Goal: Information Seeking & Learning: Learn about a topic

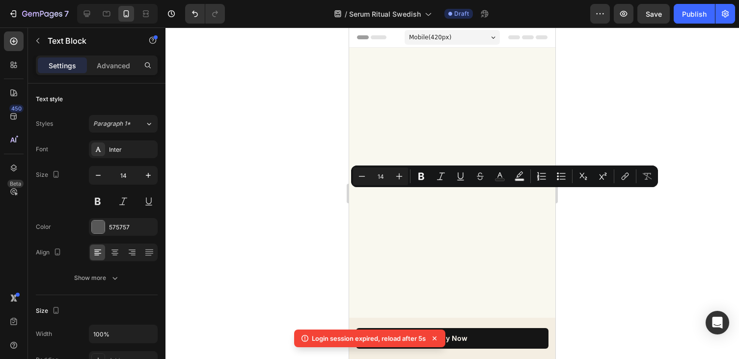
scroll to position [1944, 0]
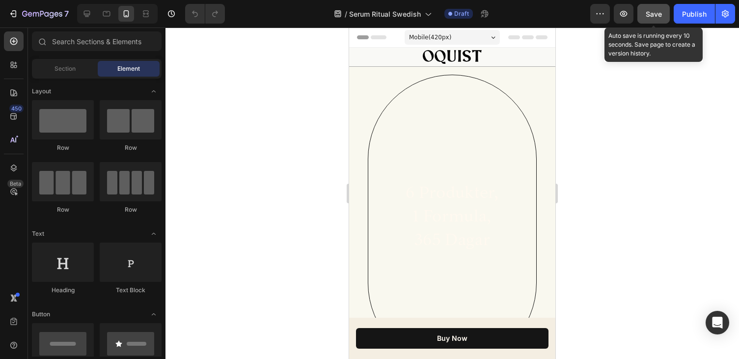
click at [653, 20] on button "Save" at bounding box center [653, 14] width 32 height 20
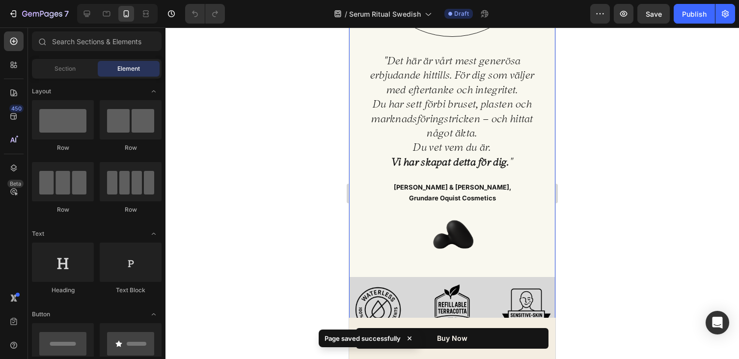
scroll to position [337, 0]
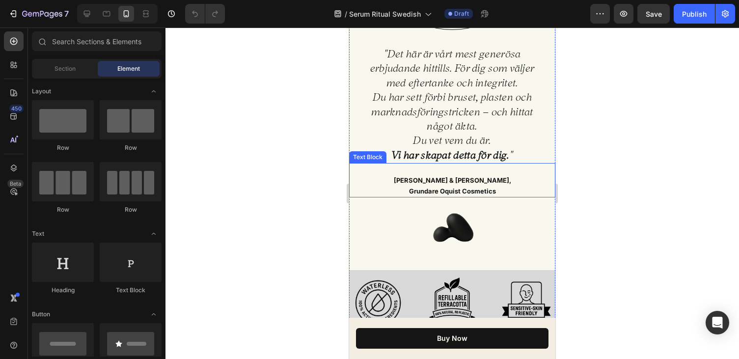
click at [475, 113] on h2 ""Det här är vårt mest generösa erbjudande hittills. För dig som väljer med efte…" at bounding box center [452, 104] width 167 height 117
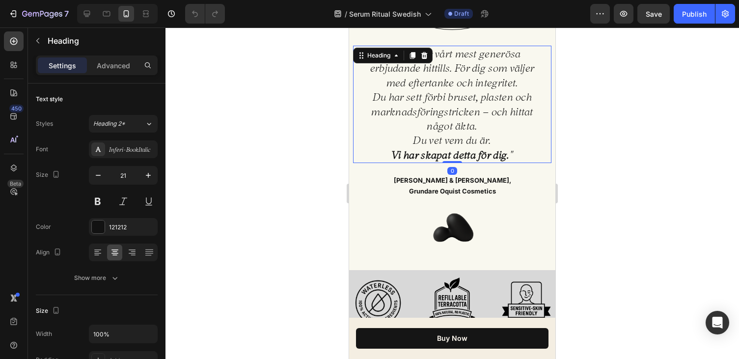
click at [477, 127] on h2 ""Det här är vårt mest generösa erbjudande hittills. För dig som väljer med efte…" at bounding box center [452, 104] width 167 height 117
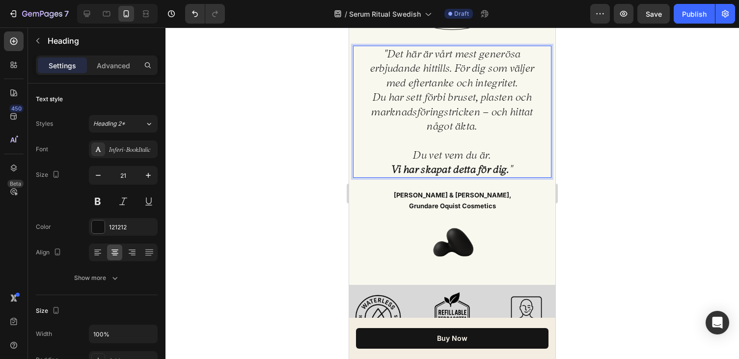
click at [606, 180] on div at bounding box center [451, 192] width 573 height 331
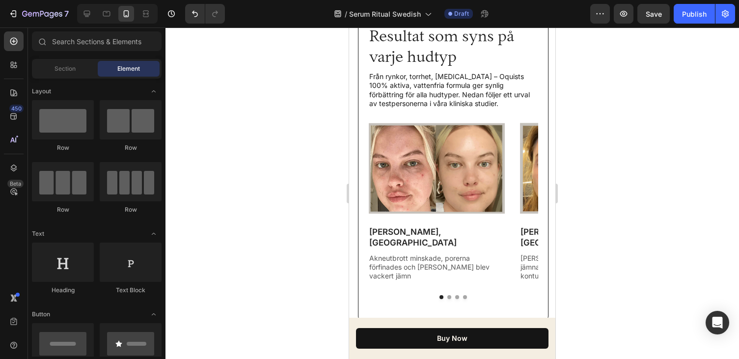
scroll to position [1891, 0]
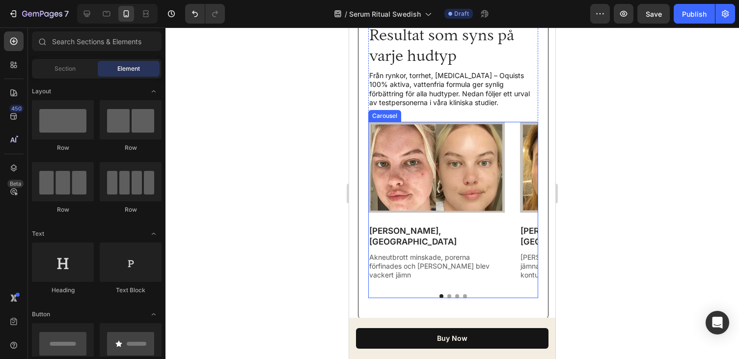
click at [449, 294] on button "Dot" at bounding box center [449, 296] width 4 height 4
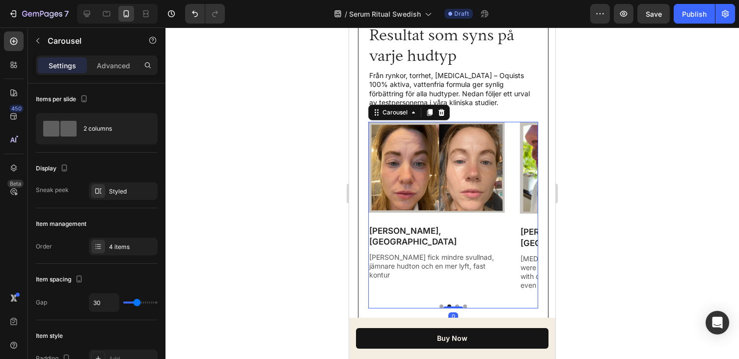
click at [456, 304] on button "Dot" at bounding box center [457, 306] width 4 height 4
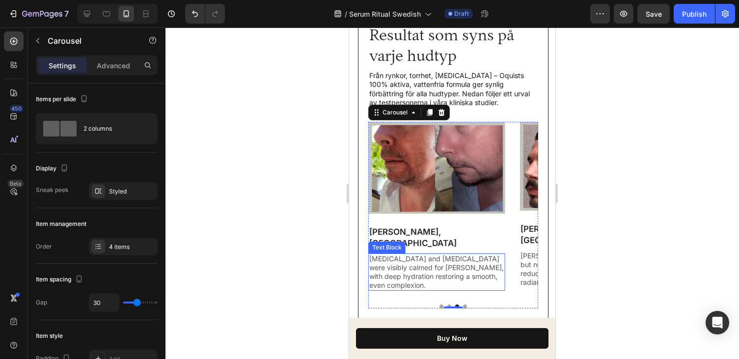
click at [443, 269] on p "[MEDICAL_DATA] and [MEDICAL_DATA] were visibly calmed for [PERSON_NAME], with d…" at bounding box center [436, 272] width 135 height 36
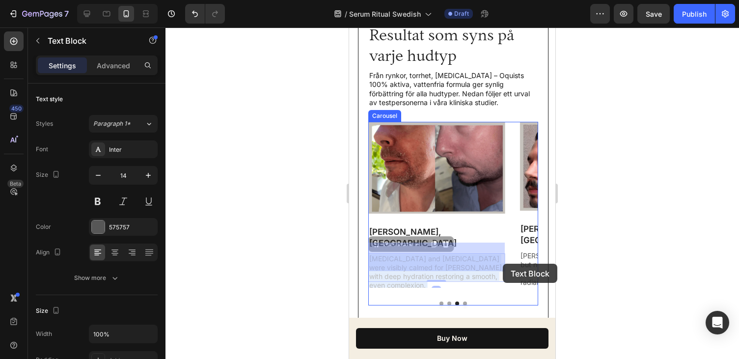
drag, startPoint x: 492, startPoint y: 265, endPoint x: 504, endPoint y: 264, distance: 12.3
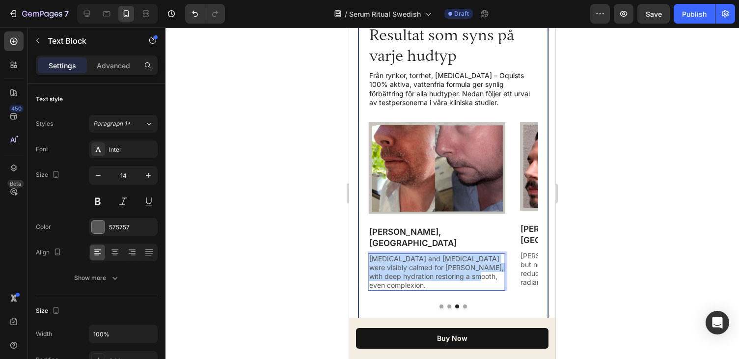
drag, startPoint x: 492, startPoint y: 265, endPoint x: 359, endPoint y: 246, distance: 134.0
click at [359, 246] on div "Vår 28-dagars testpanel Text Block Resultat som syns på varje hudtyp Heading Fr…" at bounding box center [453, 152] width 191 height 355
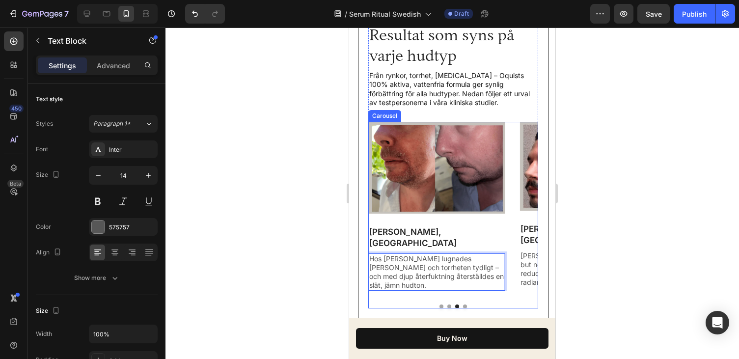
click at [465, 304] on button "Dot" at bounding box center [465, 306] width 4 height 4
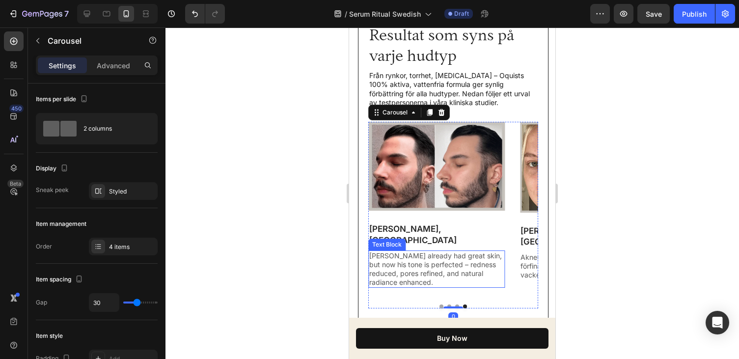
click at [452, 271] on p "[PERSON_NAME] already had great skin, but now his tone is perfected – redness r…" at bounding box center [436, 269] width 135 height 36
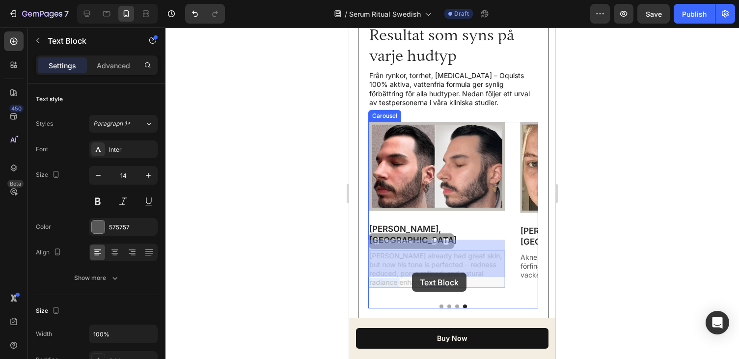
drag, startPoint x: 427, startPoint y: 270, endPoint x: 417, endPoint y: 274, distance: 10.1
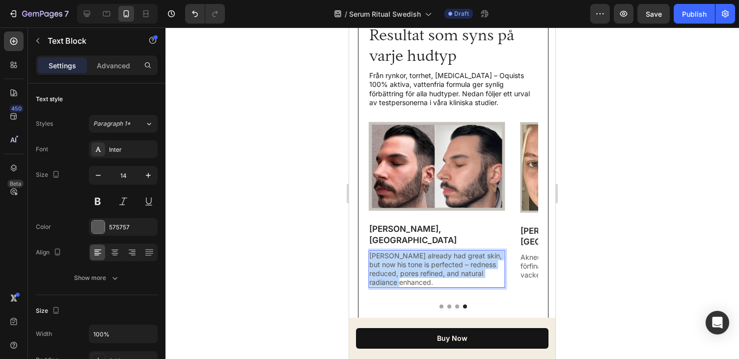
drag, startPoint x: 408, startPoint y: 271, endPoint x: 368, endPoint y: 246, distance: 46.7
click at [368, 250] on div "[PERSON_NAME] already had great skin, but now his tone is perfected – redness r…" at bounding box center [436, 269] width 136 height 38
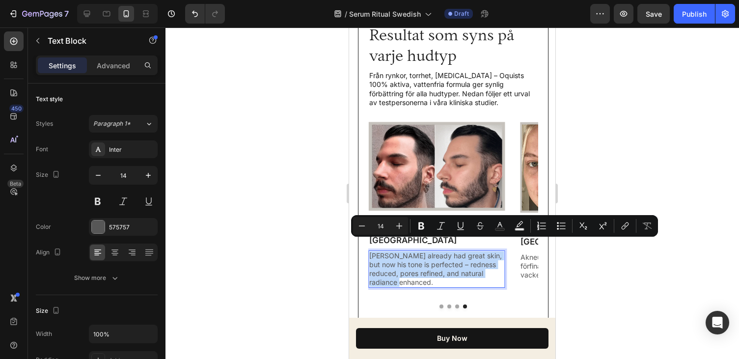
copy p "[PERSON_NAME] already had great skin, but now his tone is perfected – redness r…"
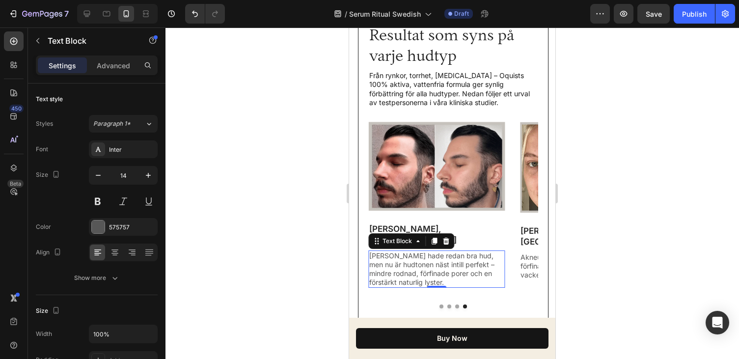
click at [600, 232] on div at bounding box center [451, 192] width 573 height 331
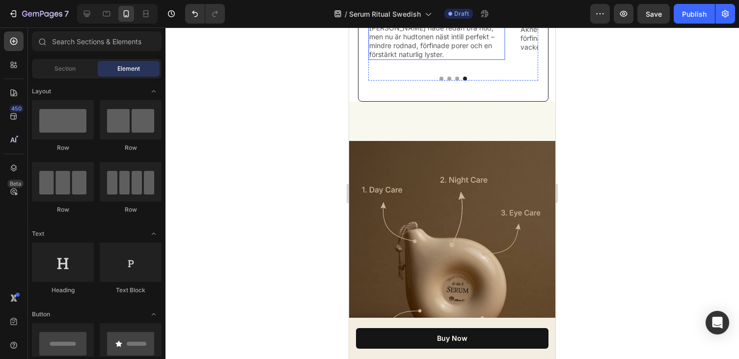
scroll to position [2124, 0]
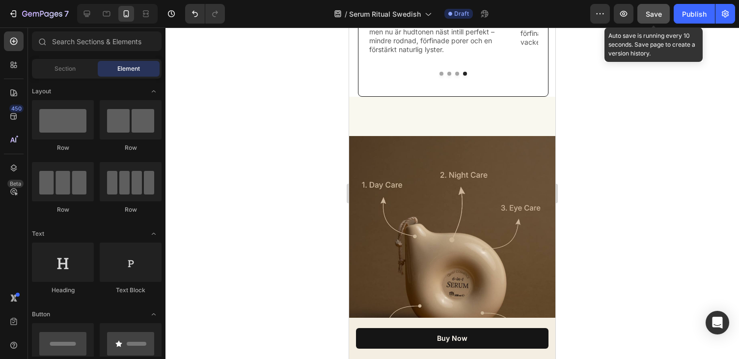
click at [654, 21] on button "Save" at bounding box center [653, 14] width 32 height 20
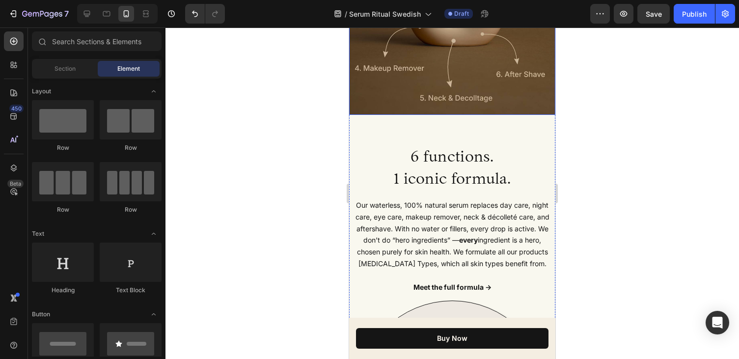
scroll to position [2425, 0]
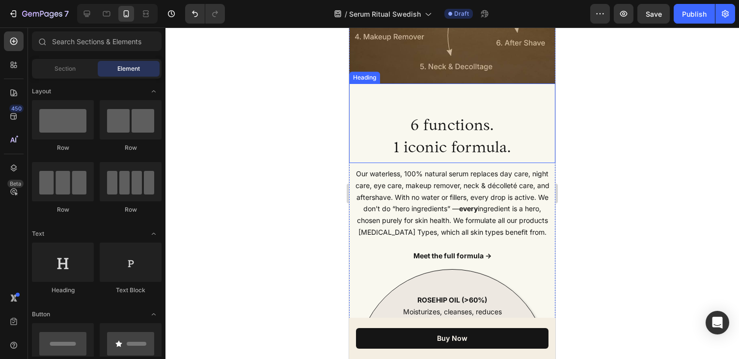
click at [475, 141] on h2 "6 functions. 1 iconic formula." at bounding box center [452, 136] width 206 height 46
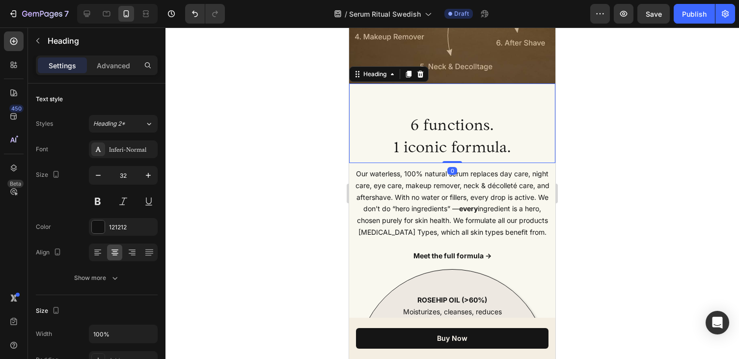
click at [475, 127] on h2 "6 functions. 1 iconic formula." at bounding box center [452, 136] width 206 height 46
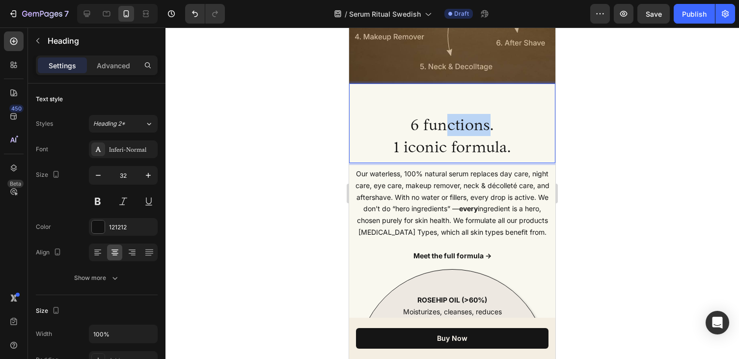
drag, startPoint x: 486, startPoint y: 128, endPoint x: 449, endPoint y: 129, distance: 36.9
click at [449, 129] on p "6 functions. 1 iconic formula." at bounding box center [452, 136] width 204 height 44
click at [424, 149] on p "6 funktioner. 1 iconic formula." at bounding box center [452, 136] width 204 height 44
drag, startPoint x: 446, startPoint y: 149, endPoint x: 408, endPoint y: 150, distance: 38.3
click at [408, 150] on p "6 funktioner. 1 iconic formula." at bounding box center [452, 136] width 204 height 44
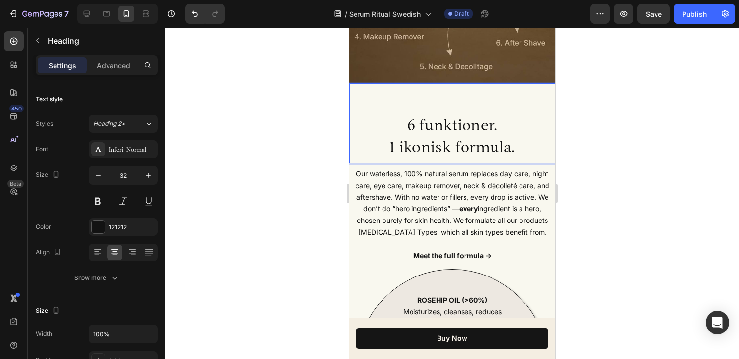
click at [501, 153] on p "6 funktioner. 1 ikonisk formula." at bounding box center [452, 136] width 204 height 44
click at [600, 146] on div at bounding box center [451, 192] width 573 height 331
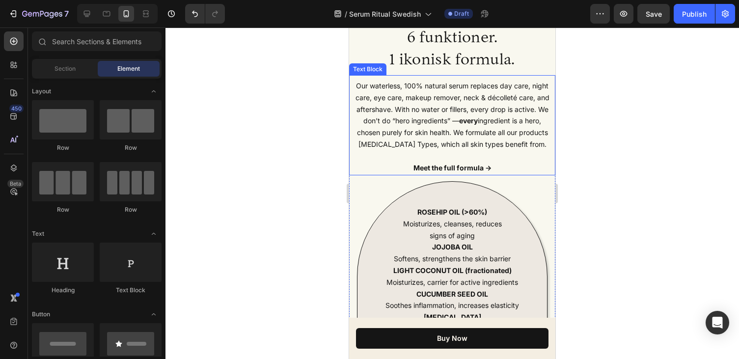
scroll to position [2516, 0]
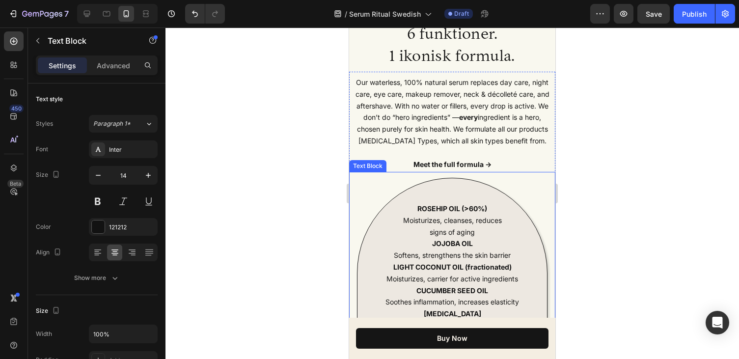
click at [496, 154] on p "Our waterless, 100% natural serum replaces day care, night care, eye care, make…" at bounding box center [452, 118] width 196 height 82
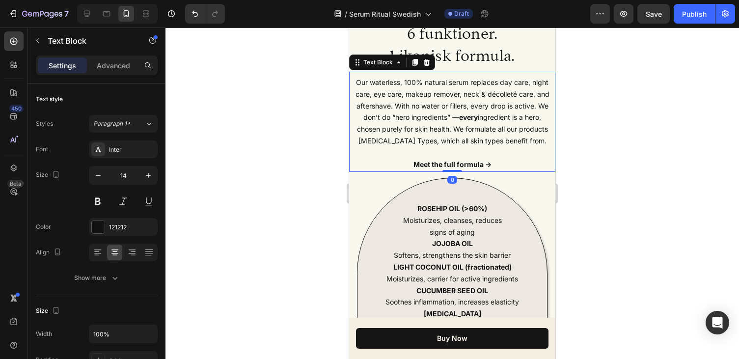
click at [503, 137] on p "Our waterless, 100% natural serum replaces day care, night care, eye care, make…" at bounding box center [452, 118] width 196 height 82
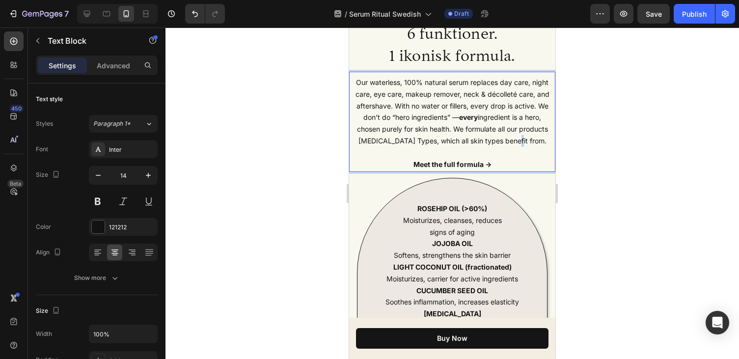
click at [503, 137] on p "Our waterless, 100% natural serum replaces day care, night care, eye care, make…" at bounding box center [452, 118] width 196 height 82
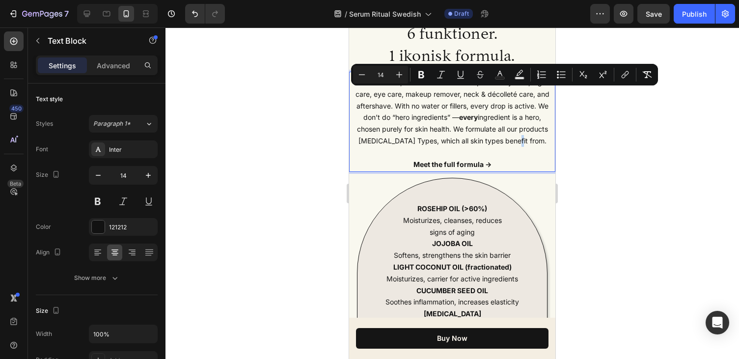
drag, startPoint x: 546, startPoint y: 140, endPoint x: 352, endPoint y: 88, distance: 201.3
click at [352, 88] on div "Our waterless, 100% natural serum replaces day care, night care, eye care, make…" at bounding box center [452, 122] width 206 height 100
click at [485, 122] on p "Our waterless, 100% natural serum replaces day care, night care, eye care, make…" at bounding box center [452, 118] width 196 height 82
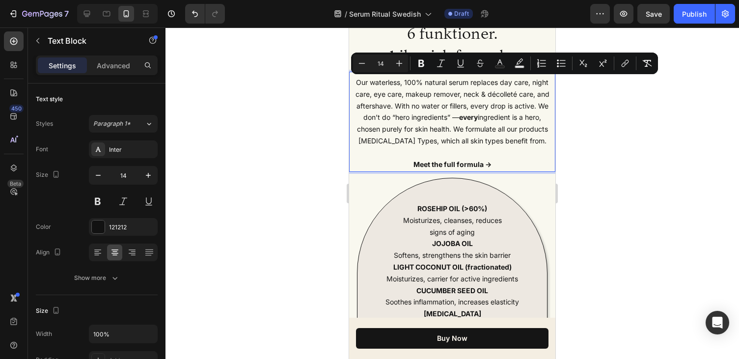
drag, startPoint x: 547, startPoint y: 140, endPoint x: 351, endPoint y: 80, distance: 205.0
click at [351, 80] on div "Our waterless, 100% natural serum replaces day care, night care, eye care, make…" at bounding box center [452, 122] width 206 height 100
copy p "Our waterless, 100% natural serum replaces day care, night care, eye care, make…"
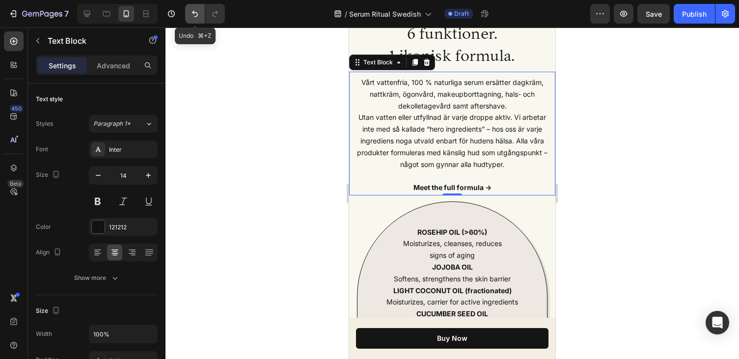
click at [191, 10] on icon "Undo/Redo" at bounding box center [195, 14] width 10 height 10
click at [193, 13] on icon "Undo/Redo" at bounding box center [195, 14] width 6 height 6
click at [213, 16] on icon "Undo/Redo" at bounding box center [214, 14] width 5 height 6
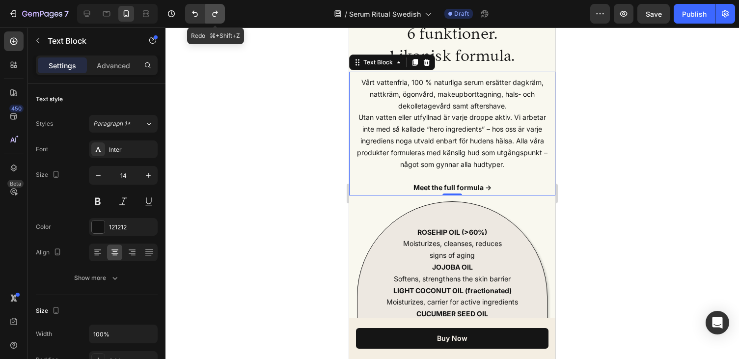
click at [213, 15] on icon "Undo/Redo" at bounding box center [214, 14] width 5 height 6
click at [236, 67] on div at bounding box center [451, 192] width 573 height 331
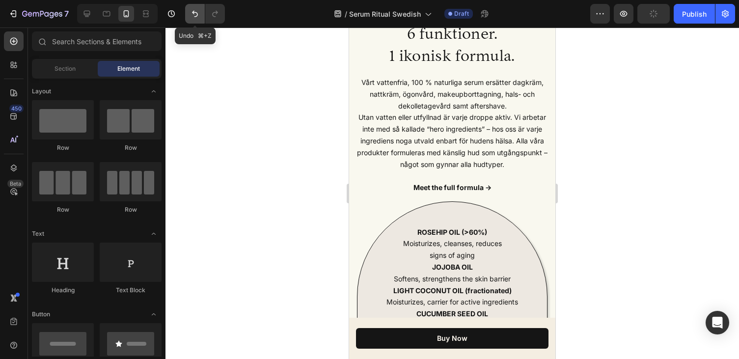
click at [189, 21] on button "Undo/Redo" at bounding box center [195, 14] width 20 height 20
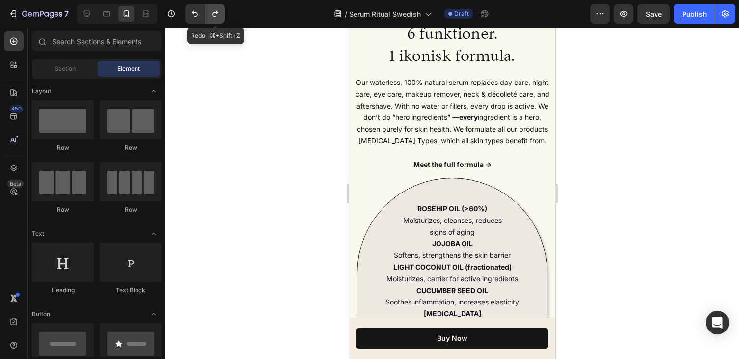
click at [214, 19] on button "Undo/Redo" at bounding box center [215, 14] width 20 height 20
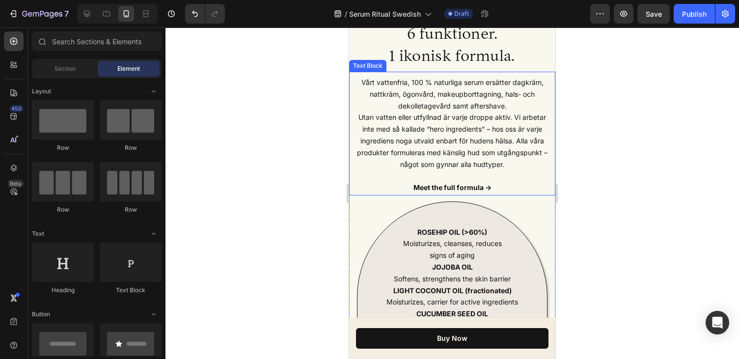
click at [449, 128] on p "Utan vatten eller utfyllnad är varje droppe aktiv. Vi arbetar inte med så kalla…" at bounding box center [452, 146] width 196 height 70
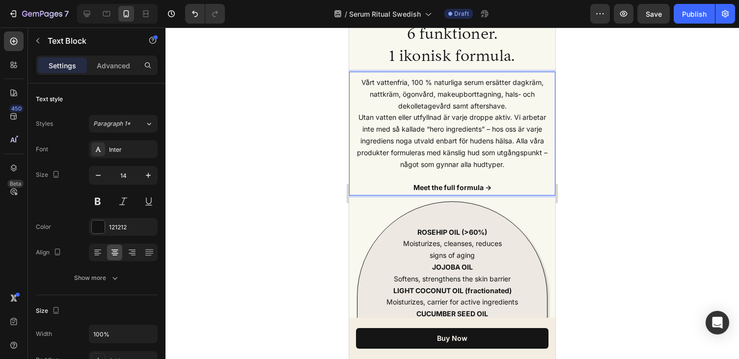
click at [512, 107] on p "Vårt vattenfria, 100 % naturliga serum ersätter dagkräm, nattkräm, ögonvård, ma…" at bounding box center [452, 94] width 196 height 35
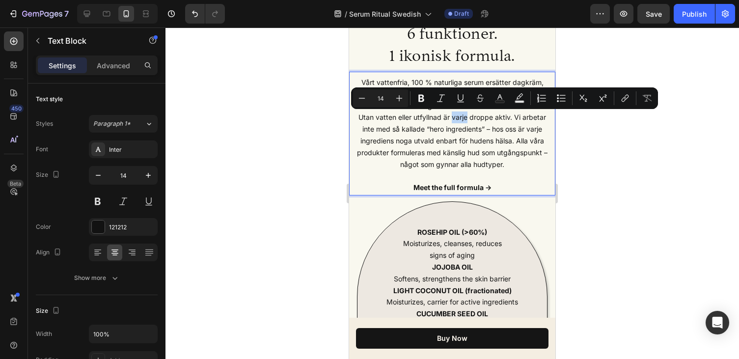
drag, startPoint x: 454, startPoint y: 119, endPoint x: 468, endPoint y: 120, distance: 14.8
click at [468, 120] on p "Utan vatten eller utfyllnad är varje droppe aktiv. Vi arbetar inte med så kalla…" at bounding box center [452, 146] width 196 height 70
click at [423, 99] on icon "Editor contextual toolbar" at bounding box center [421, 98] width 6 height 7
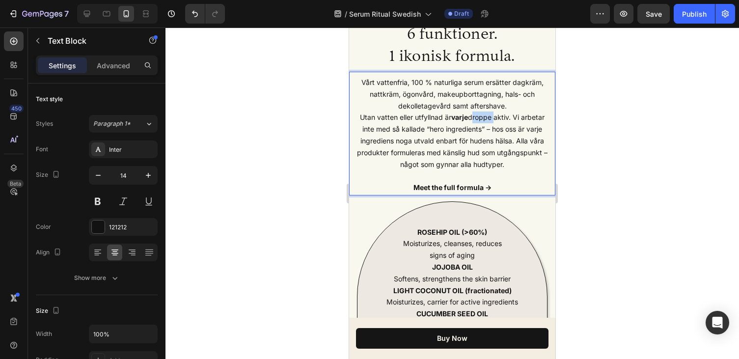
drag, startPoint x: 492, startPoint y: 118, endPoint x: 471, endPoint y: 120, distance: 20.7
click at [471, 120] on p "Utan vatten eller utfyllnad är varje droppe aktiv. Vi arbetar inte med så kalla…" at bounding box center [452, 146] width 196 height 70
drag, startPoint x: 390, startPoint y: 82, endPoint x: 360, endPoint y: 82, distance: 30.0
click at [360, 82] on p "neidergVårt vattenfria, 100 % naturliga serum ersätter dagkräm, nattkräm, ögonv…" at bounding box center [452, 94] width 196 height 35
click at [474, 116] on p "Utan vatten eller utfyllnad är varje n i aktiv. Vi arbetar inte med så kallade …" at bounding box center [452, 146] width 196 height 70
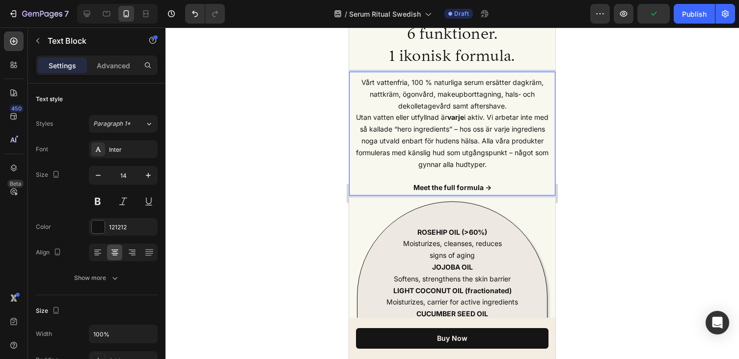
click at [473, 118] on p "Utan vatten eller utfyllnad är varje i aktiv. Vi arbetar inte med så kallade “h…" at bounding box center [452, 146] width 196 height 70
click at [477, 135] on p "Utan vatten eller utfyllnad är varje ingrediens aktiv. Vi arbetar inte med så k…" at bounding box center [452, 146] width 196 height 70
click at [469, 127] on p "Utan vatten eller utfyllnad är varje ingrediens aktiv. Vi arbetar inte med så k…" at bounding box center [452, 146] width 196 height 70
click at [483, 146] on p "Utan vatten eller utfyllnad är varje ingrediens aktiv. Vi arbetar inte med så k…" at bounding box center [452, 146] width 196 height 70
click at [482, 156] on p "Utan vatten eller utfyllnad är varje ingrediens aktiv. Vi arbetar inte med så k…" at bounding box center [452, 146] width 196 height 70
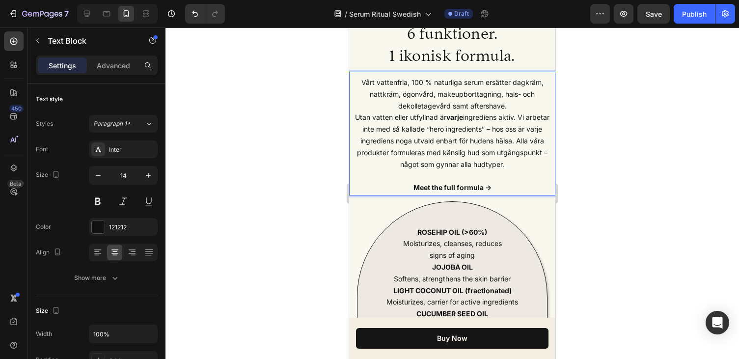
click at [452, 141] on p "Utan vatten eller utfyllnad är varje ingrediens aktiv. Vi arbetar inte med så k…" at bounding box center [452, 146] width 196 height 70
click at [484, 167] on p "Utan vatten eller utfyllnad är varje ingrediens aktiv. Vi arbetar inte med så k…" at bounding box center [452, 146] width 196 height 70
click at [508, 166] on p "Utan vatten eller utfyllnad är varje ingrediens aktiv. Vi arbetar inte med så k…" at bounding box center [452, 146] width 196 height 70
click at [512, 160] on p "Utan vatten eller utfyllnad är varje ingrediens aktiv. Vi arbetar inte med så k…" at bounding box center [452, 146] width 196 height 70
click at [536, 163] on p "Utan vatten eller utfyllnad är varje ingrediens aktiv. Vi arbetar inte med så k…" at bounding box center [452, 146] width 196 height 70
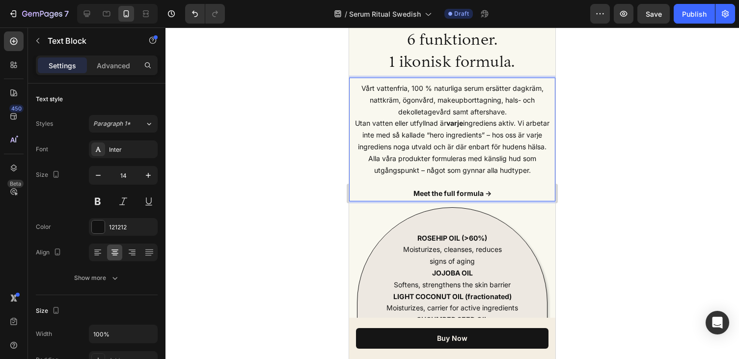
scroll to position [2511, 0]
click at [367, 121] on p "Utan vatten eller utfyllnad är varje ingrediens aktiv. Vi arbetar inte med så k…" at bounding box center [452, 152] width 196 height 70
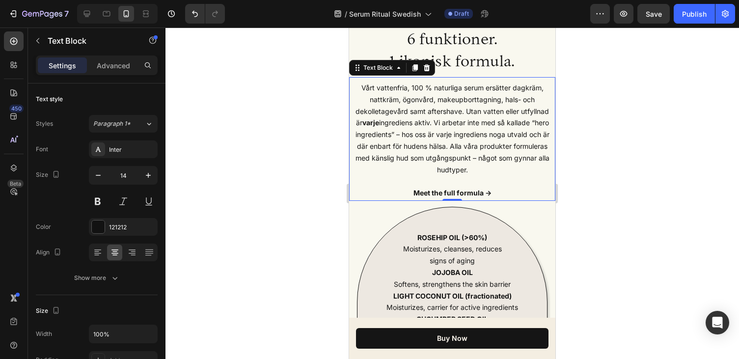
click at [278, 193] on div at bounding box center [451, 192] width 573 height 331
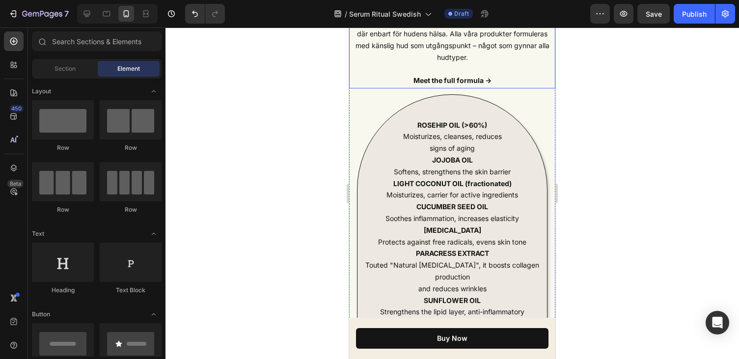
scroll to position [2624, 0]
click at [475, 78] on strong "Meet the full formula →" at bounding box center [452, 79] width 78 height 8
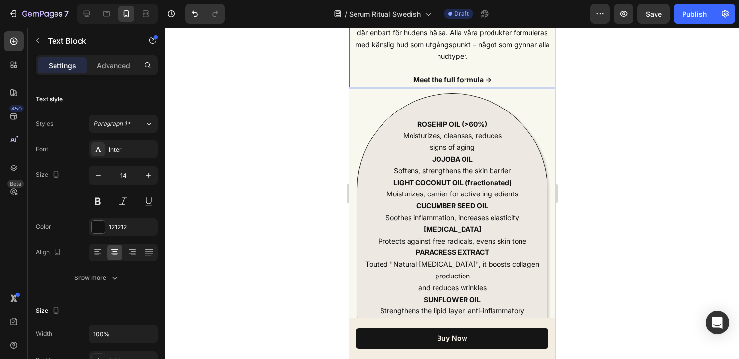
click at [482, 79] on strong "Meet the full formula →" at bounding box center [452, 79] width 78 height 8
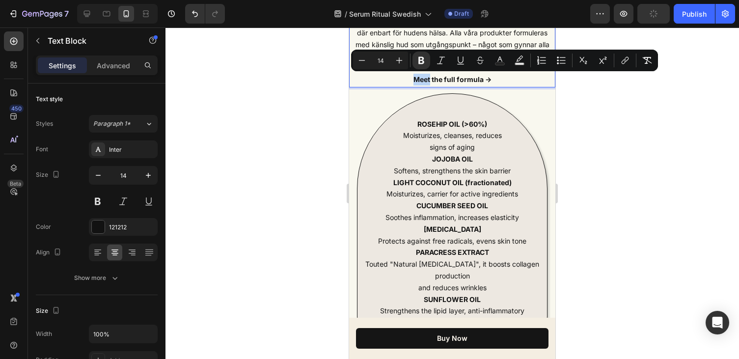
drag, startPoint x: 429, startPoint y: 79, endPoint x: 415, endPoint y: 79, distance: 13.7
click at [415, 79] on strong "Meet the full formula →" at bounding box center [452, 79] width 78 height 8
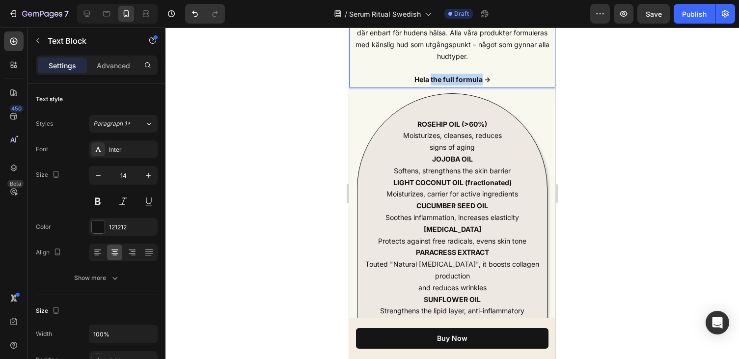
drag, startPoint x: 482, startPoint y: 81, endPoint x: 432, endPoint y: 81, distance: 50.1
click at [432, 81] on strong "Hela the full formula →" at bounding box center [452, 79] width 76 height 8
click at [583, 90] on div at bounding box center [451, 192] width 573 height 331
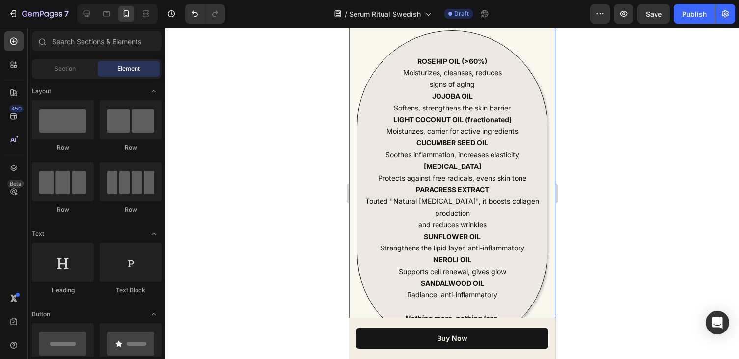
scroll to position [2686, 0]
click at [441, 60] on strong "ROSEHIP OIL (>60%)" at bounding box center [452, 61] width 70 height 8
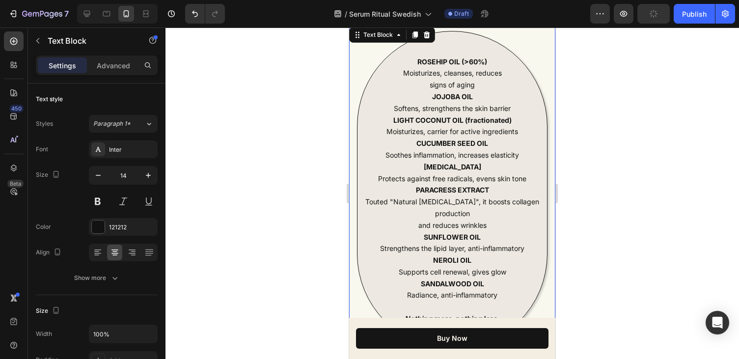
click at [450, 62] on strong "ROSEHIP OIL (>60%)" at bounding box center [452, 61] width 70 height 8
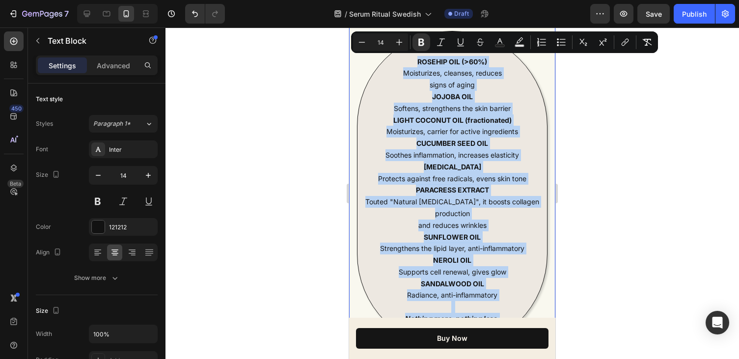
drag, startPoint x: 418, startPoint y: 60, endPoint x: 512, endPoint y: 309, distance: 265.4
click at [512, 309] on div "ROSEHIP OIL (>60%) Moisturizes, cleanses, reduces signs of aging JOJOBA OIL Sof…" at bounding box center [452, 190] width 191 height 319
copy div "ROSEHIP OIL (>60%) Moisturizes, cleanses, reduces signs of aging JOJOBA OIL Sof…"
click at [459, 66] on p "ROSEHIP OIL (>60%) Moisturizes, cleanses, reduces signs of aging" at bounding box center [452, 73] width 188 height 35
click at [459, 57] on strong "ROSEHIP OIL (>60%)" at bounding box center [452, 61] width 70 height 8
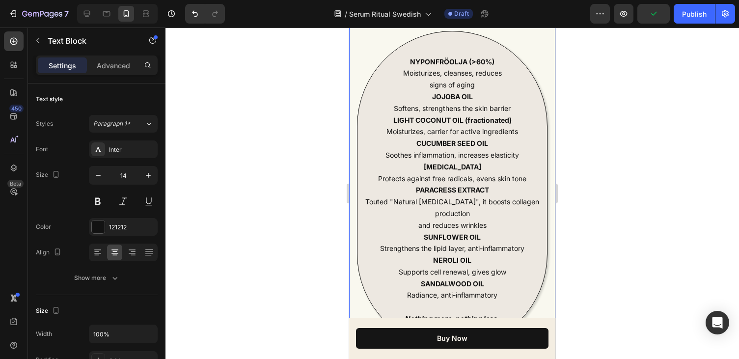
click at [463, 96] on strong "JOJOBA OIL" at bounding box center [452, 96] width 41 height 8
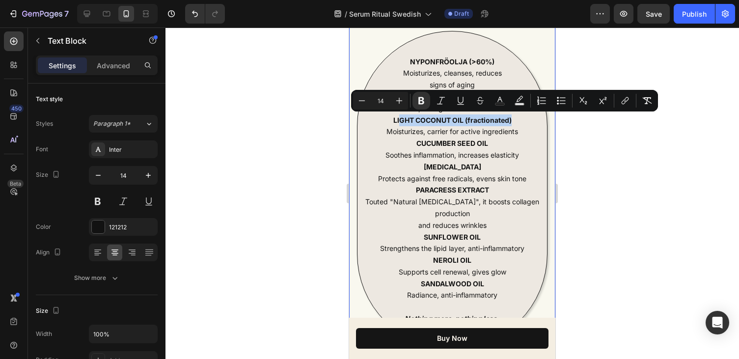
drag, startPoint x: 511, startPoint y: 119, endPoint x: 401, endPoint y: 120, distance: 110.0
click at [401, 120] on strong "LIGHT COCONUT OIL (fractionated)" at bounding box center [452, 120] width 118 height 8
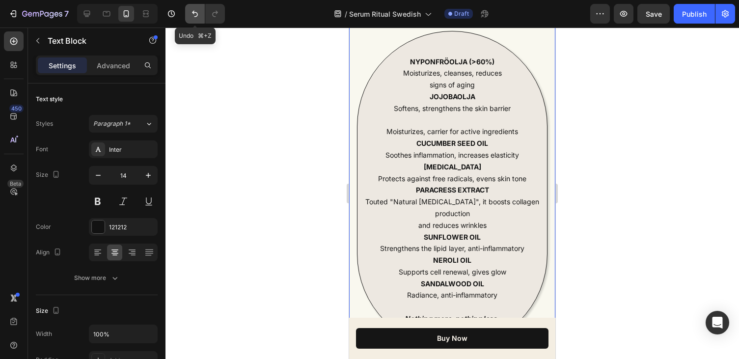
click at [193, 19] on button "Undo/Redo" at bounding box center [195, 14] width 20 height 20
click at [193, 18] on button "Undo/Redo" at bounding box center [195, 14] width 20 height 20
click at [453, 121] on strong "L" at bounding box center [452, 120] width 4 height 8
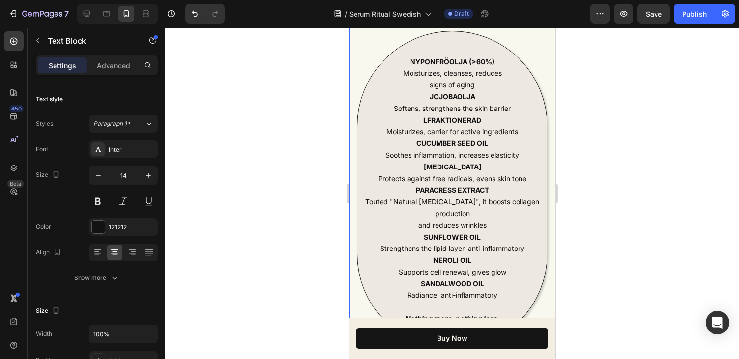
click at [426, 120] on strong "LFRAKTIONERAD" at bounding box center [452, 120] width 58 height 8
click at [487, 119] on p "FRAKTIONERAD Moisturizes, carrier for active ingredients" at bounding box center [452, 126] width 188 height 24
click at [455, 151] on p "CUCUMBER SEED OIL Soothes inflammation, increases elasticity" at bounding box center [452, 149] width 188 height 24
click at [459, 142] on strong "CUCUMBER SEED OIL" at bounding box center [452, 143] width 72 height 8
click at [476, 142] on strong "CUCUMBER SEED OIL" at bounding box center [452, 143] width 72 height 8
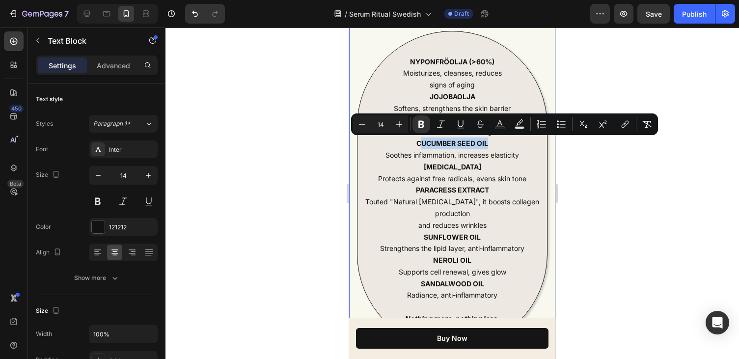
drag, startPoint x: 490, startPoint y: 143, endPoint x: 420, endPoint y: 147, distance: 69.3
click at [420, 147] on p "CUCUMBER SEED OIL Soothes inflammation, increases elasticity" at bounding box center [452, 149] width 188 height 24
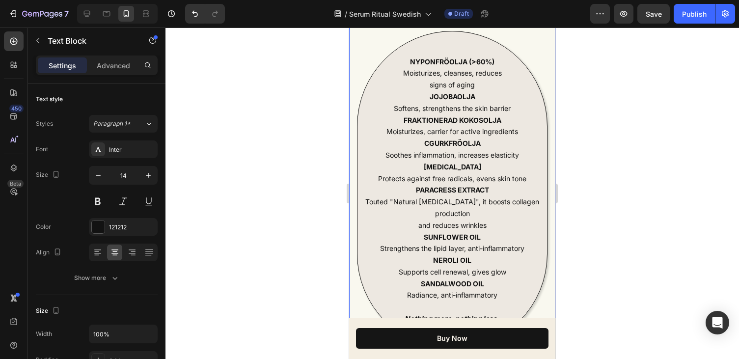
click at [428, 143] on strong "CGURKFRÖOLJA" at bounding box center [452, 143] width 56 height 8
click at [460, 194] on strong "PARACRESS EXTRACT" at bounding box center [452, 190] width 73 height 8
click at [438, 189] on strong "PARACRESS EXTRACT" at bounding box center [452, 190] width 73 height 8
click at [460, 187] on strong "PARAKRESS EXTRACT" at bounding box center [452, 190] width 74 height 8
click at [464, 233] on strong "SUNFLOWER OIL" at bounding box center [452, 237] width 57 height 8
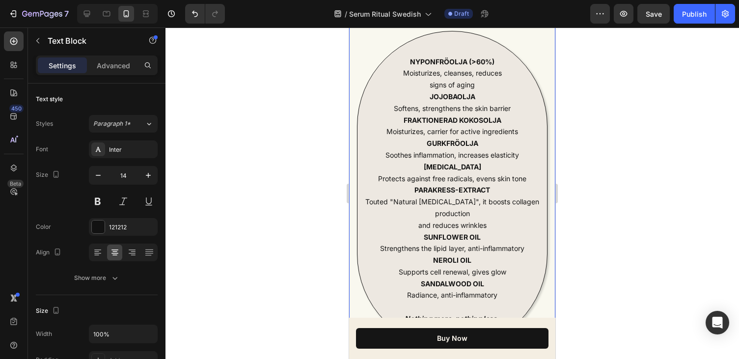
click at [471, 254] on p "NEROLI OIL Supports cell renewal, gives glow" at bounding box center [452, 266] width 188 height 24
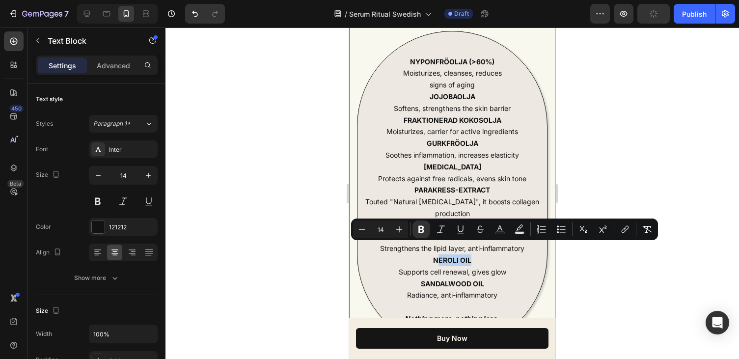
drag, startPoint x: 471, startPoint y: 247, endPoint x: 439, endPoint y: 249, distance: 31.9
click at [439, 254] on p "NEROLI OIL Supports cell renewal, gives glow" at bounding box center [452, 266] width 188 height 24
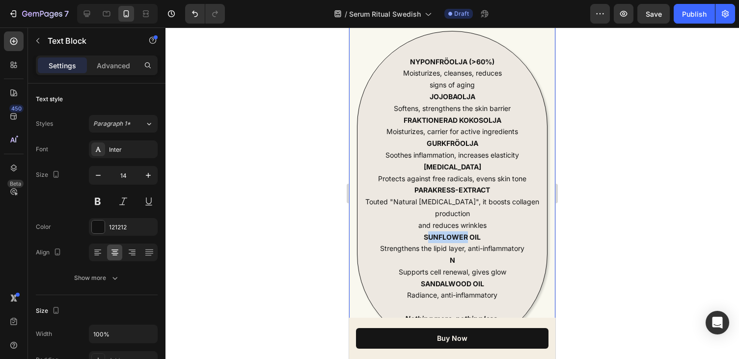
drag, startPoint x: 465, startPoint y: 224, endPoint x: 430, endPoint y: 224, distance: 35.4
click at [430, 233] on strong "SUNFLOWER OIL" at bounding box center [452, 237] width 57 height 8
click at [454, 256] on strong "N" at bounding box center [452, 260] width 5 height 8
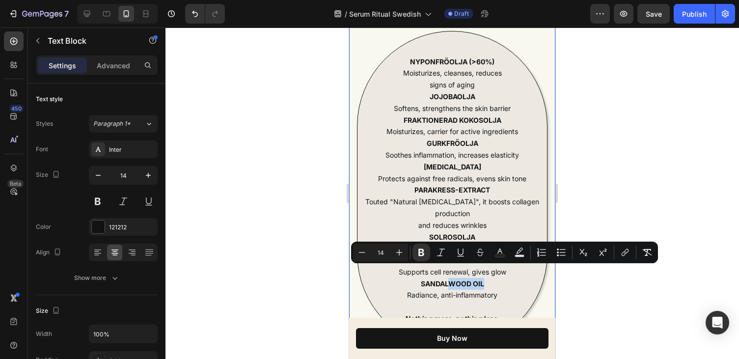
drag, startPoint x: 483, startPoint y: 273, endPoint x: 448, endPoint y: 273, distance: 34.4
click at [448, 279] on strong "SANDALWOOD OIL" at bounding box center [452, 283] width 63 height 8
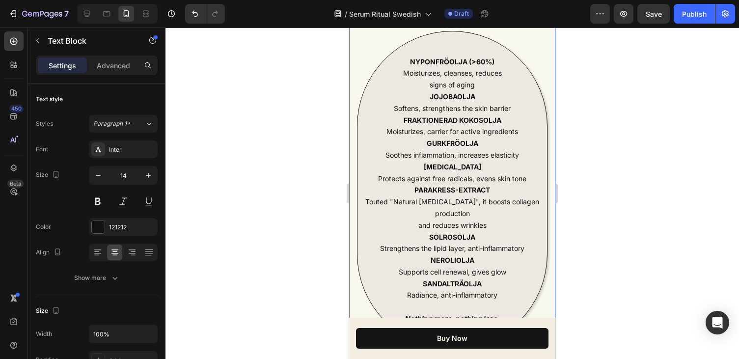
click at [572, 241] on div at bounding box center [451, 192] width 573 height 331
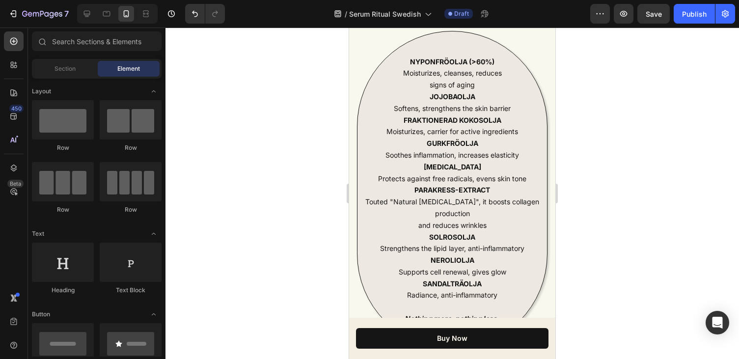
click at [609, 226] on div at bounding box center [451, 192] width 573 height 331
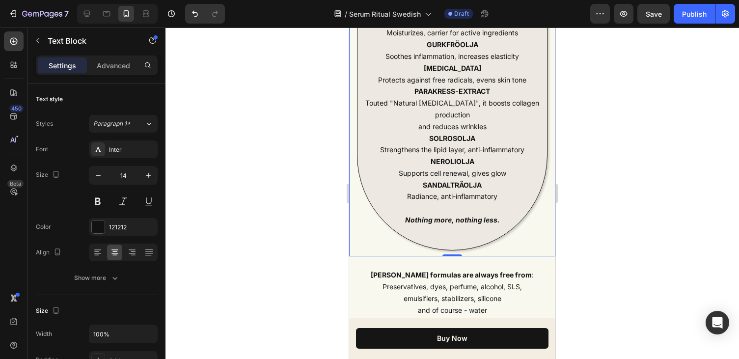
click at [457, 216] on strong "Nothing more, nothing less." at bounding box center [452, 220] width 95 height 8
click at [450, 216] on strong "Nothing more, nothing less." at bounding box center [452, 220] width 95 height 8
drag, startPoint x: 451, startPoint y: 208, endPoint x: 409, endPoint y: 207, distance: 42.2
click at [409, 216] on strong "Nothing more, nothing less." at bounding box center [452, 220] width 95 height 8
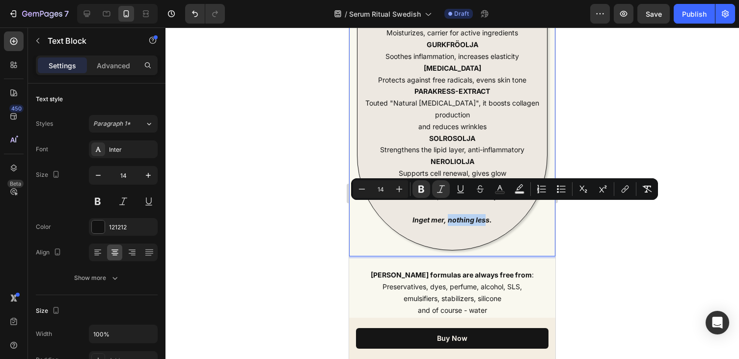
drag, startPoint x: 487, startPoint y: 207, endPoint x: 450, endPoint y: 209, distance: 36.4
click at [450, 216] on strong "Inget mer, nothing less." at bounding box center [452, 220] width 80 height 8
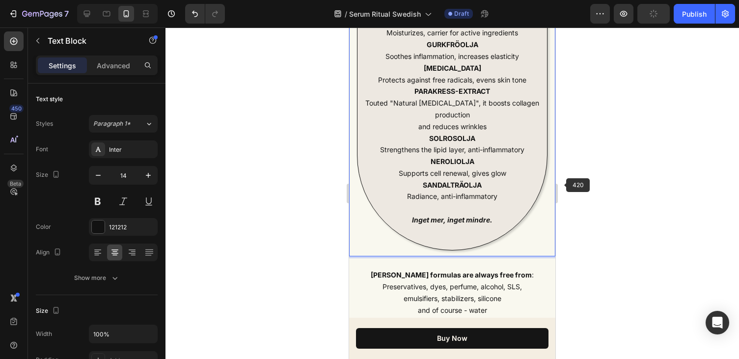
click at [592, 181] on div at bounding box center [451, 192] width 573 height 331
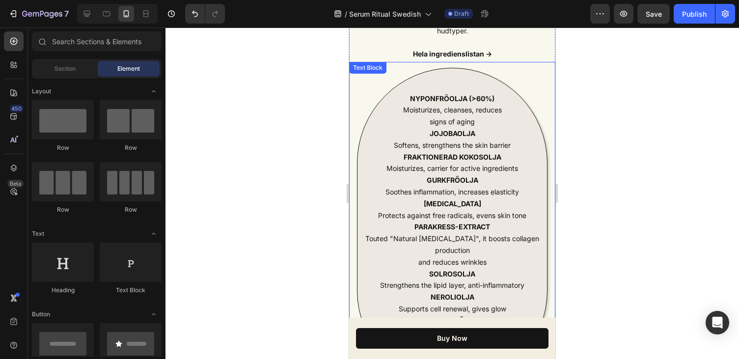
scroll to position [2647, 0]
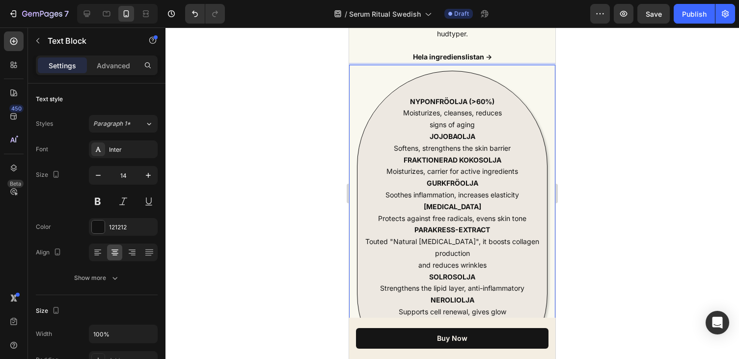
click at [473, 124] on p "NYPONFRÖOLJA (>60%) Moisturizes, cleanses, reduces signs of aging" at bounding box center [452, 113] width 188 height 35
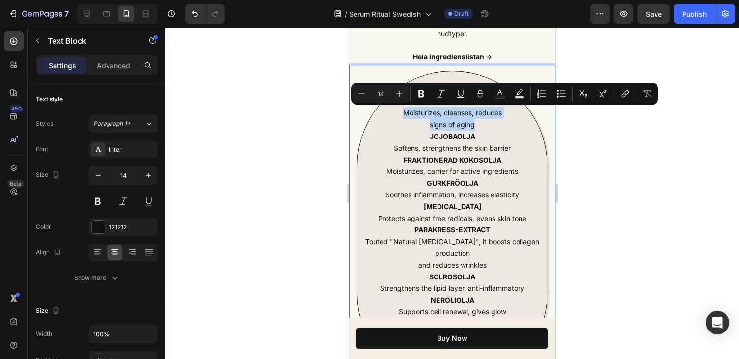
drag, startPoint x: 474, startPoint y: 124, endPoint x: 404, endPoint y: 113, distance: 71.0
click at [404, 113] on p "NYPONFRÖOLJA (>60%) Moisturizes, cleanses, reduces signs of aging" at bounding box center [452, 113] width 188 height 35
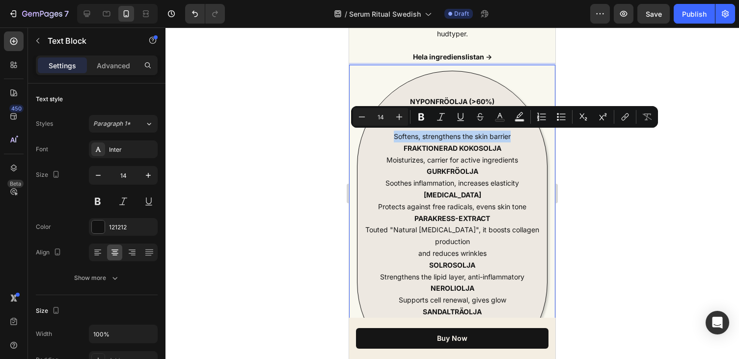
drag, startPoint x: 513, startPoint y: 136, endPoint x: 392, endPoint y: 136, distance: 120.8
click at [392, 136] on p "JOJOBAOLJA Softens, strengthens the skin barrier" at bounding box center [452, 131] width 188 height 24
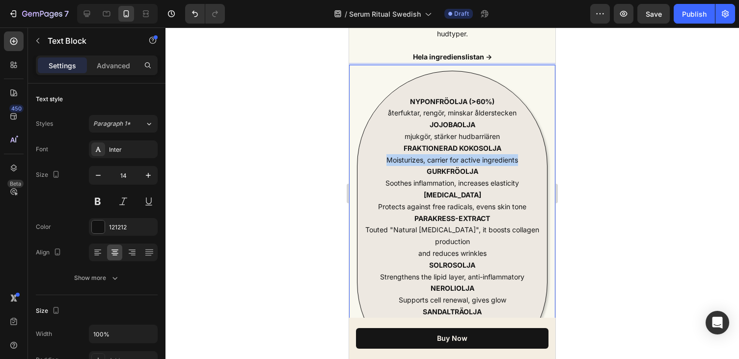
drag, startPoint x: 519, startPoint y: 160, endPoint x: 386, endPoint y: 162, distance: 133.1
click at [386, 162] on p "FRAKTIONERAD KOKOSOLJA Moisturizes, carrier for active ingredients" at bounding box center [452, 154] width 188 height 24
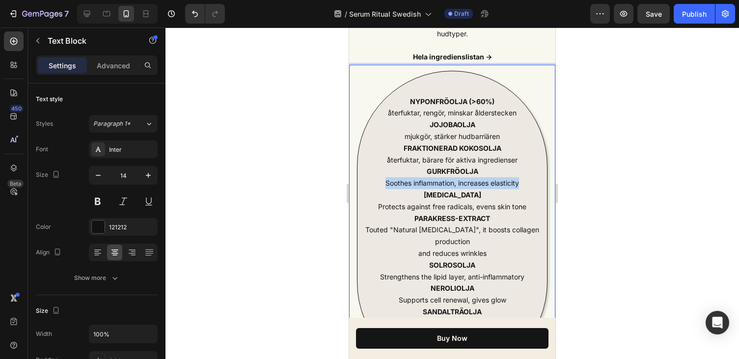
drag, startPoint x: 525, startPoint y: 184, endPoint x: 384, endPoint y: 185, distance: 140.9
click at [384, 185] on p "GURKFRÖOLJA Soothes inflammation, increases elasticity" at bounding box center [452, 177] width 188 height 24
click at [473, 207] on p "VITAMIN E Protects against free radicals, evens skin tone" at bounding box center [452, 201] width 188 height 24
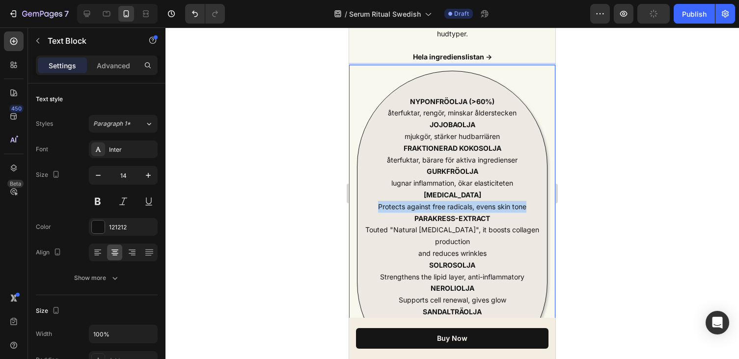
drag, startPoint x: 526, startPoint y: 207, endPoint x: 376, endPoint y: 206, distance: 149.8
click at [376, 206] on p "VITAMIN E Protects against free radicals, evens skin tone" at bounding box center [452, 201] width 188 height 24
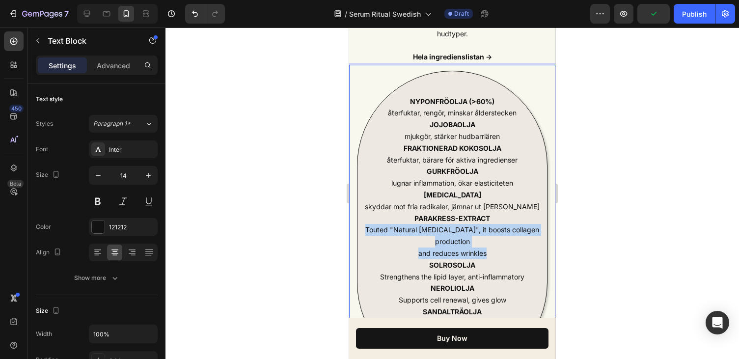
drag, startPoint x: 487, startPoint y: 244, endPoint x: 364, endPoint y: 230, distance: 123.1
click at [364, 230] on p "PARAKRESS-EXTRACT Touted "Natural Botox", it boosts collagen production and red…" at bounding box center [452, 236] width 188 height 47
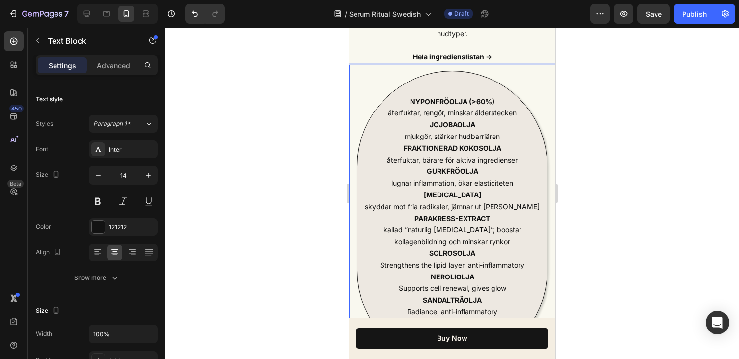
click at [371, 228] on p "PARAKRESS-EXTRACT kallad ”naturlig botox”; boostar kollagenbildning och minskar…" at bounding box center [452, 230] width 188 height 35
click at [453, 230] on p "PARAKRESS-EXTRACT Kallad ”naturlig botox”; boostar kollagenbildning och minskar…" at bounding box center [452, 230] width 188 height 35
drag, startPoint x: 529, startPoint y: 265, endPoint x: 380, endPoint y: 266, distance: 149.3
click at [380, 266] on p "SOLROSOLJA Strengthens the lipid layer, anti-inflammatory" at bounding box center [452, 259] width 188 height 24
drag, startPoint x: 513, startPoint y: 286, endPoint x: 399, endPoint y: 289, distance: 114.4
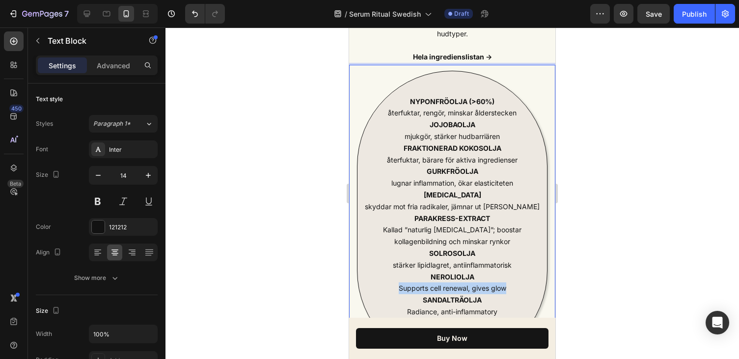
click at [399, 289] on p "NEROLIOLJA Supports cell renewal, gives glow" at bounding box center [452, 283] width 188 height 24
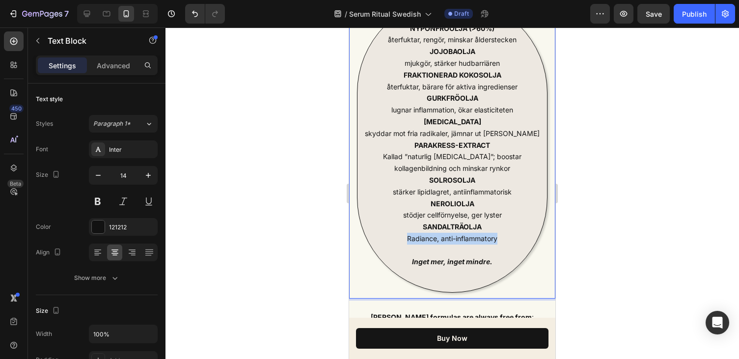
drag, startPoint x: 499, startPoint y: 240, endPoint x: 406, endPoint y: 239, distance: 93.3
click at [406, 239] on p "SANDALTRÄOLJA Radiance, anti-inflammatory" at bounding box center [452, 238] width 188 height 35
click at [584, 240] on div at bounding box center [451, 192] width 573 height 331
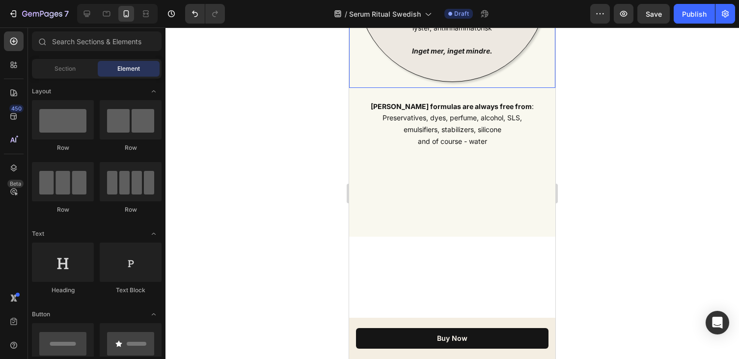
scroll to position [2932, 0]
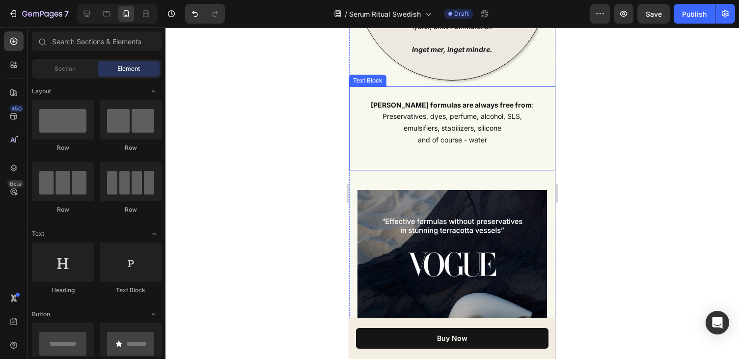
click at [487, 133] on p "Oquist's formulas are always free from : Preservatives, dyes, perfume, alcohol,…" at bounding box center [452, 128] width 196 height 58
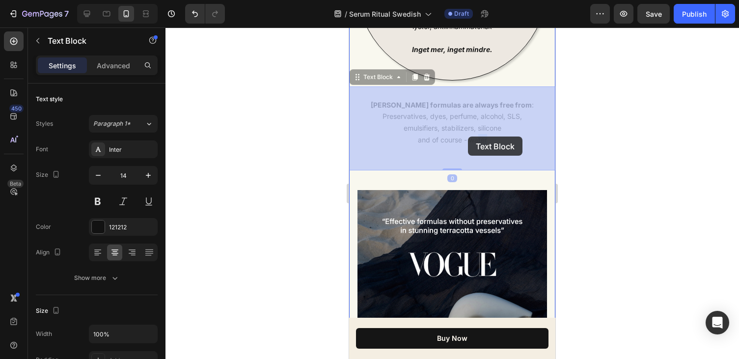
drag, startPoint x: 493, startPoint y: 140, endPoint x: 478, endPoint y: 139, distance: 15.3
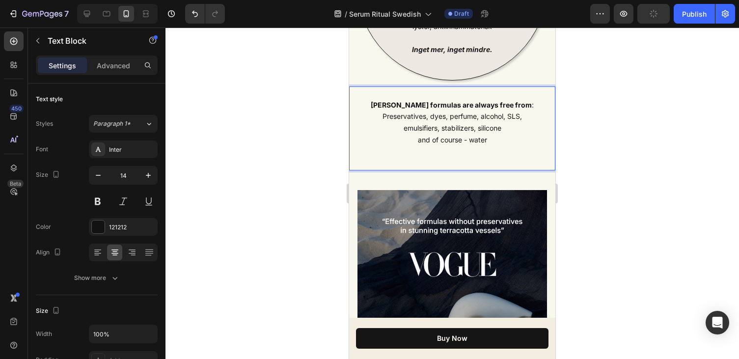
click at [410, 105] on strong "[PERSON_NAME] formulas are always free from" at bounding box center [451, 105] width 161 height 8
click at [443, 103] on strong "Oquists formulas are always free from" at bounding box center [451, 105] width 161 height 8
click at [464, 104] on strong "Oquists formuleringar are always free from" at bounding box center [451, 105] width 146 height 8
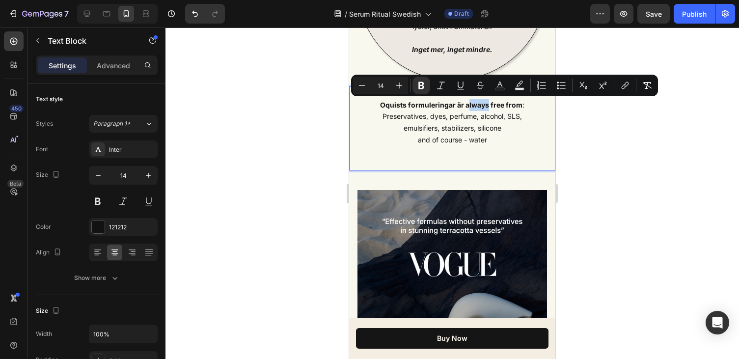
drag, startPoint x: 488, startPoint y: 105, endPoint x: 467, endPoint y: 104, distance: 21.1
click at [467, 104] on strong "Oquists formuleringar är always free from" at bounding box center [451, 105] width 142 height 8
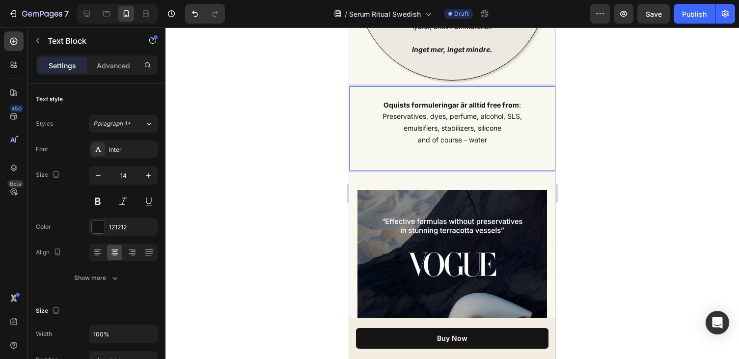
click at [500, 104] on strong "Oquists formuleringar är alltid free from" at bounding box center [451, 105] width 136 height 8
click at [516, 104] on strong "Oquists formuleringar är alltid fria from" at bounding box center [451, 105] width 134 height 8
click at [424, 116] on p "Oquists formuleringar är alltid fria från : Preservatives, dyes, perfume, alcoh…" at bounding box center [452, 128] width 196 height 58
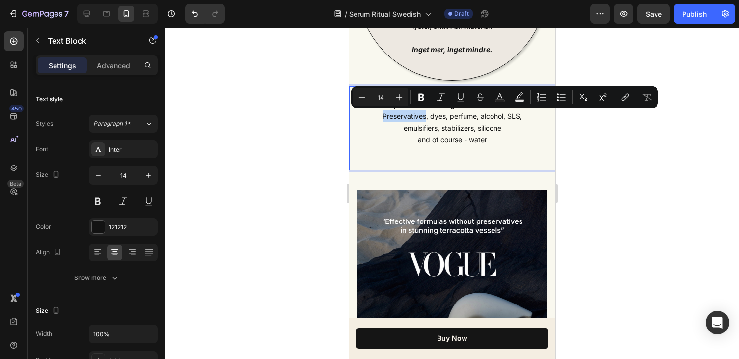
drag, startPoint x: 423, startPoint y: 116, endPoint x: 380, endPoint y: 117, distance: 43.2
click at [380, 117] on p "Oquists formuleringar är alltid fria från : Preservatives, dyes, perfume, alcoh…" at bounding box center [452, 128] width 196 height 58
drag, startPoint x: 454, startPoint y: 116, endPoint x: 439, endPoint y: 116, distance: 14.7
click at [439, 116] on p "Oquists formuleringar är alltid fria från : Konserveringsmedel, dyes, perfume, …" at bounding box center [452, 128] width 196 height 58
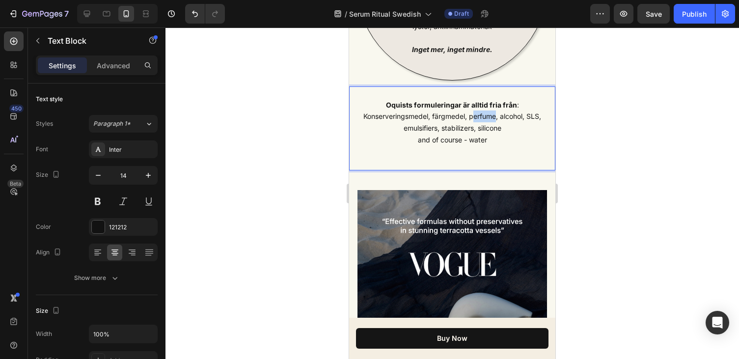
drag, startPoint x: 495, startPoint y: 117, endPoint x: 473, endPoint y: 118, distance: 21.6
click at [473, 118] on p "Oquists formuleringar är alltid fria från : Konserveringsmedel, färgmedel, perf…" at bounding box center [452, 128] width 196 height 58
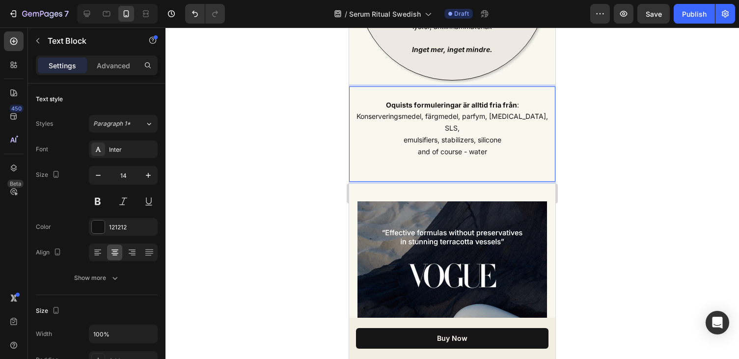
click at [529, 116] on p "Oquists formuleringar är alltid fria från : Konserveringsmedel, färgmedel, parf…" at bounding box center [452, 134] width 196 height 70
click at [422, 129] on p "Oquists formuleringar är alltid fria från : Konserveringsmedel, färgmedel, parf…" at bounding box center [452, 134] width 196 height 70
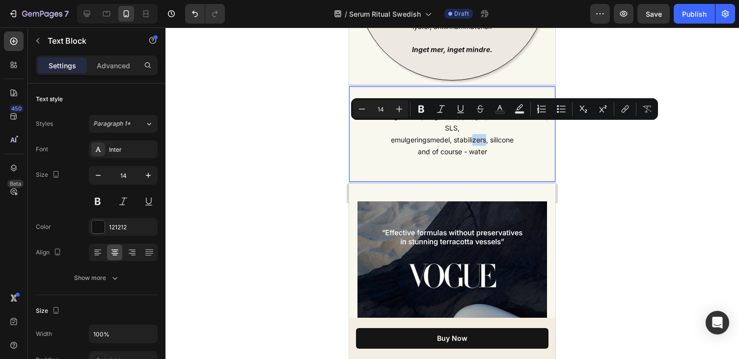
drag, startPoint x: 485, startPoint y: 129, endPoint x: 471, endPoint y: 131, distance: 13.8
click at [471, 131] on p "Oquists formuleringar är alltid fria från : Konserveringsmedel, färgmedel, parf…" at bounding box center [452, 134] width 196 height 70
drag, startPoint x: 517, startPoint y: 128, endPoint x: 503, endPoint y: 129, distance: 14.3
click at [503, 129] on p "Oquists formuleringar är alltid fria från : Konserveringsmedel, färgmedel, parf…" at bounding box center [452, 134] width 196 height 70
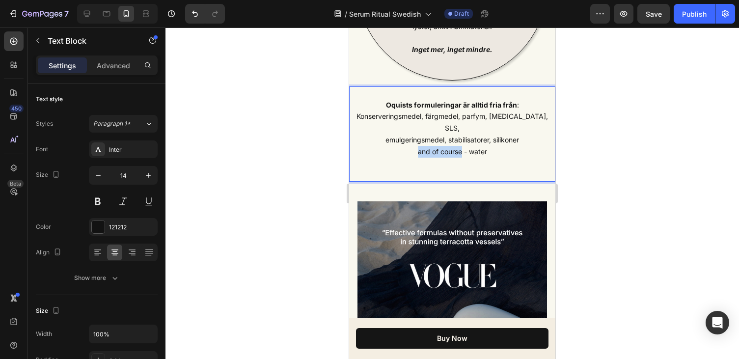
drag, startPoint x: 461, startPoint y: 140, endPoint x: 417, endPoint y: 139, distance: 43.2
click at [417, 139] on p "Oquists formuleringar är alltid fria från : Konserveringsmedel, färgmedel, parf…" at bounding box center [452, 134] width 196 height 70
click at [483, 140] on p "Oquists formuleringar är alltid fria från : Konserveringsmedel, färgmedel, parf…" at bounding box center [452, 134] width 196 height 70
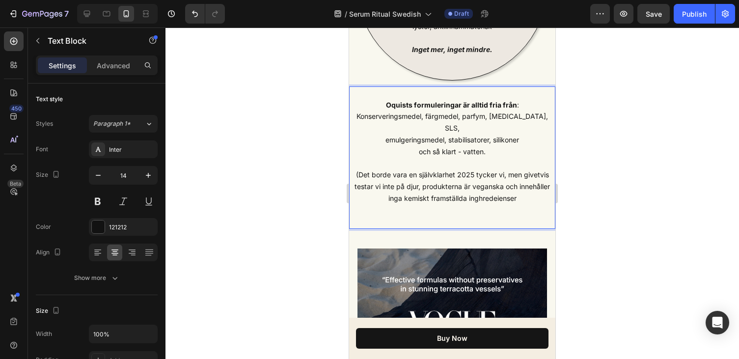
click at [498, 188] on p "Oquists formuleringar är alltid fria från : Konserveringsmedel, färgmedel, parf…" at bounding box center [452, 157] width 196 height 117
click at [485, 196] on p "Oquists formuleringar är alltid fria från : Konserveringsmedel, färgmedel, parf…" at bounding box center [452, 157] width 196 height 117
click at [428, 189] on p "Oquists formuleringar är alltid fria från : Konserveringsmedel, färgmedel, parf…" at bounding box center [452, 157] width 196 height 117
click at [486, 188] on p "Oquists formuleringar är alltid fria från : Konserveringsmedel, färgmedel, parf…" at bounding box center [452, 157] width 196 height 117
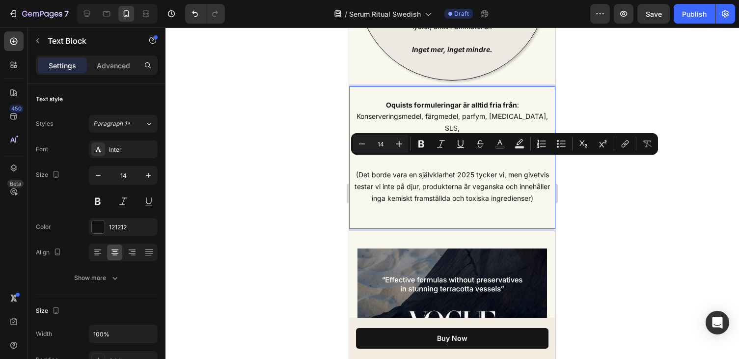
drag, startPoint x: 479, startPoint y: 195, endPoint x: 345, endPoint y: 161, distance: 138.3
click at [446, 147] on button "Italic" at bounding box center [441, 144] width 18 height 18
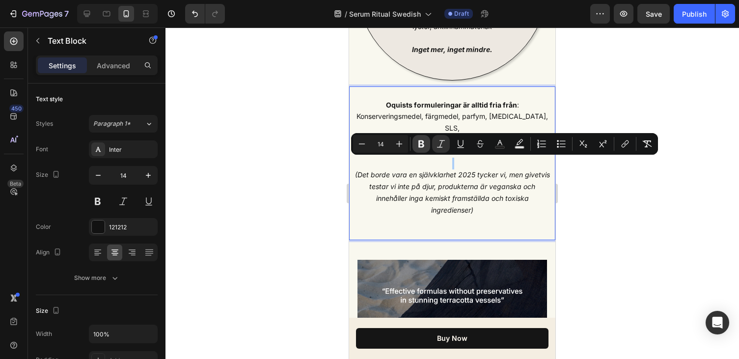
click at [421, 144] on icon "Editor contextual toolbar" at bounding box center [421, 143] width 6 height 7
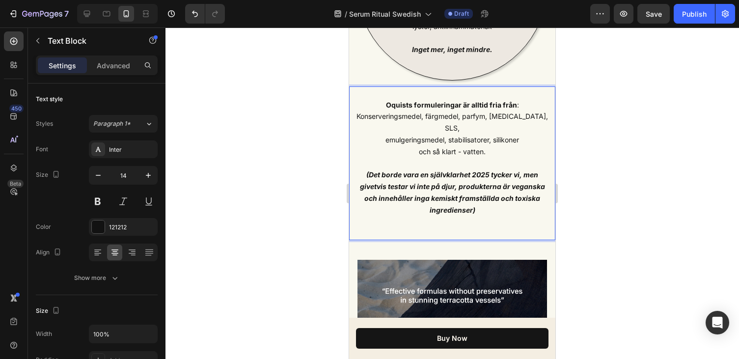
click at [608, 168] on div at bounding box center [451, 192] width 573 height 331
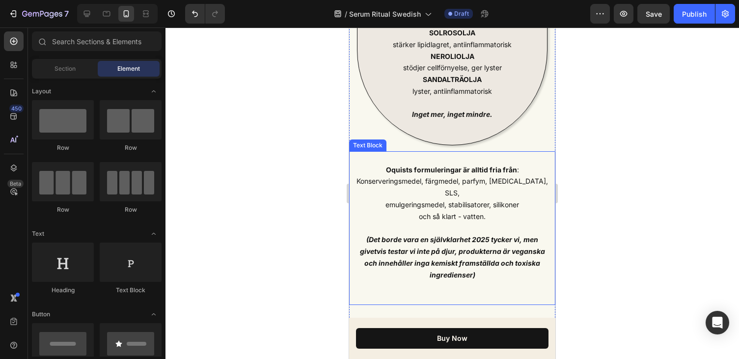
scroll to position [2977, 0]
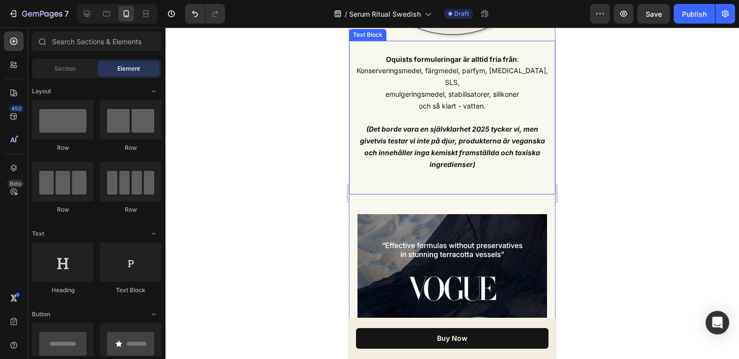
click at [594, 178] on div at bounding box center [451, 192] width 573 height 331
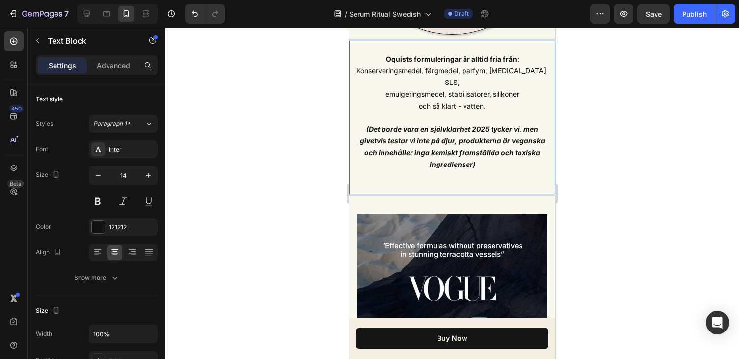
click at [468, 163] on p "Oquists formuleringar är alltid fria från : Konserveringsmedel, färgmedel, parf…" at bounding box center [452, 118] width 196 height 129
click at [475, 143] on strong "(Det borde vara en självklarhet 2025 tycker vi, men givetvis testar vi inte på …" at bounding box center [452, 146] width 185 height 43
click at [475, 151] on strong "(Det borde vara en självklarhet 2025 tycker vi, men givetvis testar vi inte på …" at bounding box center [452, 146] width 185 height 43
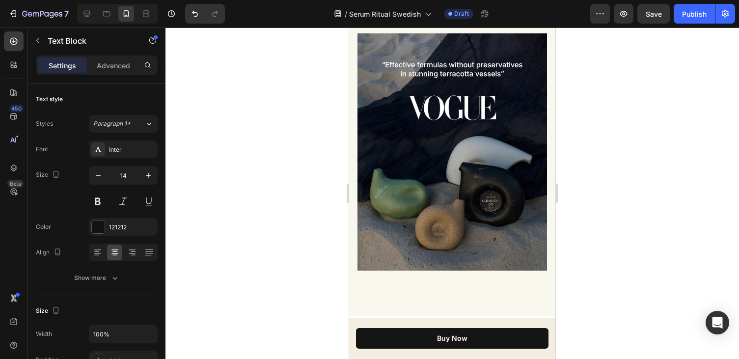
scroll to position [3162, 0]
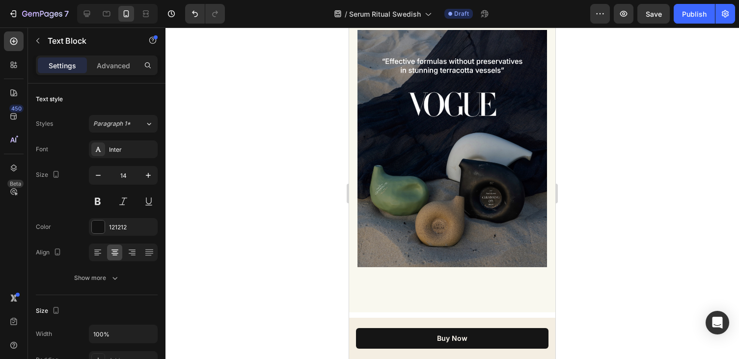
click at [281, 248] on div at bounding box center [451, 192] width 573 height 331
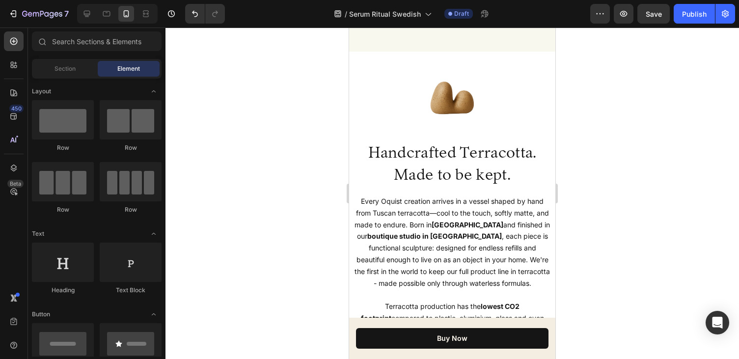
scroll to position [3432, 0]
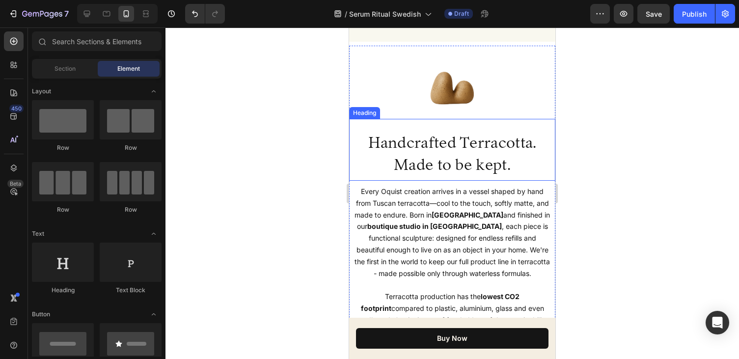
click at [458, 145] on h2 "Handcrafted Terracotta. Made to be kept." at bounding box center [452, 154] width 206 height 46
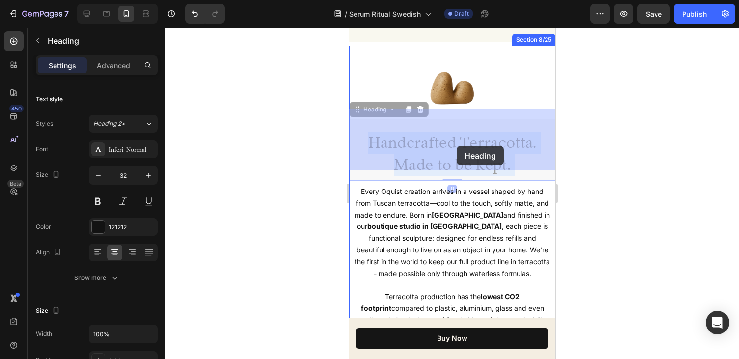
drag, startPoint x: 455, startPoint y: 132, endPoint x: 457, endPoint y: 146, distance: 14.4
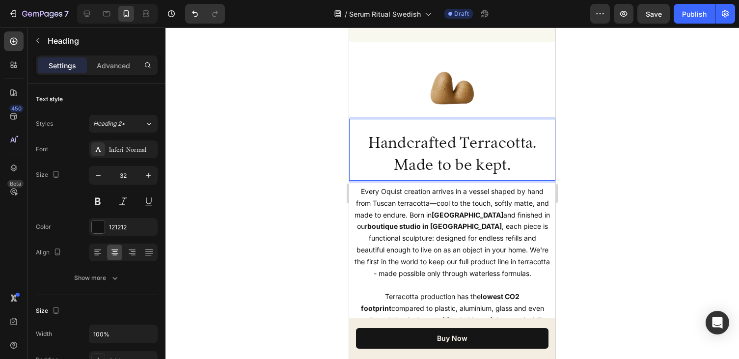
click at [452, 134] on p "Handcrafted Terracotta. Made to be kept." at bounding box center [452, 154] width 204 height 44
click at [501, 135] on p "Handgjord Terracotta. Made to be kept." at bounding box center [452, 154] width 204 height 44
click at [501, 162] on p "Handgjord Terrakotta. Made to be kept." at bounding box center [452, 154] width 204 height 44
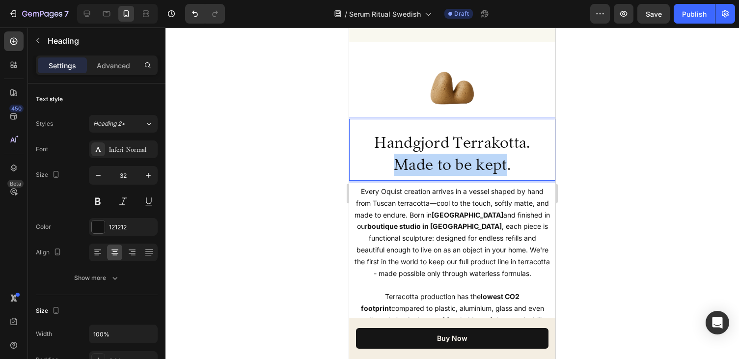
drag, startPoint x: 506, startPoint y: 157, endPoint x: 399, endPoint y: 158, distance: 107.5
click at [399, 158] on p "Handgjord Terrakotta. Made to be kept." at bounding box center [452, 154] width 204 height 44
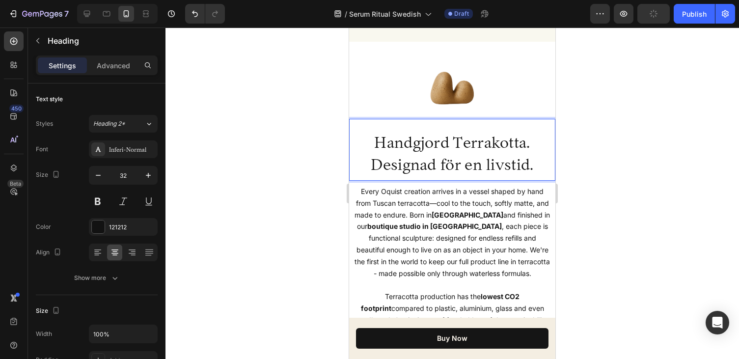
click at [590, 135] on div at bounding box center [451, 192] width 573 height 331
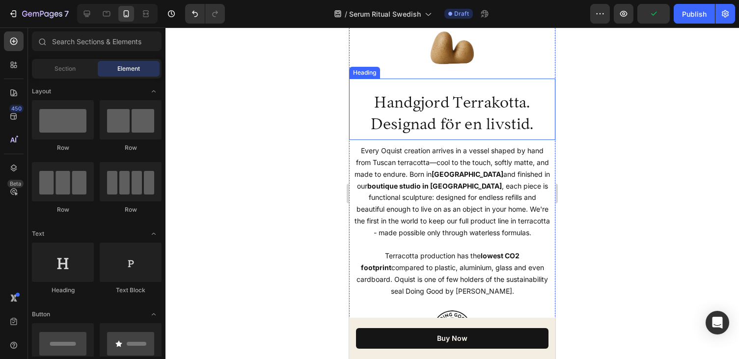
scroll to position [3461, 0]
click at [488, 128] on p "Handgjord Terrakotta. Designad för en livstid." at bounding box center [452, 114] width 204 height 44
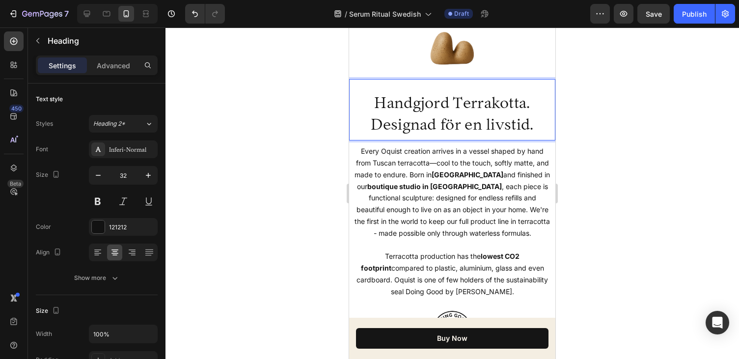
click at [526, 126] on p "Handgjord Terrakotta. Designad för en livstid." at bounding box center [452, 114] width 204 height 44
click at [492, 123] on p "Handgjord Terrakotta. Designad för en livet." at bounding box center [452, 114] width 204 height 44
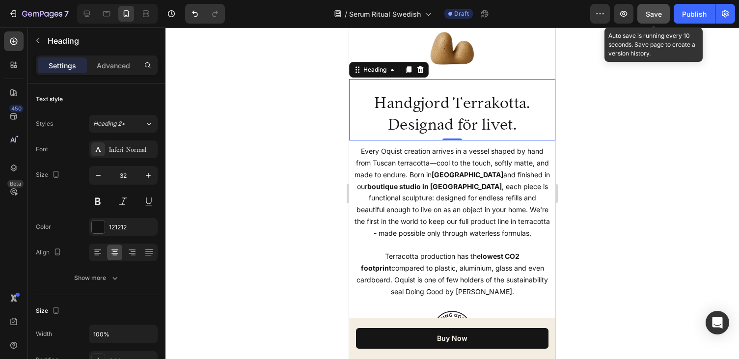
click at [659, 17] on span "Save" at bounding box center [654, 14] width 16 height 8
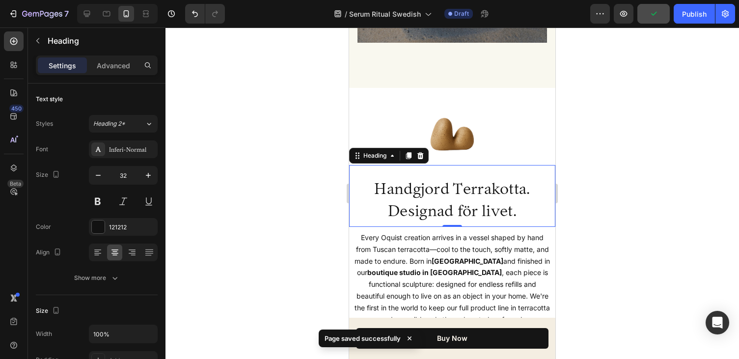
scroll to position [3480, 0]
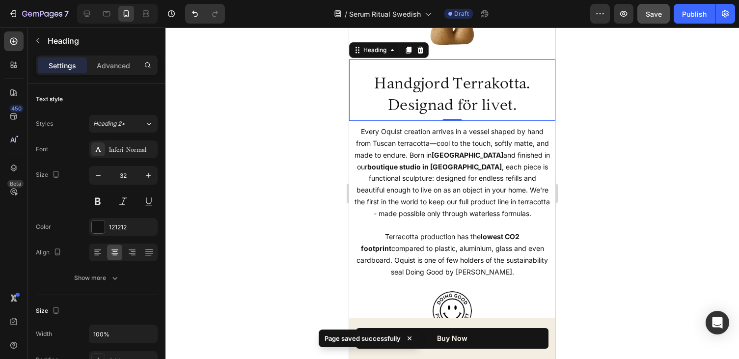
click at [442, 107] on p "Handgjord Terrakotta. Designad för livet." at bounding box center [452, 94] width 204 height 44
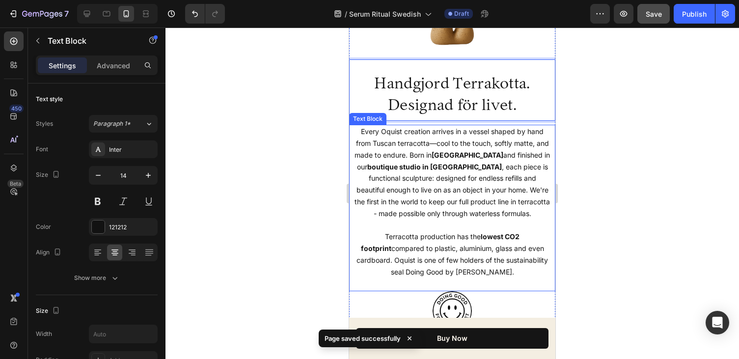
click at [437, 154] on p "Every Oquist creation arrives in a vessel shaped by hand from Tuscan terracotta…" at bounding box center [452, 208] width 196 height 164
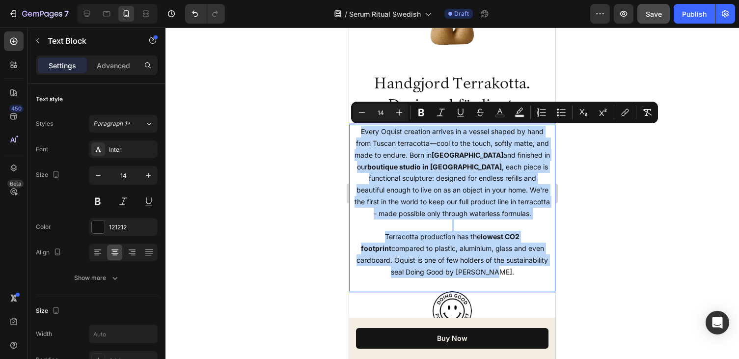
drag, startPoint x: 484, startPoint y: 272, endPoint x: 355, endPoint y: 127, distance: 193.4
click at [355, 127] on p "Every Oquist creation arrives in a vessel shaped by hand from Tuscan terracotta…" at bounding box center [452, 208] width 196 height 164
copy p "Every Oquist creation arrives in a vessel shaped by hand from Tuscan terracotta…"
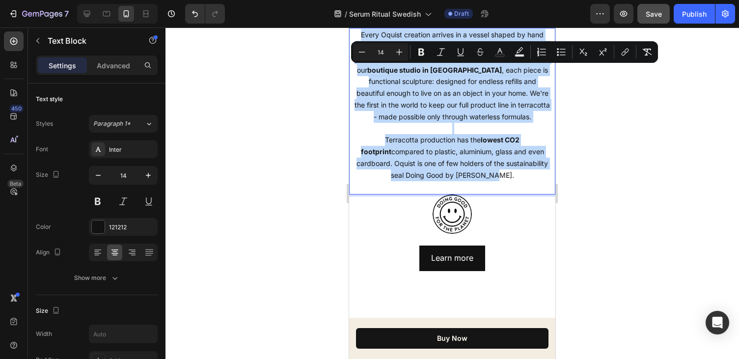
scroll to position [3614, 0]
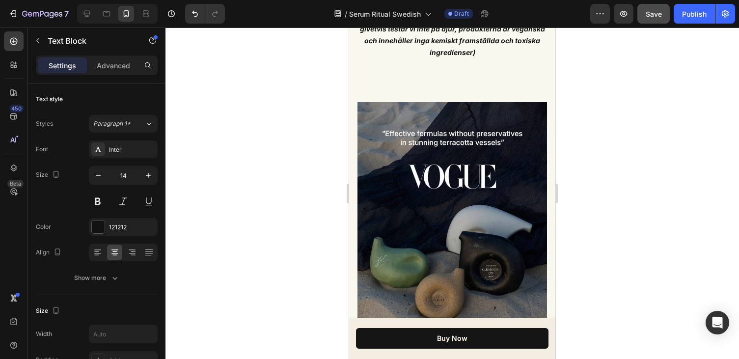
type input "16"
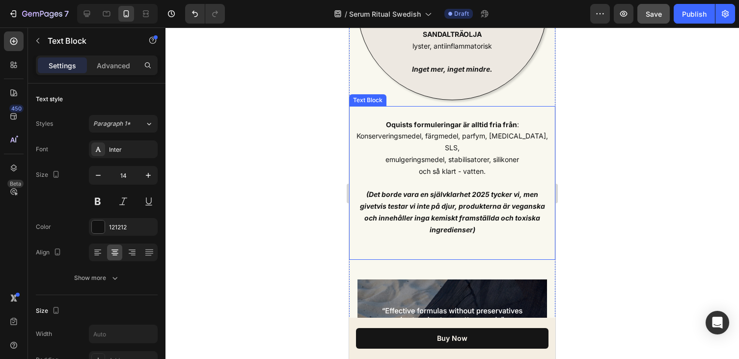
scroll to position [2935, 0]
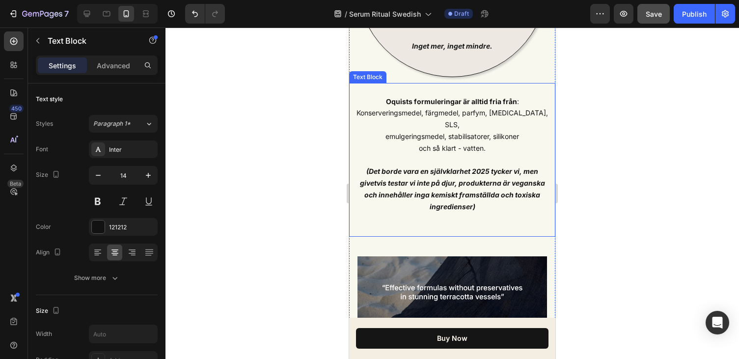
click at [511, 185] on strong "(Det borde vara en självklarhet 2025 tycker vi, men givetvis testar vi inte på …" at bounding box center [452, 188] width 185 height 43
click at [511, 184] on strong "(Det borde vara en självklarhet 2025 tycker vi, men givetvis testar vi inte på …" at bounding box center [452, 188] width 185 height 43
click at [597, 187] on div at bounding box center [451, 192] width 573 height 331
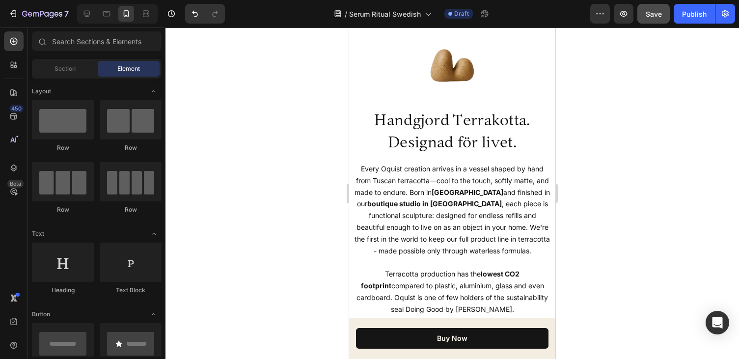
scroll to position [3413, 0]
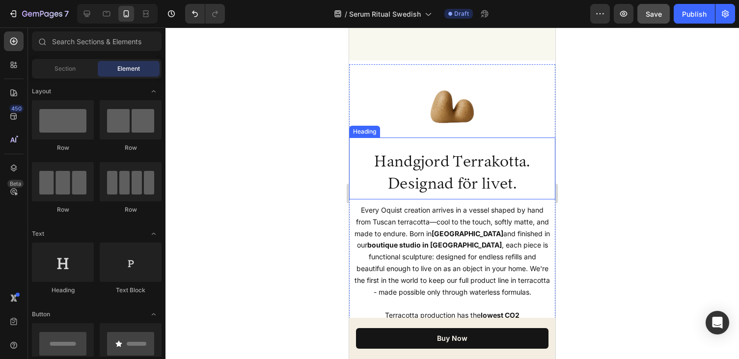
click at [477, 172] on h2 "Handgjord Terrakotta. Designad för livet." at bounding box center [452, 172] width 206 height 46
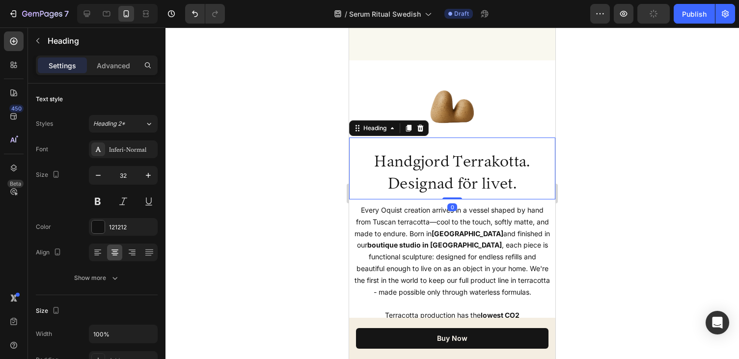
click at [475, 171] on h2 "Handgjord Terrakotta. Designad för livet." at bounding box center [452, 172] width 206 height 46
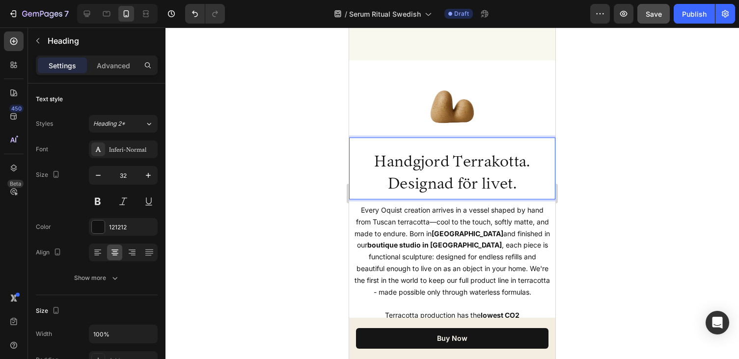
click at [588, 167] on div at bounding box center [451, 192] width 573 height 331
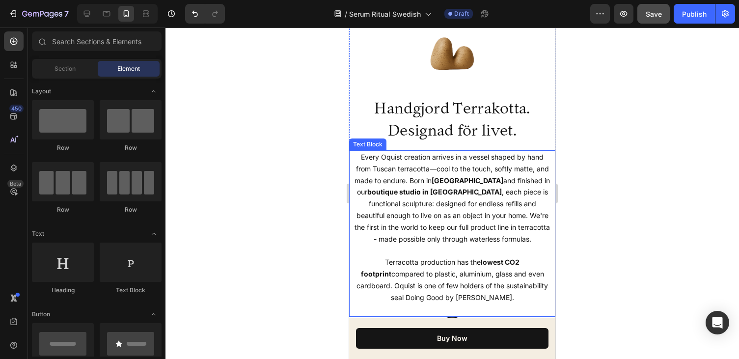
scroll to position [3469, 0]
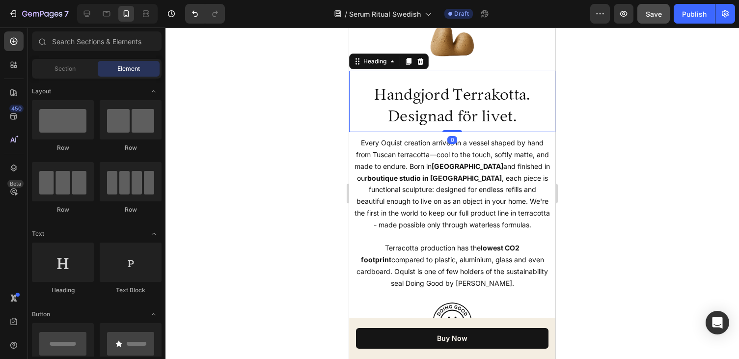
click at [511, 111] on p "Handgjord Terrakotta. Designad för livet." at bounding box center [452, 105] width 204 height 44
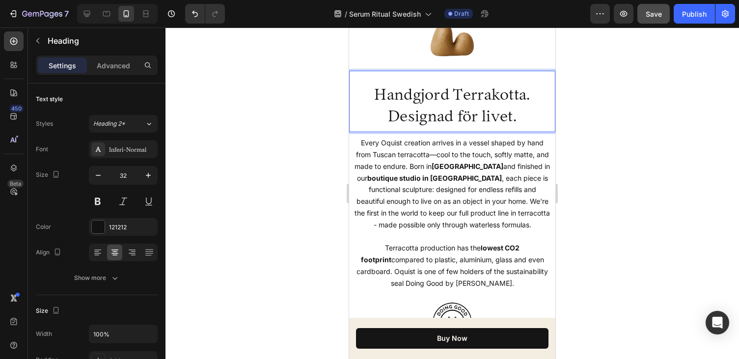
click at [511, 118] on p "Handgjord Terrakotta. Designad för livet." at bounding box center [452, 105] width 204 height 44
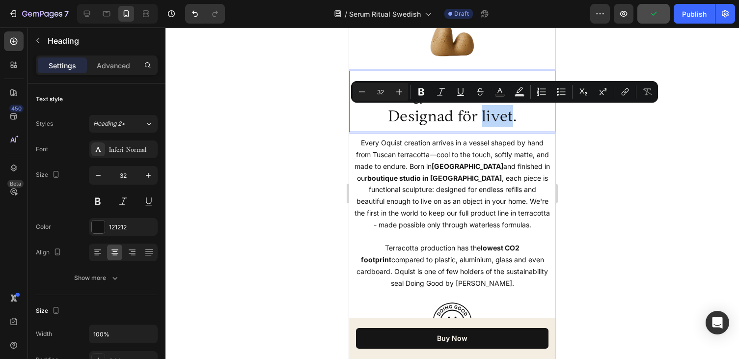
drag, startPoint x: 512, startPoint y: 119, endPoint x: 484, endPoint y: 118, distance: 28.0
click at [484, 118] on p "Handgjord Terrakotta. Designad för livet." at bounding box center [452, 105] width 204 height 44
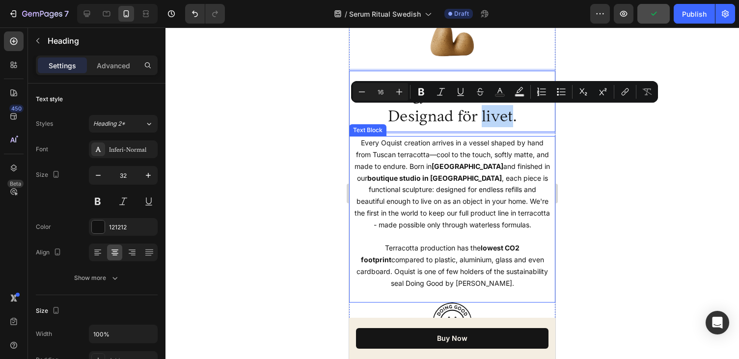
click at [444, 205] on p "Every Oquist creation arrives in a vessel shaped by hand from Tuscan terracotta…" at bounding box center [452, 219] width 196 height 164
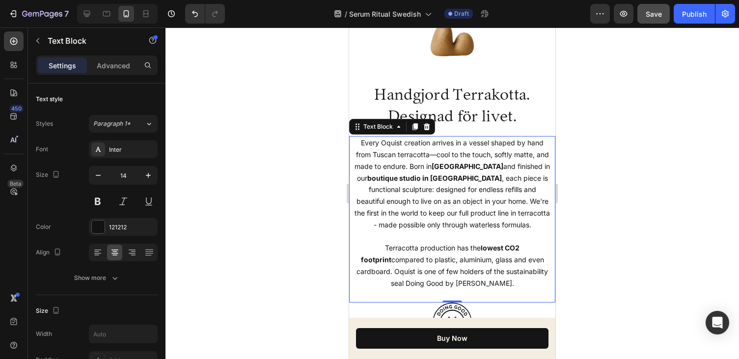
click at [499, 216] on p "Every Oquist creation arrives in a vessel shaped by hand from Tuscan terracotta…" at bounding box center [452, 219] width 196 height 164
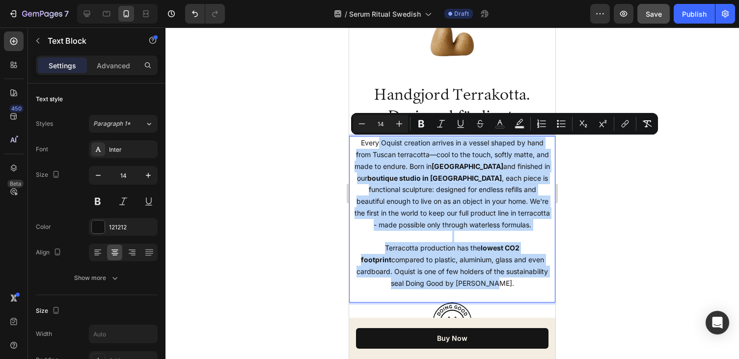
drag, startPoint x: 497, startPoint y: 284, endPoint x: 378, endPoint y: 144, distance: 183.9
click at [378, 144] on p "Every Oquist creation arrives in a vessel shaped by hand from Tuscan terracotta…" at bounding box center [452, 219] width 196 height 164
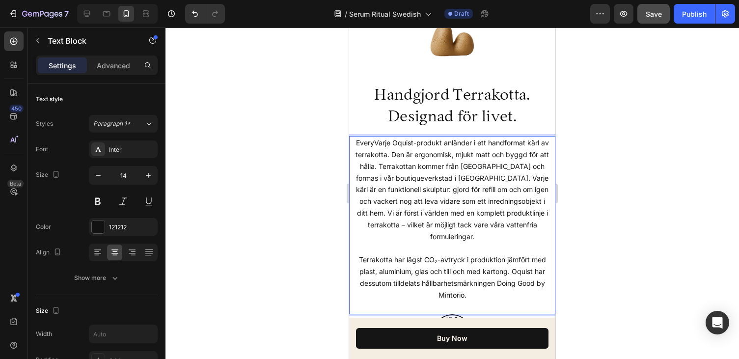
click at [375, 142] on p "EveryVarje Oquist-produkt anländer i ett handformat kärl av terrakotta. Den är …" at bounding box center [452, 189] width 196 height 105
click at [427, 173] on p "Varje Oquist-produkt anländer i ett handformat kärl av terrakotta. Den är ergon…" at bounding box center [452, 189] width 196 height 105
click at [434, 199] on p "Varje Oquist-produkt anländer i ett handformat kärl av terrakotta. Den är ergon…" at bounding box center [452, 189] width 196 height 105
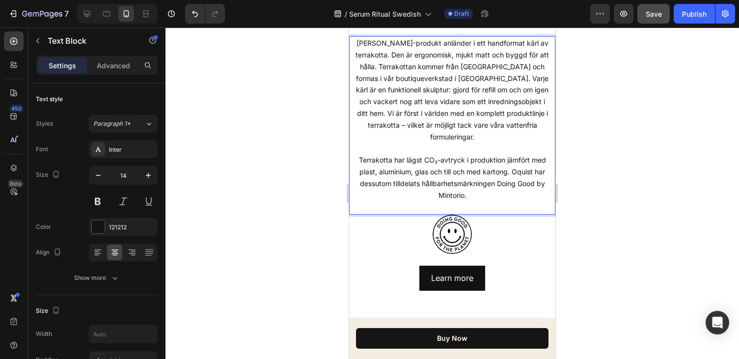
scroll to position [3571, 0]
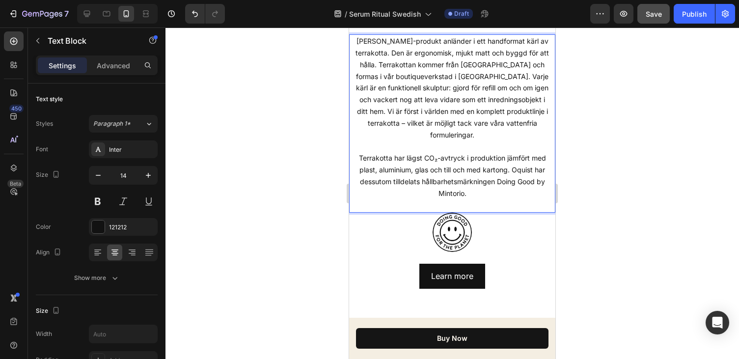
click at [329, 237] on div at bounding box center [451, 192] width 573 height 331
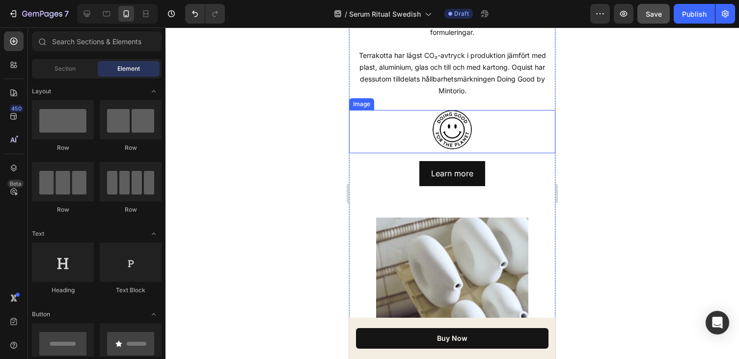
scroll to position [3675, 0]
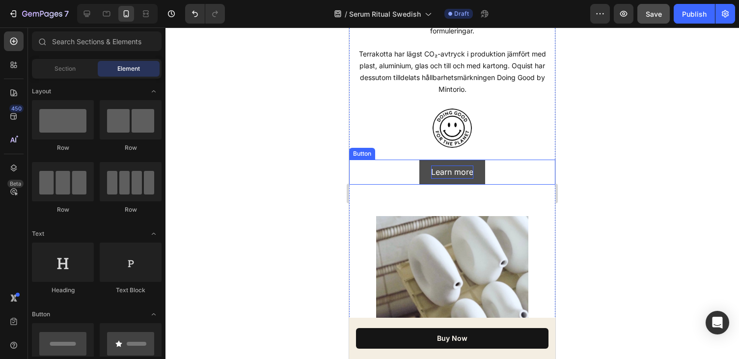
click at [446, 165] on p "Learn more" at bounding box center [452, 171] width 42 height 13
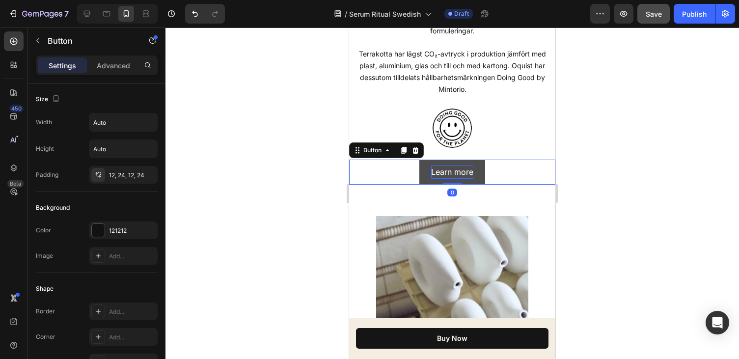
click at [454, 165] on p "Learn more" at bounding box center [452, 171] width 42 height 13
click at [577, 156] on div at bounding box center [451, 192] width 573 height 331
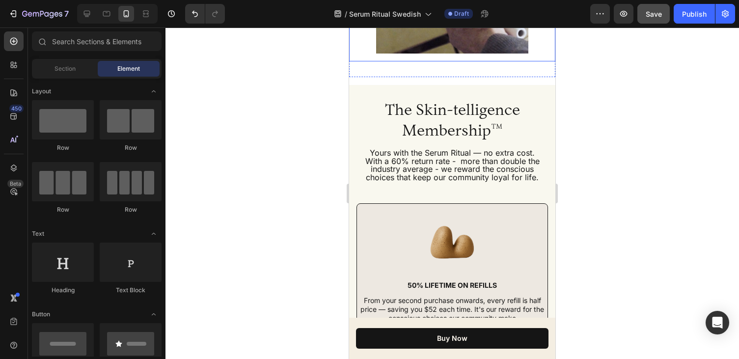
scroll to position [4054, 0]
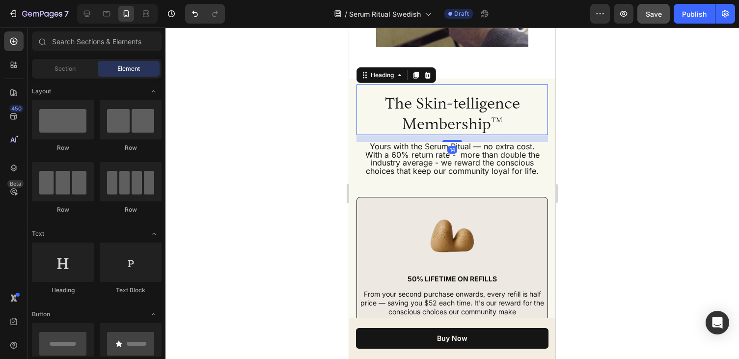
click at [464, 114] on h2 "The Skin-telligence Membership™" at bounding box center [451, 113] width 191 height 43
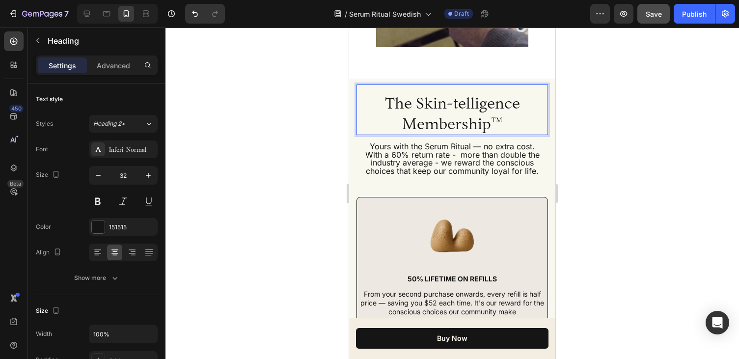
click at [408, 93] on h2 "The Skin-telligence Membership™" at bounding box center [451, 113] width 191 height 43
click at [617, 108] on div at bounding box center [451, 192] width 573 height 331
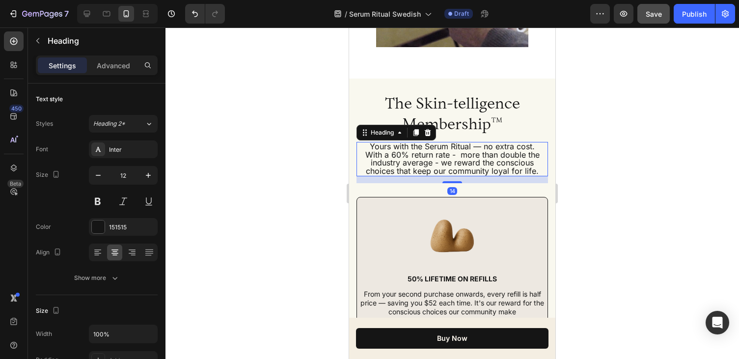
click at [486, 150] on span "With a 60% return rate - more than double the industry average - we reward the …" at bounding box center [452, 163] width 174 height 26
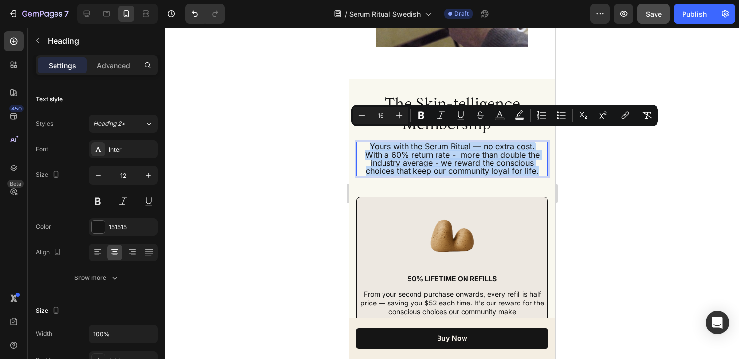
drag, startPoint x: 539, startPoint y: 163, endPoint x: 361, endPoint y: 138, distance: 179.4
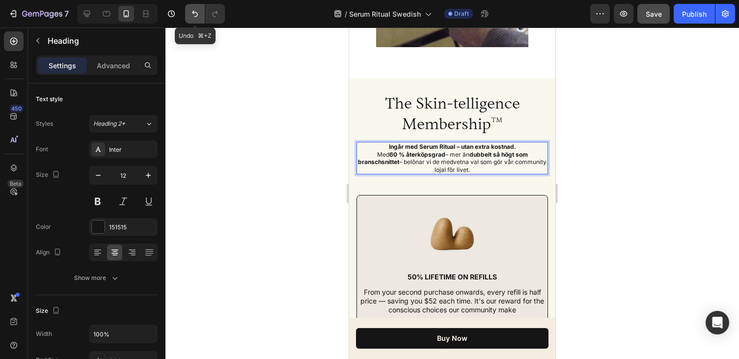
click at [192, 13] on icon "Undo/Redo" at bounding box center [195, 14] width 10 height 10
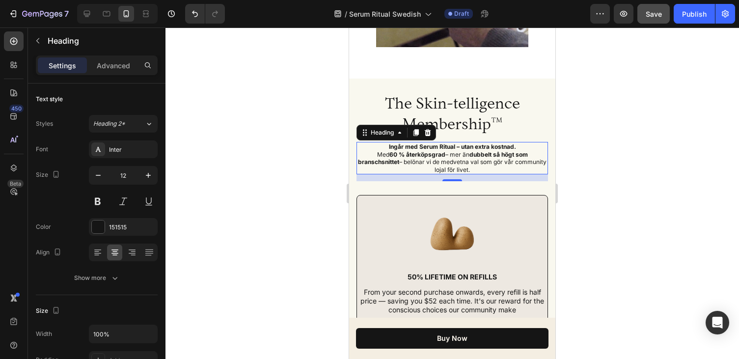
click at [238, 109] on div at bounding box center [451, 192] width 573 height 331
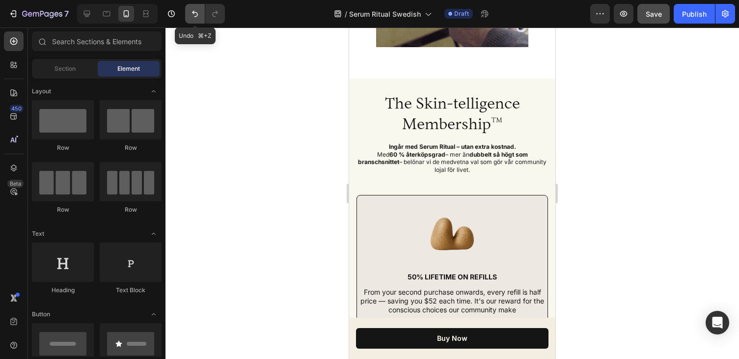
click at [195, 15] on icon "Undo/Redo" at bounding box center [195, 14] width 10 height 10
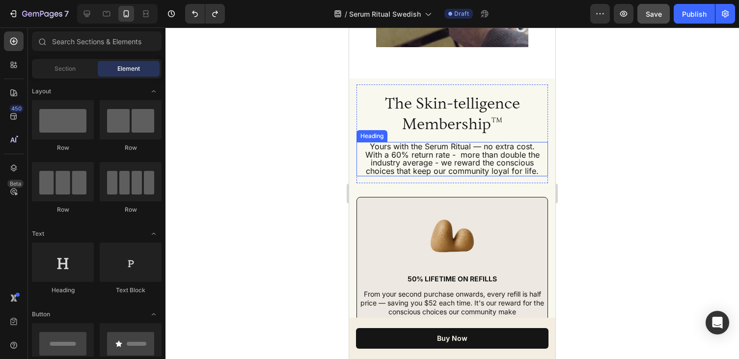
click at [461, 150] on span "With a 60% return rate - more than double the industry average - we reward the …" at bounding box center [452, 163] width 174 height 26
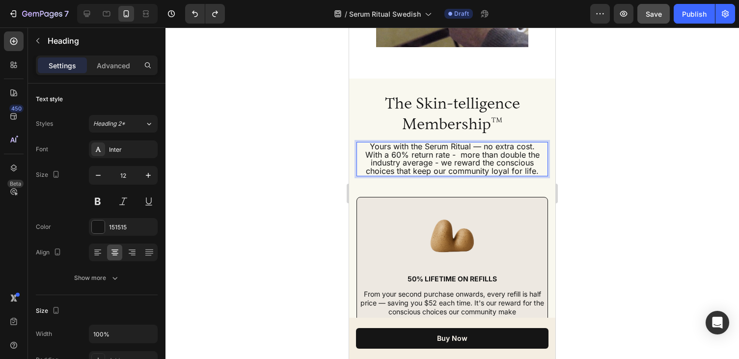
click at [537, 158] on span "With a 60% return rate - more than double the industry average - we reward the …" at bounding box center [452, 163] width 174 height 26
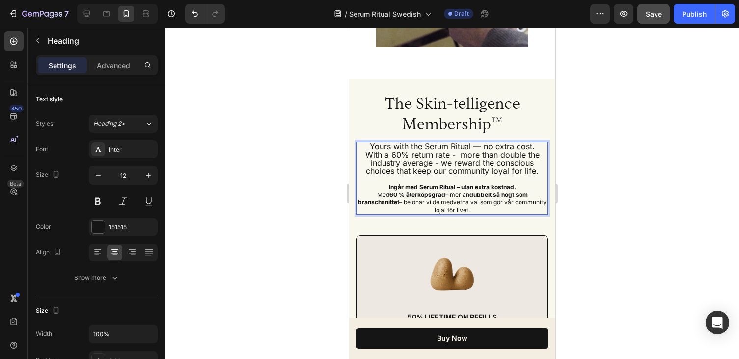
click at [519, 154] on span "With a 60% return rate - more than double the industry average - we reward the …" at bounding box center [452, 163] width 174 height 26
click at [514, 162] on span "With a 60% return rate - more than double the industry average - we reward the …" at bounding box center [452, 163] width 174 height 26
click at [479, 192] on p "Yours with the Serum Ritual — no extra cost. With a 60% return rate - more than…" at bounding box center [452, 178] width 190 height 71
drag, startPoint x: 489, startPoint y: 198, endPoint x: 376, endPoint y: 179, distance: 114.5
click at [376, 179] on p "Yours with the Serum Ritual — no extra cost. With a 60% return rate - more than…" at bounding box center [452, 178] width 190 height 71
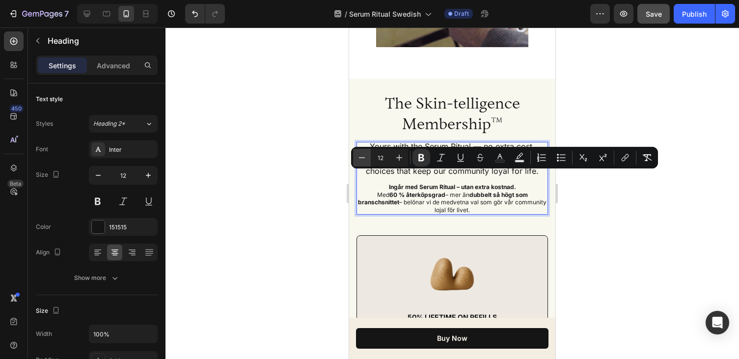
click at [366, 158] on icon "Editor contextual toolbar" at bounding box center [362, 158] width 10 height 10
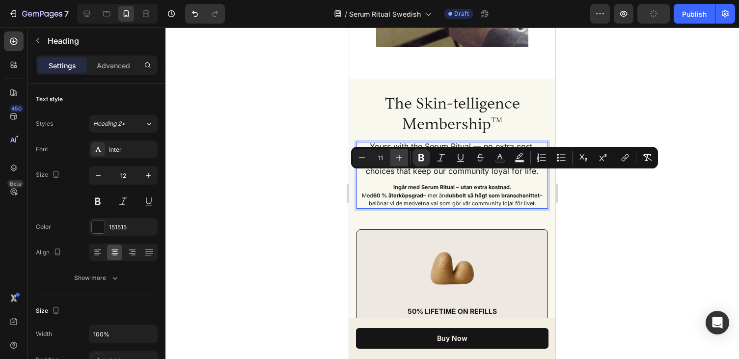
click at [399, 160] on icon "Editor contextual toolbar" at bounding box center [399, 158] width 10 height 10
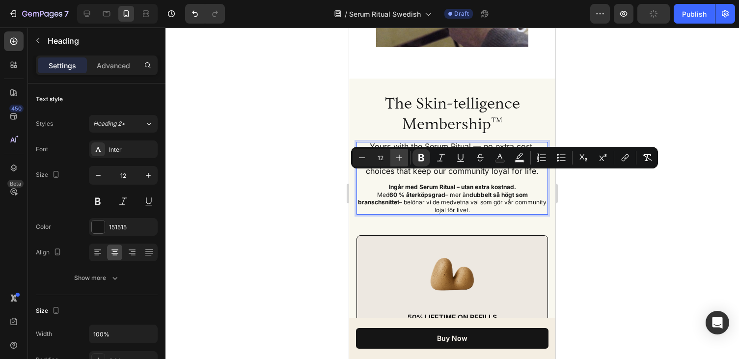
click at [399, 159] on icon "Editor contextual toolbar" at bounding box center [399, 158] width 10 height 10
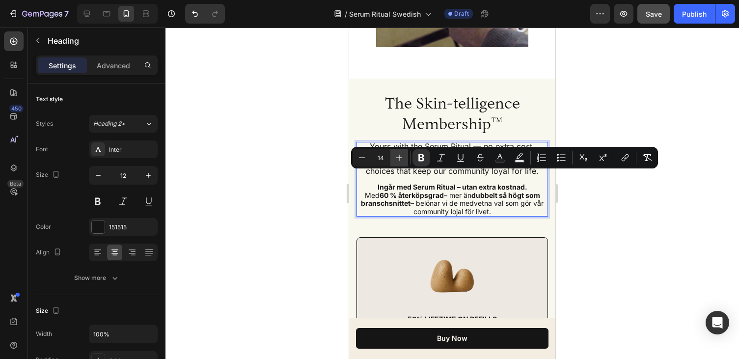
click at [399, 159] on icon "Editor contextual toolbar" at bounding box center [399, 158] width 10 height 10
type input "15"
click at [458, 198] on span "Med 60 % återköpsgrad – mer än dubbelt så högt som branschsnittet – belönar vi …" at bounding box center [452, 204] width 188 height 26
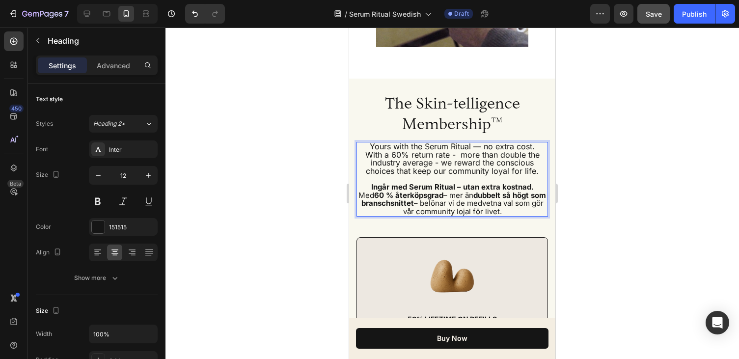
click at [465, 165] on p "Yours with the Serum Ritual — no extra cost. With a 60% return rate - more than…" at bounding box center [452, 179] width 190 height 73
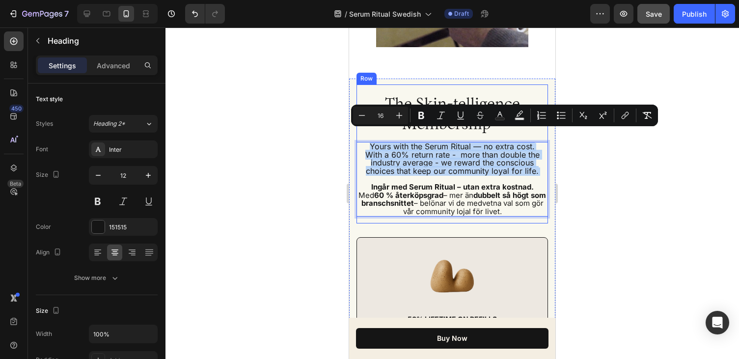
drag, startPoint x: 461, startPoint y: 166, endPoint x: 373, endPoint y: 127, distance: 95.8
click at [373, 127] on div "The Skin-telligence Membership™ Heading Yours with the Serum Ritual — no extra …" at bounding box center [451, 153] width 191 height 139
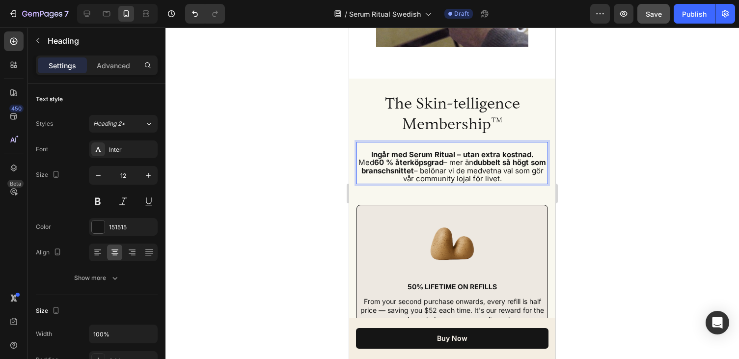
click at [367, 143] on p "Ingår med Serum Ritual – utan extra kostnad. Med 60 % återköpsgrad – mer än dub…" at bounding box center [452, 163] width 190 height 40
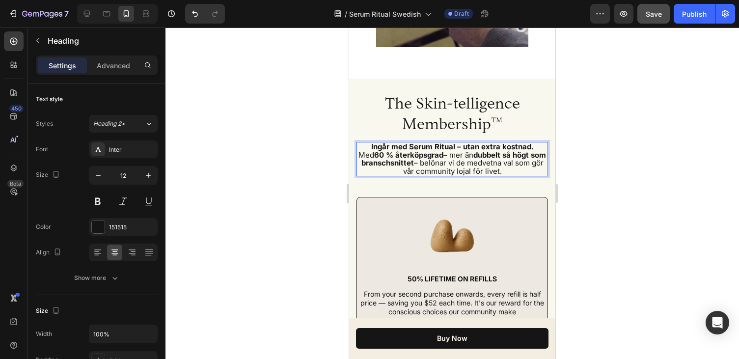
click at [422, 150] on strong "dubbelt så högt som branschsnittet" at bounding box center [453, 159] width 185 height 18
drag, startPoint x: 368, startPoint y: 134, endPoint x: 537, endPoint y: 165, distance: 171.3
click at [537, 165] on div "The Skin-telligence Membership™ Heading Ingår med Serum Ritual – utan extra kos…" at bounding box center [451, 133] width 191 height 99
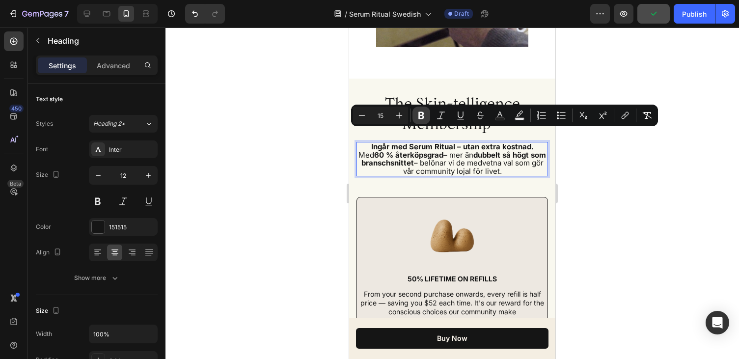
click at [423, 118] on icon "Editor contextual toolbar" at bounding box center [421, 115] width 6 height 7
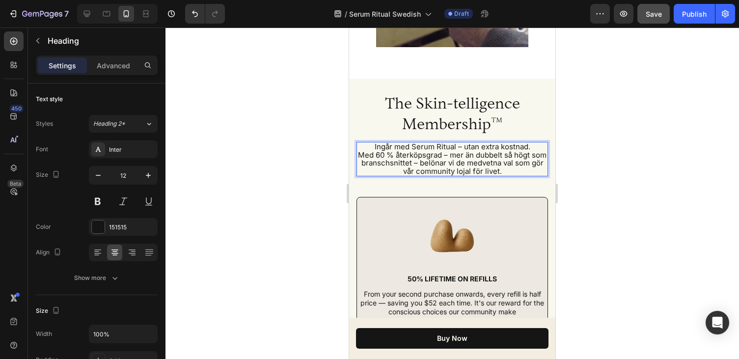
click at [635, 147] on div at bounding box center [451, 192] width 573 height 331
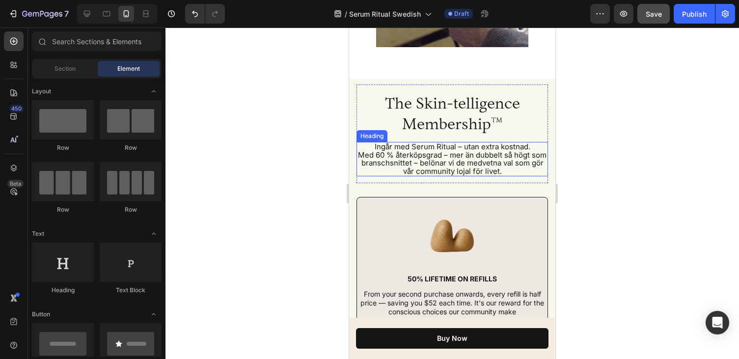
click at [431, 142] on span "Ingår med Serum Ritual – utan extra kostnad." at bounding box center [453, 146] width 156 height 9
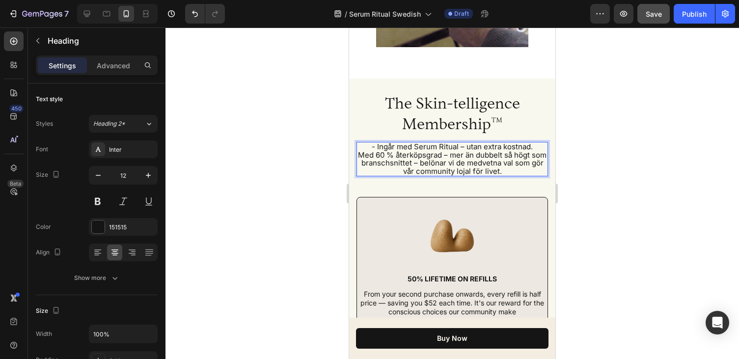
click at [412, 142] on span "- Ingår med Serum Ritual – utan extra kostnad." at bounding box center [452, 146] width 161 height 9
drag, startPoint x: 465, startPoint y: 136, endPoint x: 446, endPoint y: 136, distance: 19.1
click at [446, 142] on span "- Ingår med ditt Serum Ritual – utan extra kostnad." at bounding box center [452, 146] width 174 height 9
click at [414, 142] on span "- Ingår med ditt Serum – utan extra kostnad." at bounding box center [452, 146] width 155 height 9
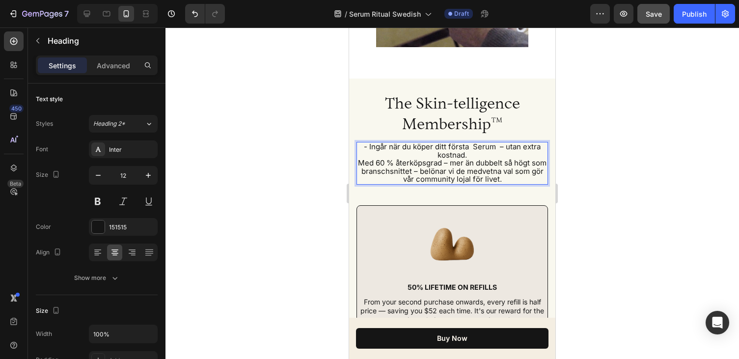
click at [368, 142] on span "- Ingår när du köper ditt första Serum – utan extra kostnad." at bounding box center [452, 151] width 177 height 18
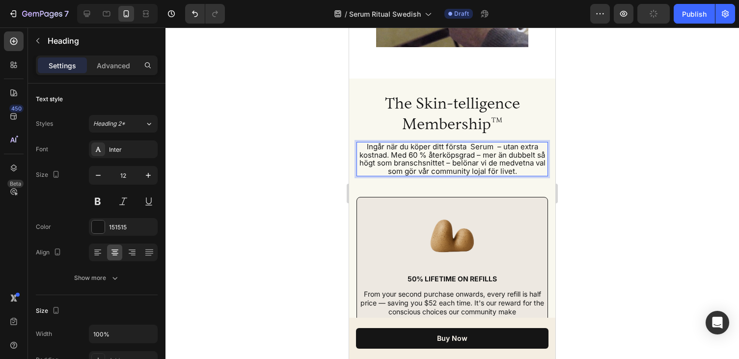
click at [420, 144] on span "Ingår när du köper ditt första Serum – utan extra kostnad. Med 60 % återköpsgra…" at bounding box center [452, 159] width 186 height 34
click at [466, 145] on span "Ingår när du köper ditt första Serum – utan extra kostnad. Med 60% återköpsgrad…" at bounding box center [452, 159] width 186 height 34
click at [476, 145] on span "Ingår när du köper ditt första Serum – utan extra kostnad. Med 60% återköpsgrad…" at bounding box center [452, 159] width 186 height 34
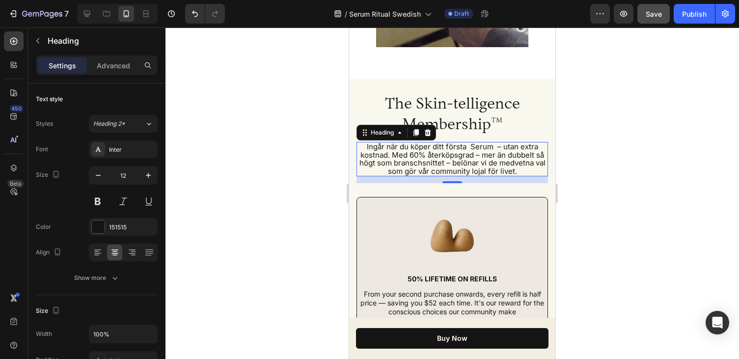
click at [569, 151] on div at bounding box center [451, 192] width 573 height 331
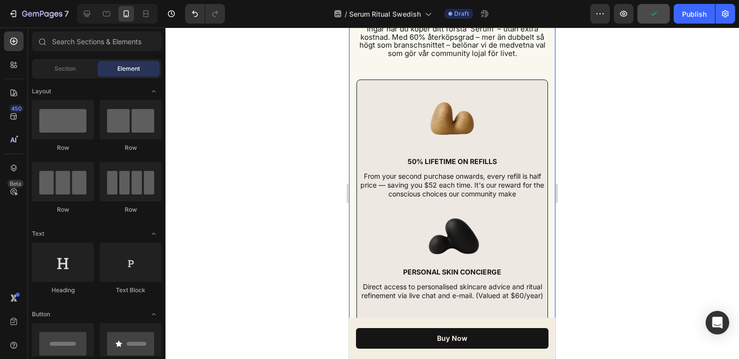
scroll to position [4163, 0]
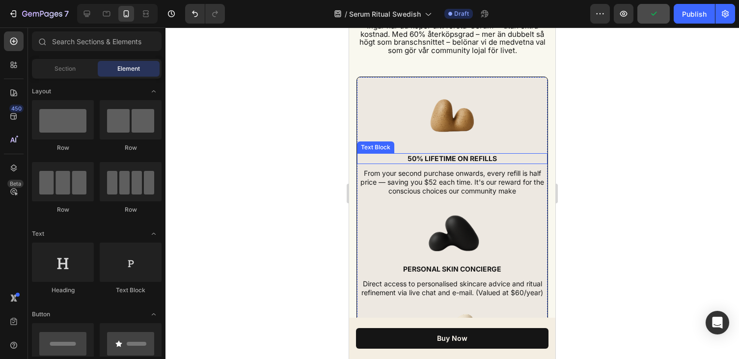
click at [479, 159] on p "50% lifetime on refills" at bounding box center [452, 158] width 189 height 9
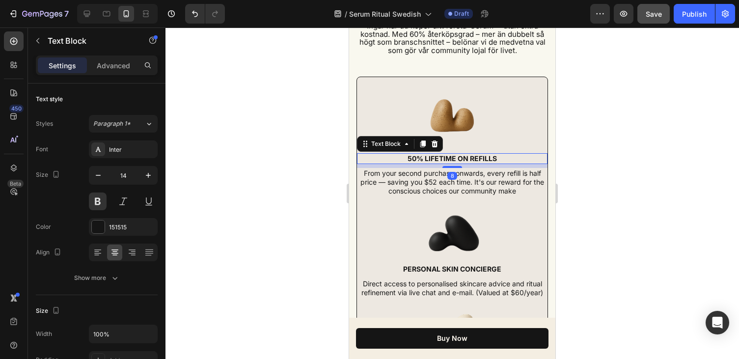
click at [494, 159] on p "50% lifetime on refills" at bounding box center [452, 158] width 189 height 9
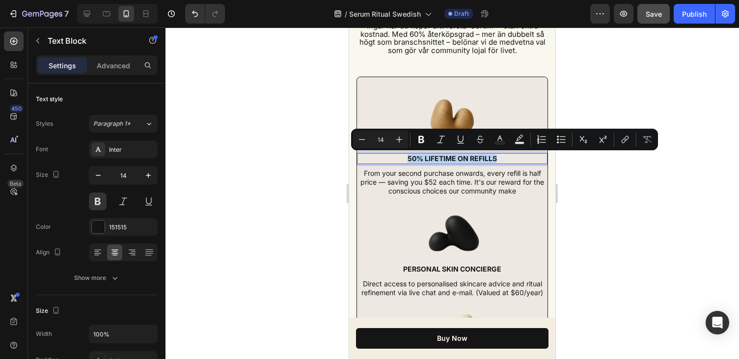
drag, startPoint x: 496, startPoint y: 159, endPoint x: 402, endPoint y: 161, distance: 93.8
click at [402, 161] on p "50% lifetime on refills" at bounding box center [452, 158] width 189 height 9
copy p "50% lifetime on refills"
click at [445, 159] on p "50% lifetime on refills" at bounding box center [452, 158] width 189 height 9
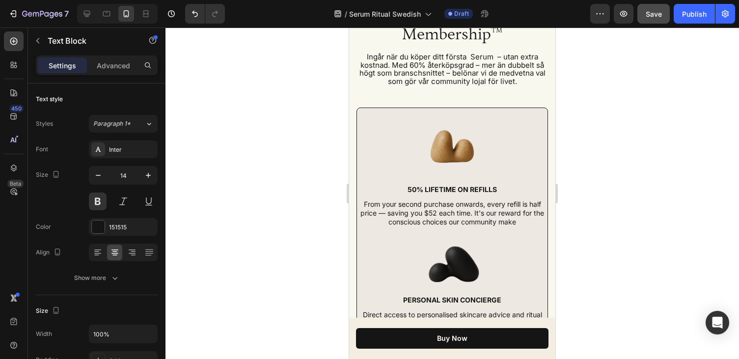
scroll to position [4100, 0]
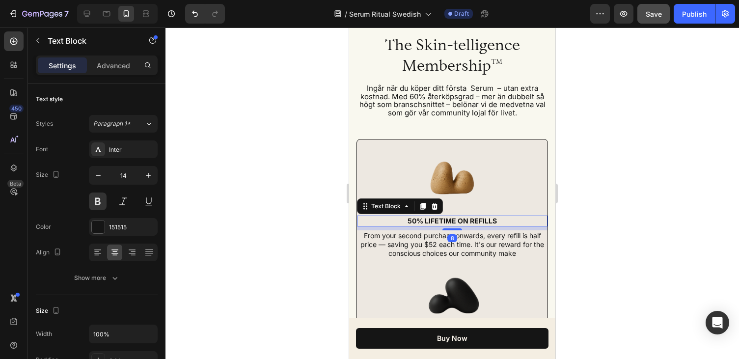
click at [478, 218] on p "50% lifetime on refills" at bounding box center [452, 221] width 189 height 9
click at [468, 218] on p "50% lifetime on refills" at bounding box center [452, 221] width 189 height 9
click at [561, 210] on div at bounding box center [451, 192] width 573 height 331
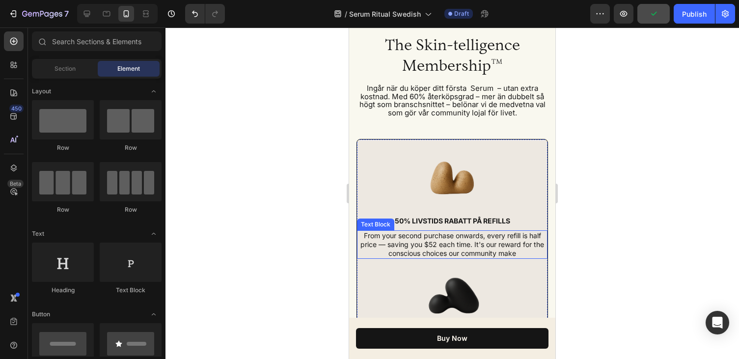
click at [499, 255] on p "From your second purchase onwards, every refill is half price — saving you $52 …" at bounding box center [452, 244] width 189 height 27
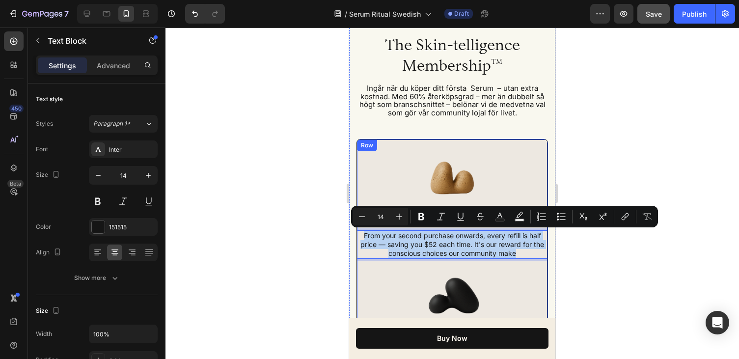
drag, startPoint x: 525, startPoint y: 254, endPoint x: 357, endPoint y: 234, distance: 169.1
click at [357, 234] on div "From your second purchase onwards, every refill is half price — saving you $52 …" at bounding box center [452, 244] width 191 height 29
copy p "From your second purchase onwards, every refill is half price — saving you $52 …"
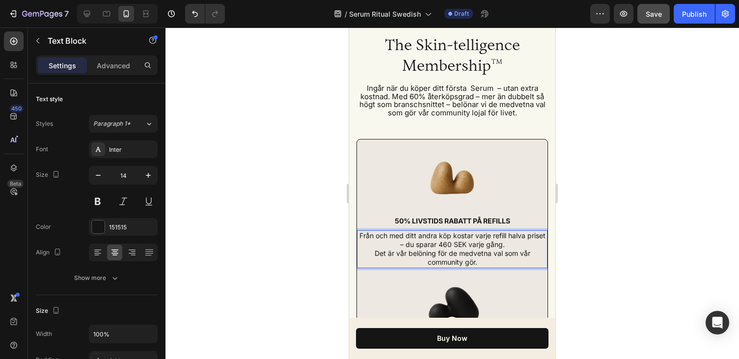
click at [398, 245] on p "Från och med ditt andra köp kostar varje refill halva priset – du sparar 460 SE…" at bounding box center [452, 240] width 189 height 18
click at [374, 252] on p "Det är vår belöning för de medvetna val som vår community gör." at bounding box center [452, 258] width 189 height 18
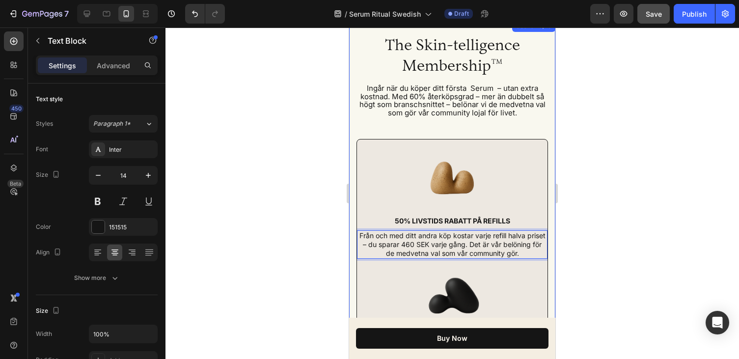
click at [591, 211] on div at bounding box center [451, 192] width 573 height 331
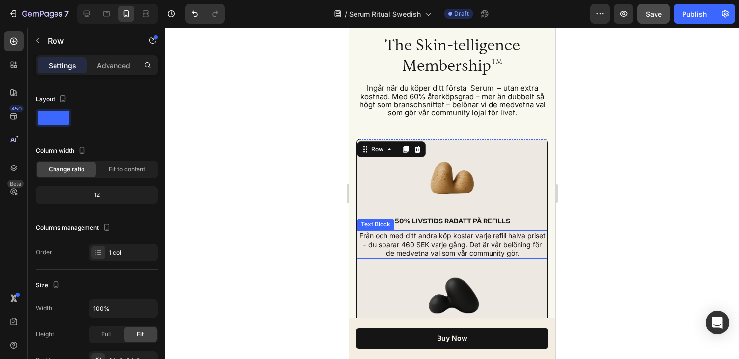
click at [445, 245] on p "Från och med ditt andra köp kostar varje refill halva priset – du sparar 460 SE…" at bounding box center [452, 244] width 189 height 27
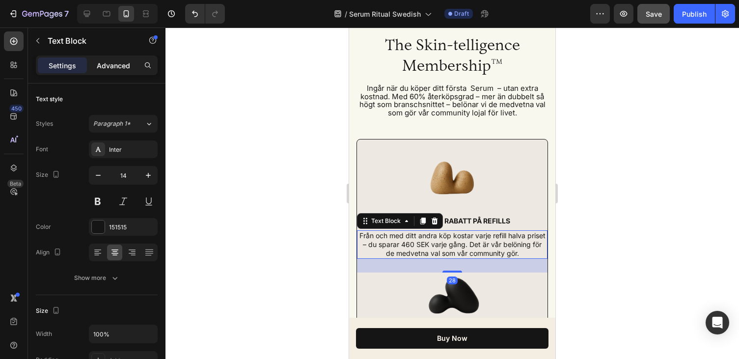
click at [130, 66] on div "Advanced" at bounding box center [113, 65] width 49 height 16
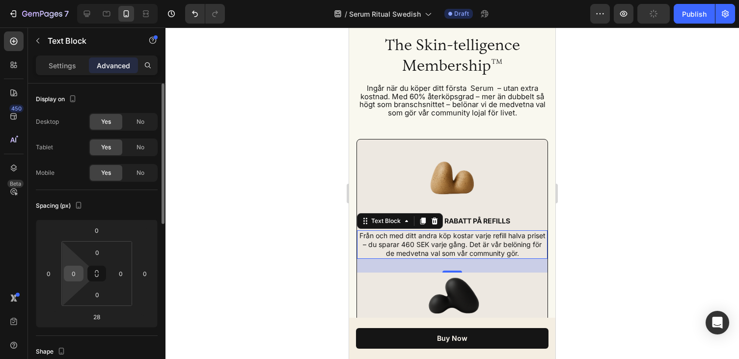
click at [79, 271] on input "0" at bounding box center [73, 273] width 15 height 15
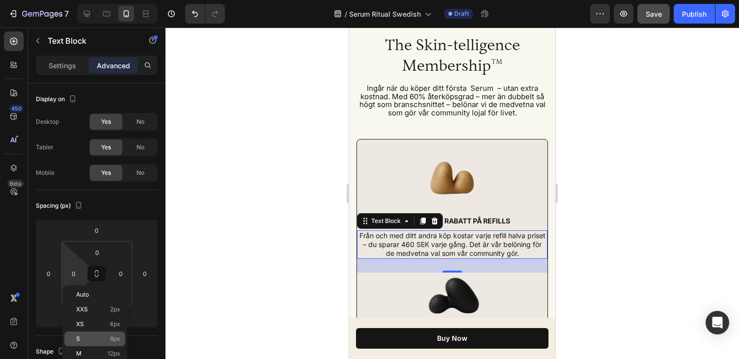
click at [86, 337] on p "S 8px" at bounding box center [98, 338] width 44 height 7
type input "8"
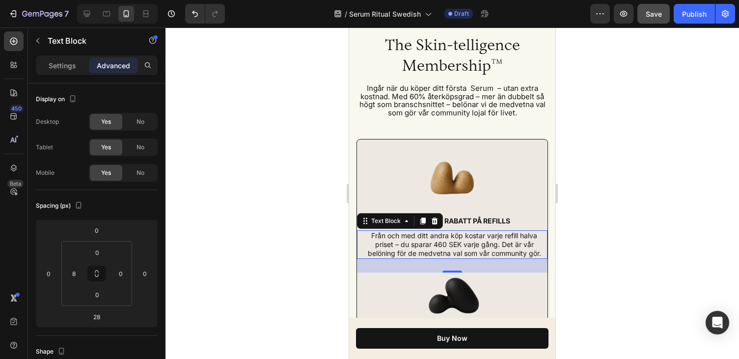
click at [276, 218] on div at bounding box center [451, 192] width 573 height 331
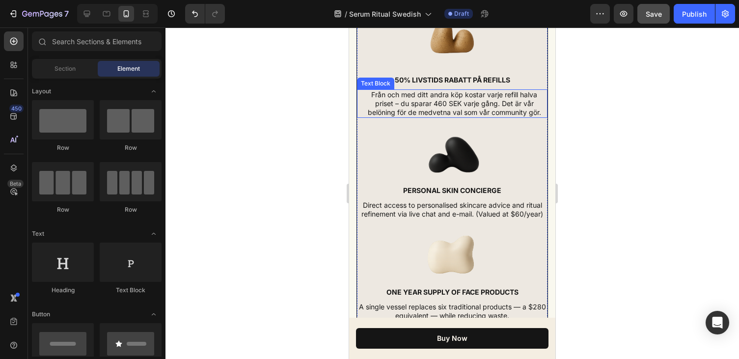
scroll to position [4254, 0]
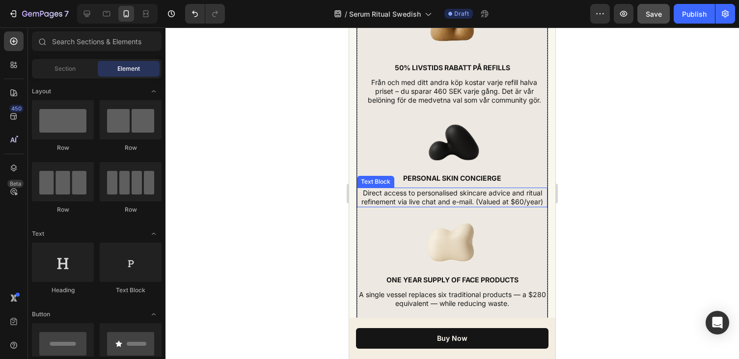
click at [495, 198] on p "Direct access to personalised skincare advice and ritual refinement via live ch…" at bounding box center [452, 198] width 189 height 18
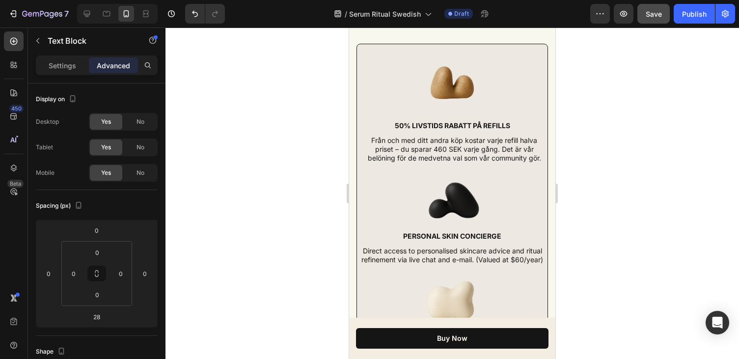
scroll to position [4200, 0]
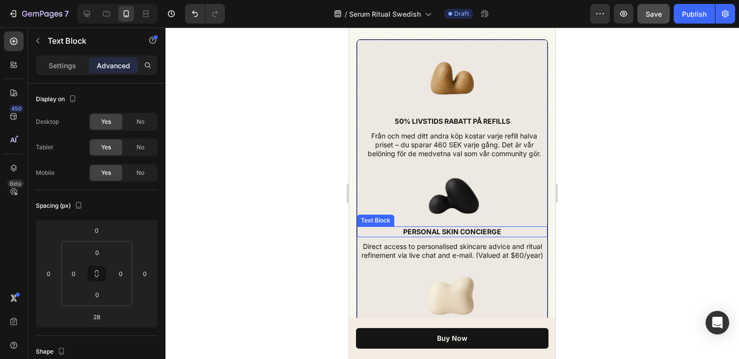
click at [491, 233] on p "personal skin concierge" at bounding box center [452, 231] width 189 height 9
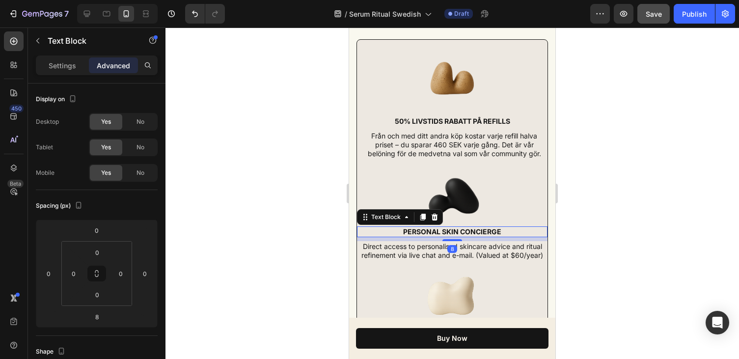
click at [501, 230] on p "personal skin concierge" at bounding box center [452, 231] width 189 height 9
drag, startPoint x: 501, startPoint y: 230, endPoint x: 431, endPoint y: 232, distance: 70.2
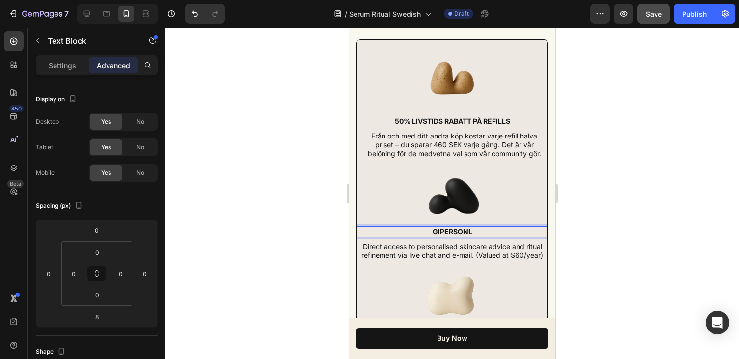
click at [431, 232] on p "GIpersonL" at bounding box center [452, 231] width 189 height 9
drag, startPoint x: 481, startPoint y: 229, endPoint x: 426, endPoint y: 233, distance: 55.1
click at [427, 232] on p "GIpersonL" at bounding box center [452, 231] width 189 height 9
click at [305, 195] on div at bounding box center [451, 192] width 573 height 331
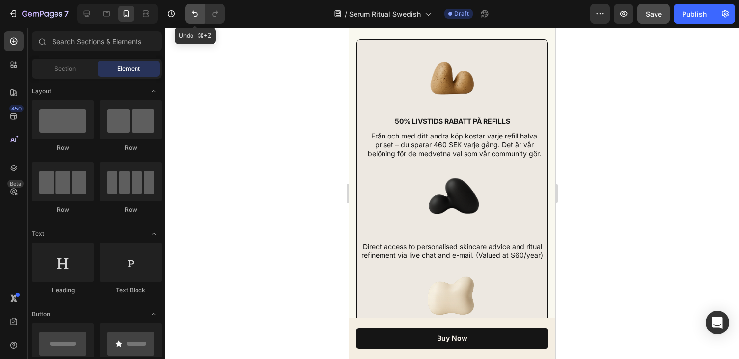
click at [194, 14] on icon "Undo/Redo" at bounding box center [195, 14] width 10 height 10
click at [196, 9] on icon "Undo/Redo" at bounding box center [195, 14] width 10 height 10
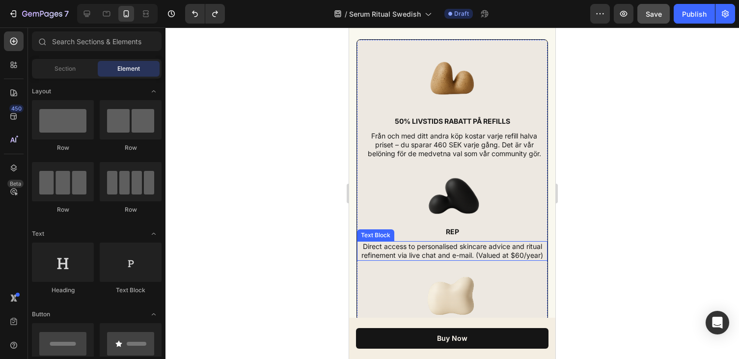
click at [469, 233] on p "REP" at bounding box center [452, 231] width 189 height 9
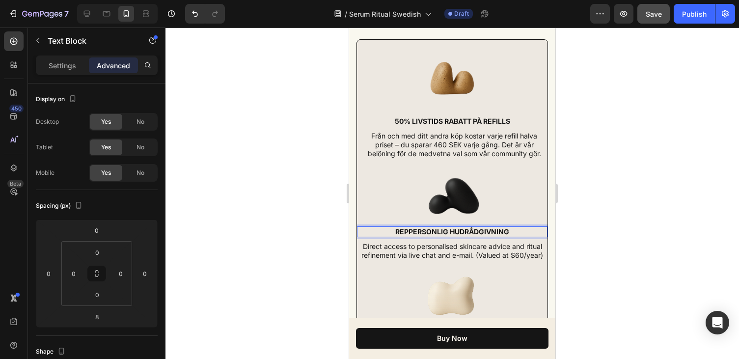
click at [408, 232] on p "REPPERSONLIG HUDRÅDGIVNING" at bounding box center [452, 231] width 189 height 9
click at [599, 234] on div at bounding box center [451, 192] width 573 height 331
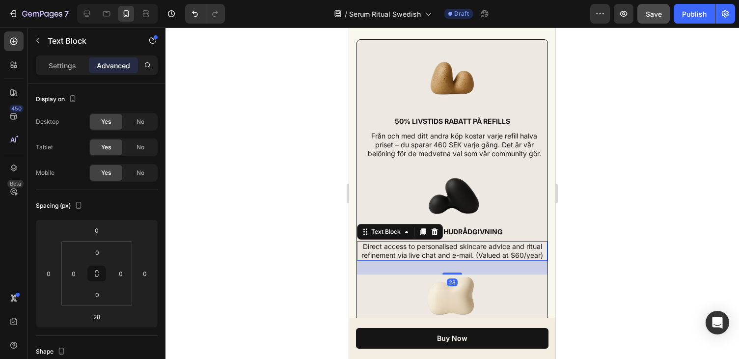
click at [467, 253] on p "Direct access to personalised skincare advice and ritual refinement via live ch…" at bounding box center [452, 251] width 189 height 18
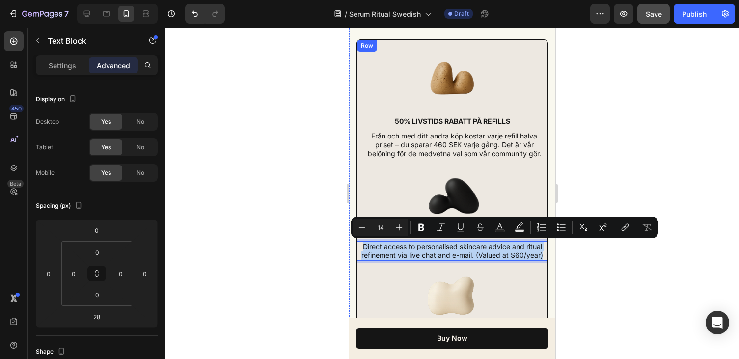
drag, startPoint x: 363, startPoint y: 245, endPoint x: 546, endPoint y: 261, distance: 184.4
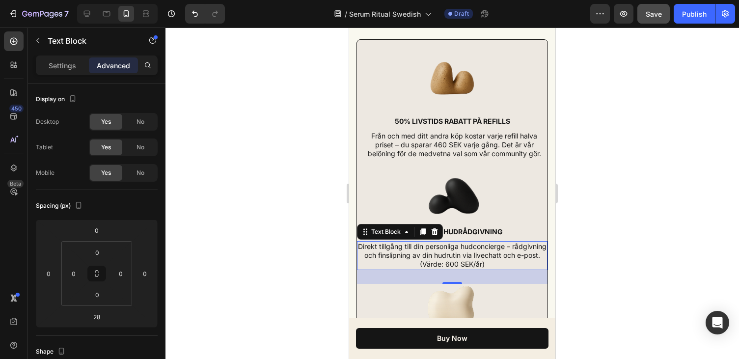
click at [590, 261] on div at bounding box center [451, 192] width 573 height 331
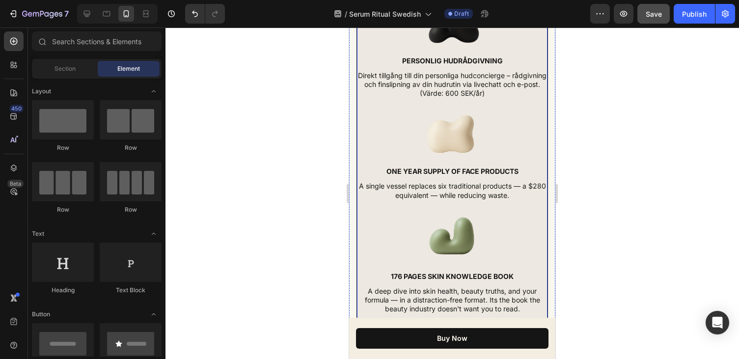
scroll to position [4376, 0]
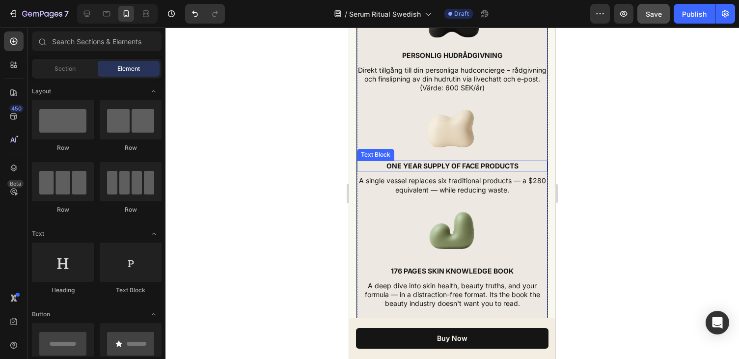
click at [470, 166] on strong "one year supply of face products" at bounding box center [452, 166] width 132 height 8
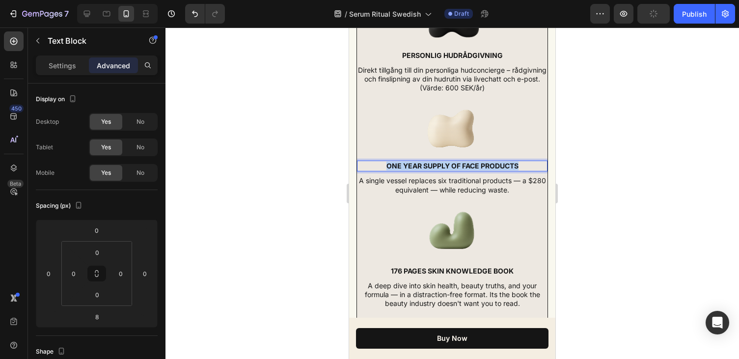
drag, startPoint x: 520, startPoint y: 164, endPoint x: 380, endPoint y: 167, distance: 140.5
click at [380, 167] on p "one year supply of face products" at bounding box center [452, 166] width 189 height 9
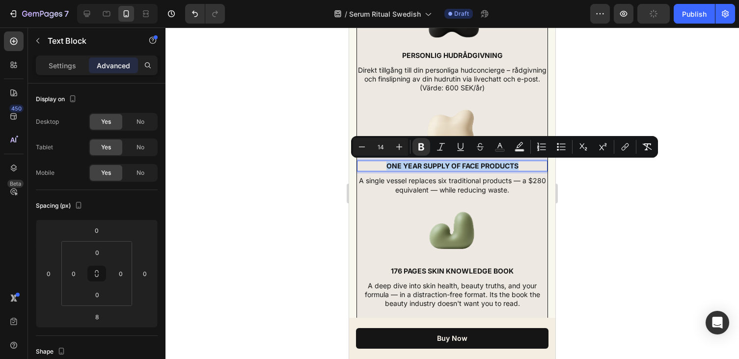
copy strong "one year supply of face products"
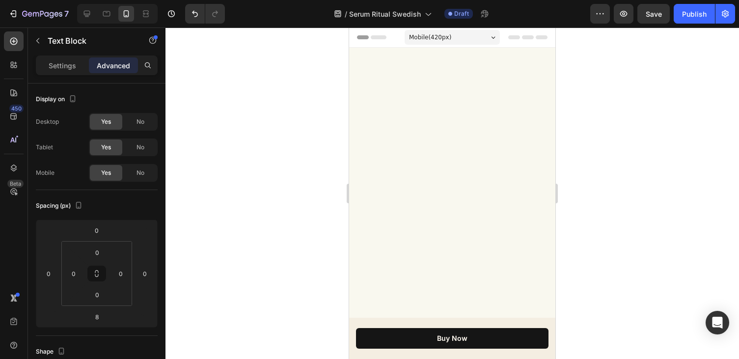
scroll to position [4376, 0]
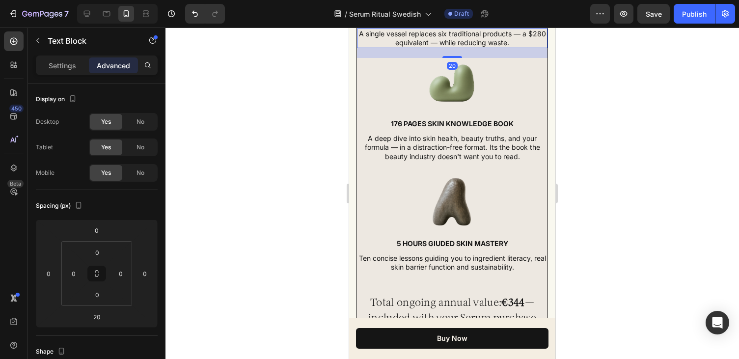
click at [480, 47] on p "A single vessel replaces six traditional products — a $280 equivalent — while r…" at bounding box center [452, 38] width 189 height 18
click at [504, 47] on p "A single vessel replaces six traditional products — a $280 equivalent — while r…" at bounding box center [452, 38] width 189 height 18
click at [512, 47] on p "A single vessel replaces six traditional products — a $280 equivalent — while r…" at bounding box center [452, 38] width 189 height 18
click at [465, 23] on strong "one year supply of face products" at bounding box center [452, 18] width 132 height 8
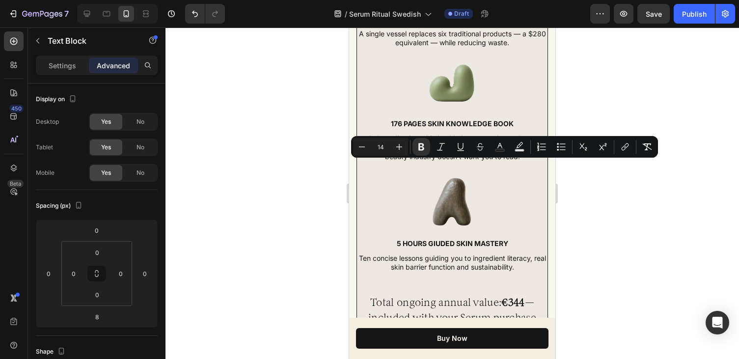
drag, startPoint x: 522, startPoint y: 165, endPoint x: 393, endPoint y: 168, distance: 129.2
click at [393, 23] on p "one year supply of face products" at bounding box center [452, 18] width 189 height 9
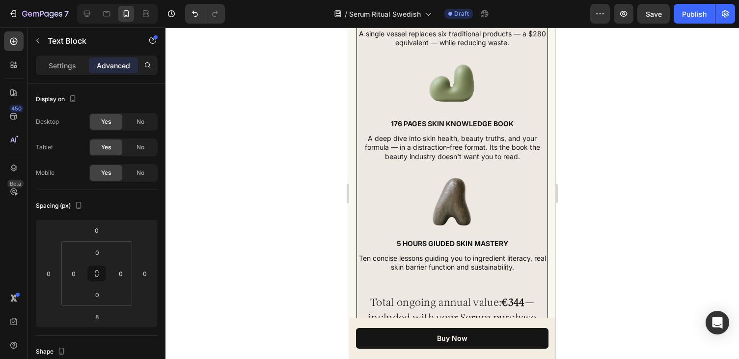
click at [402, 23] on strong "onETT ÅR AV ANSIKTSPRODUKTER" at bounding box center [452, 18] width 120 height 8
click at [607, 155] on div at bounding box center [451, 192] width 573 height 331
click at [485, 47] on p "A single vessel replaces six traditional products — a $280 equivalent — while r…" at bounding box center [452, 38] width 189 height 18
click at [111, 65] on p "Advanced" at bounding box center [113, 65] width 33 height 10
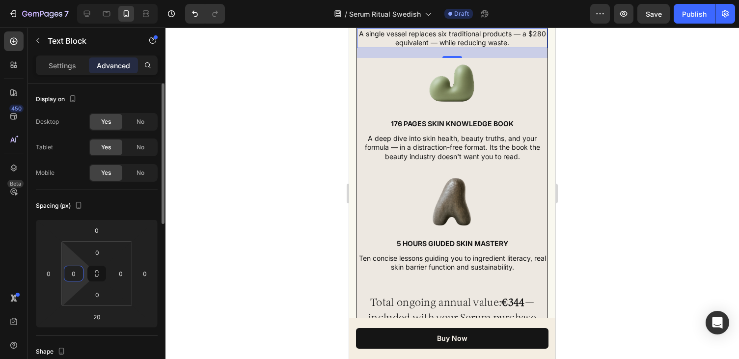
click at [78, 269] on input "0" at bounding box center [73, 273] width 15 height 15
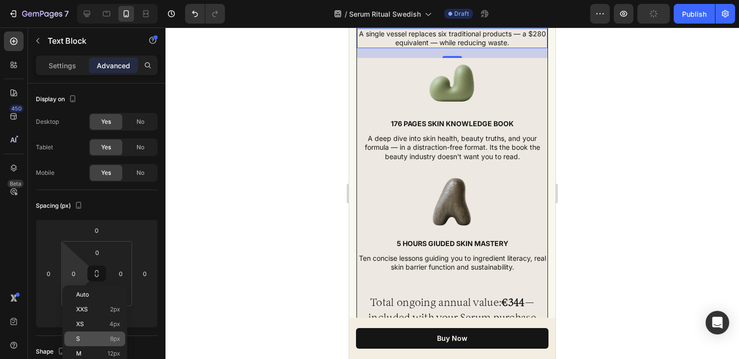
click at [97, 336] on p "S 8px" at bounding box center [98, 338] width 44 height 7
type input "8"
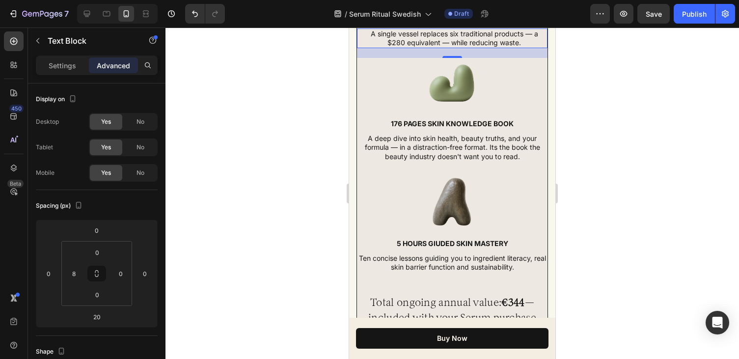
click at [244, 206] on div at bounding box center [451, 192] width 573 height 331
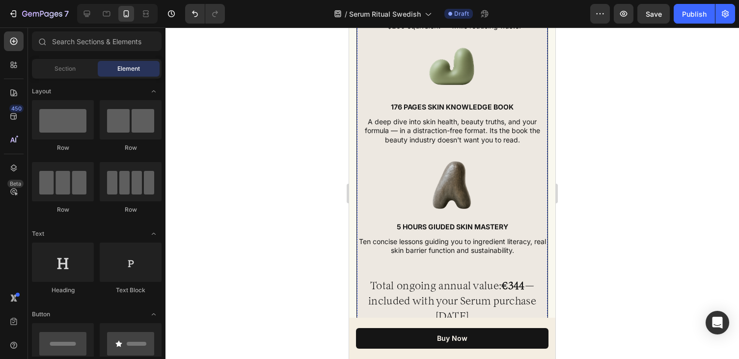
scroll to position [4418, 0]
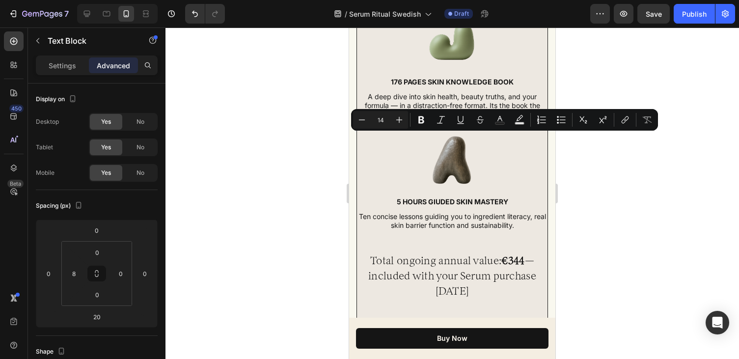
drag, startPoint x: 522, startPoint y: 147, endPoint x: 364, endPoint y: 140, distance: 158.3
copy p "A single vessel replaces six traditional products — a $280 equivalent — while r…"
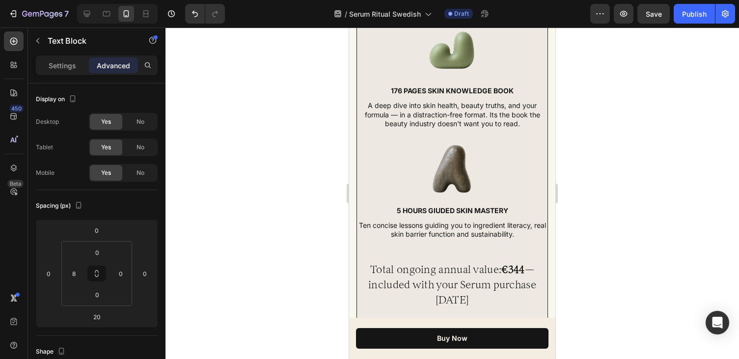
click at [484, 15] on p "Ett enda kärl ersätter sex traditionella produkter som räcker ett år – ett värd…" at bounding box center [454, 1] width 185 height 27
click at [585, 164] on div at bounding box center [451, 192] width 573 height 331
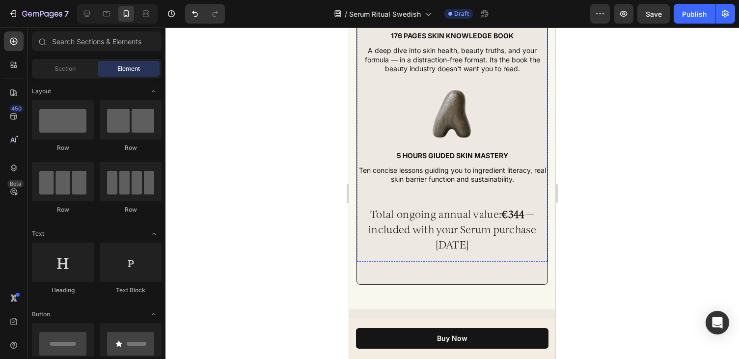
scroll to position [4483, 0]
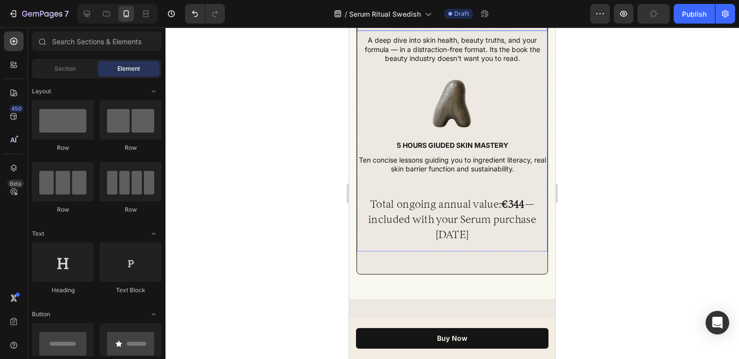
click at [474, 30] on p "176 pages skin knowledge book" at bounding box center [452, 25] width 189 height 9
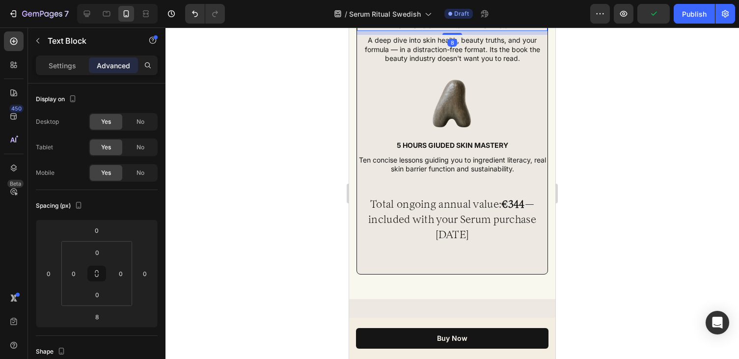
click at [482, 30] on p "176 pages skin knowledge book" at bounding box center [452, 25] width 189 height 9
click at [511, 30] on p "176 pages skin knowledge book" at bounding box center [452, 25] width 189 height 9
drag, startPoint x: 512, startPoint y: 173, endPoint x: 405, endPoint y: 172, distance: 107.0
click at [405, 30] on p "176 pages skin knowledge book" at bounding box center [452, 25] width 189 height 9
click at [305, 182] on div at bounding box center [451, 192] width 573 height 331
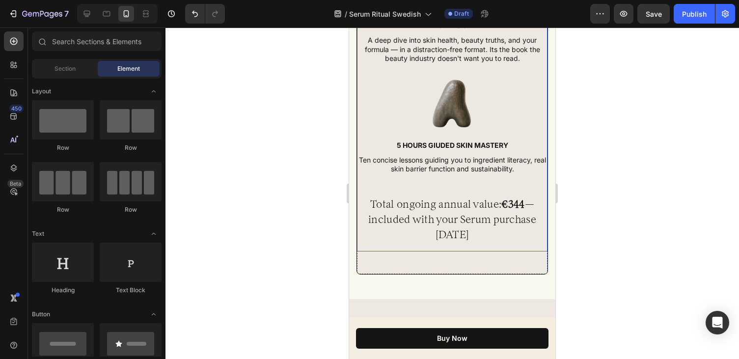
click at [475, 30] on p "odi176 s" at bounding box center [452, 25] width 189 height 9
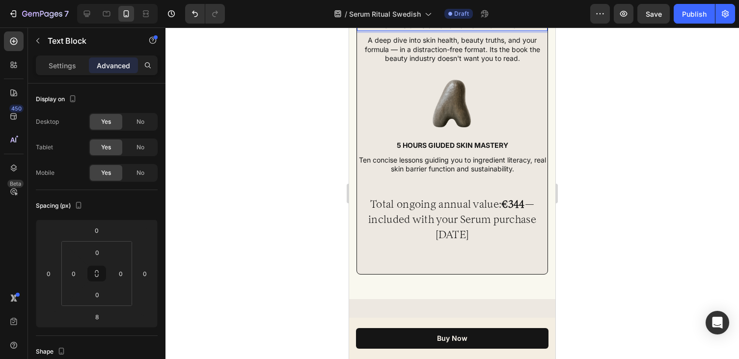
click at [414, 30] on p "odi176 s 176 SIDORS BOK OM HUDHÄLSA" at bounding box center [452, 25] width 189 height 9
click at [449, 63] on p "A deep dive into skin health, beauty truths, and your formula — in a distractio…" at bounding box center [452, 49] width 189 height 27
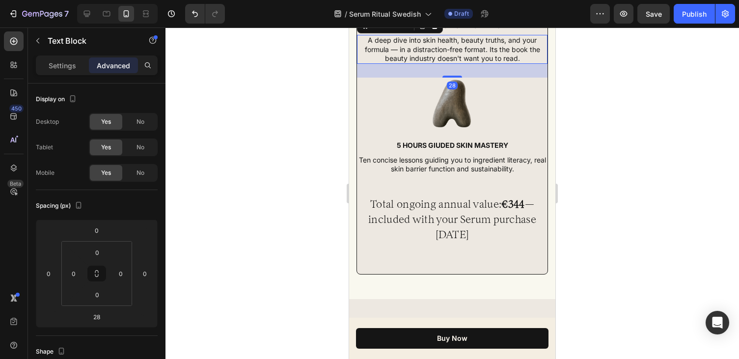
click at [482, 63] on p "A deep dive into skin health, beauty truths, and your formula — in a distractio…" at bounding box center [452, 49] width 189 height 27
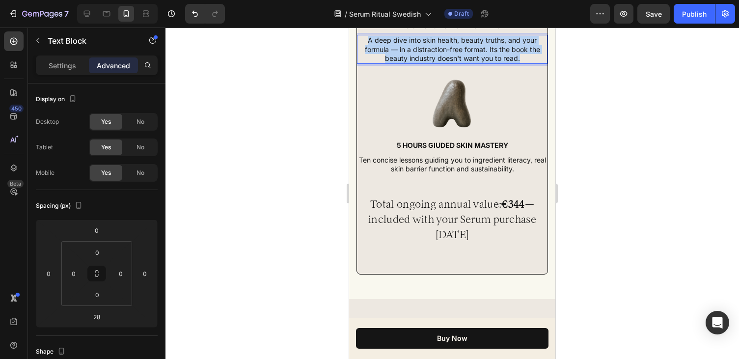
drag, startPoint x: 519, startPoint y: 205, endPoint x: 365, endPoint y: 187, distance: 155.2
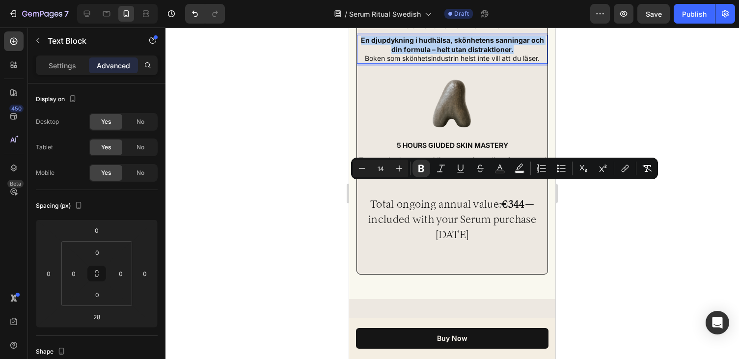
drag, startPoint x: 519, startPoint y: 195, endPoint x: 361, endPoint y: 187, distance: 158.8
click at [361, 63] on p "En djupdykning i hudhälsa, skönhetens sanningar och din formula – helt utan dis…" at bounding box center [452, 49] width 189 height 27
click at [424, 170] on icon "Editor contextual toolbar" at bounding box center [421, 168] width 6 height 7
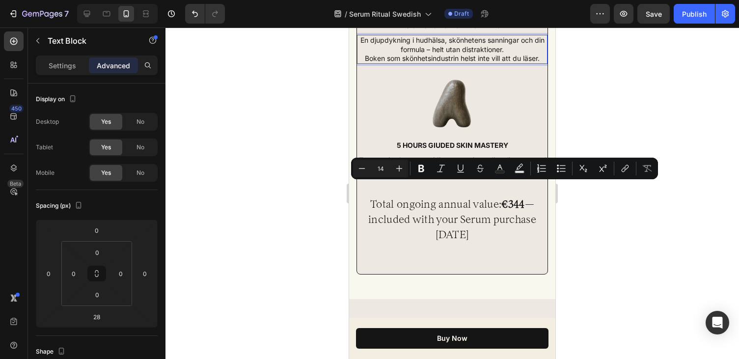
click at [409, 63] on p "En djupdykning i hudhälsa, skönhetens sanningar och din formula – helt utan dis…" at bounding box center [452, 49] width 189 height 27
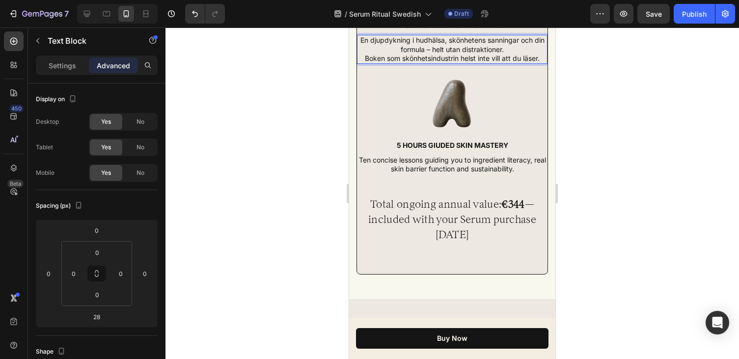
click at [438, 63] on p "En djupdykning i hudhälsa, skönhetens sanningar och din formula – helt utan dis…" at bounding box center [452, 49] width 189 height 27
click at [484, 63] on p "En djupdykning i hudhälsa, skönhetens sanningar och din formula – helt utan dis…" at bounding box center [452, 49] width 189 height 27
click at [495, 63] on p "En djupdykning i hudhälsa, industrins sanningar och din formula – helt utan dis…" at bounding box center [452, 49] width 189 height 27
click at [528, 63] on p "En djupdykning i hudhälsa, industrins sanningar och din formula – helt utan dis…" at bounding box center [452, 49] width 189 height 27
click at [542, 63] on p "En djupdykning i hudhälsa, industrins sanningar och din formula – helt utan dis…" at bounding box center [452, 49] width 189 height 27
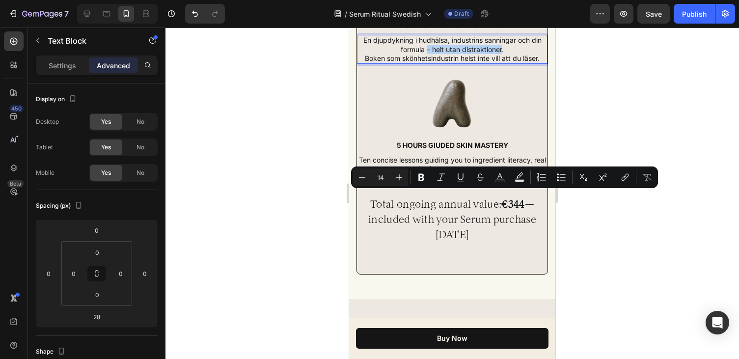
drag, startPoint x: 502, startPoint y: 197, endPoint x: 427, endPoint y: 198, distance: 75.6
click at [427, 63] on p "En djupdykning i hudhälsa, industrins sanningar och din formula – helt utan dis…" at bounding box center [452, 49] width 189 height 27
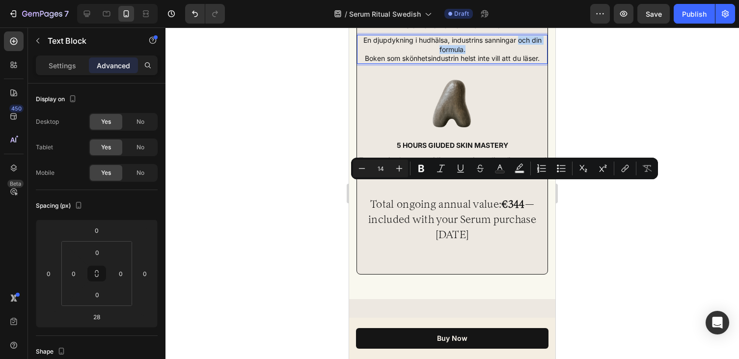
drag, startPoint x: 494, startPoint y: 195, endPoint x: 519, endPoint y: 188, distance: 25.6
click at [519, 63] on p "En djupdykning i hudhälsa, industrins sanningar och din formula. Boken som skön…" at bounding box center [452, 49] width 189 height 27
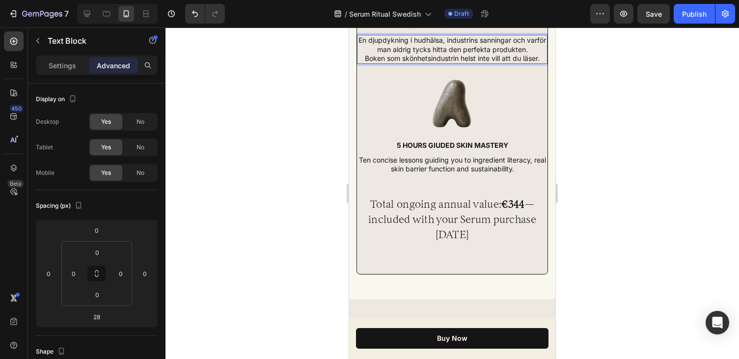
click at [538, 63] on p "En djupdykning i hudhälsa, industrins sanningar och varför man aldrig tycks hit…" at bounding box center [452, 49] width 189 height 27
click at [114, 65] on p "Advanced" at bounding box center [113, 65] width 33 height 10
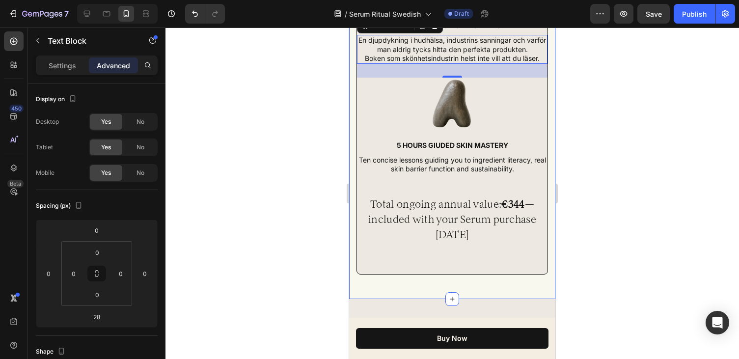
click at [114, 65] on p "Advanced" at bounding box center [113, 65] width 33 height 10
click at [79, 273] on input "0" at bounding box center [73, 273] width 15 height 15
click at [97, 333] on div "S 8px" at bounding box center [94, 338] width 61 height 15
type input "8"
click at [217, 212] on div at bounding box center [451, 192] width 573 height 331
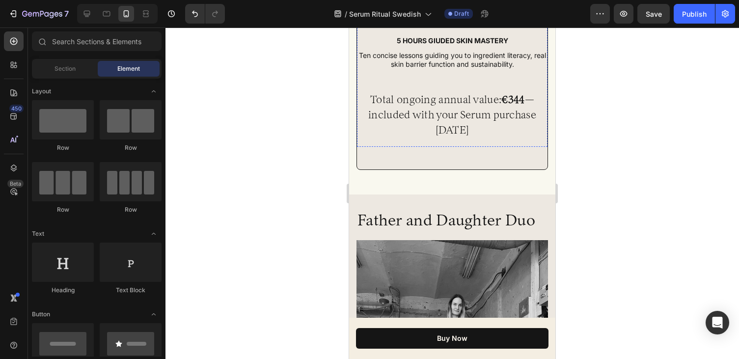
scroll to position [4636, 0]
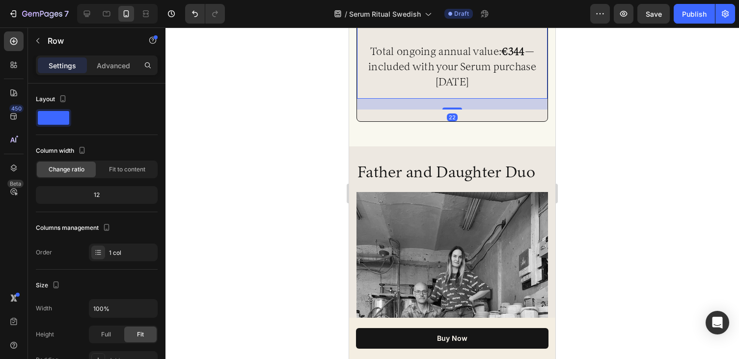
click at [507, 21] on p "Ten concise lessons guiding you to ingredient literacy, real skin barrier funct…" at bounding box center [452, 12] width 189 height 18
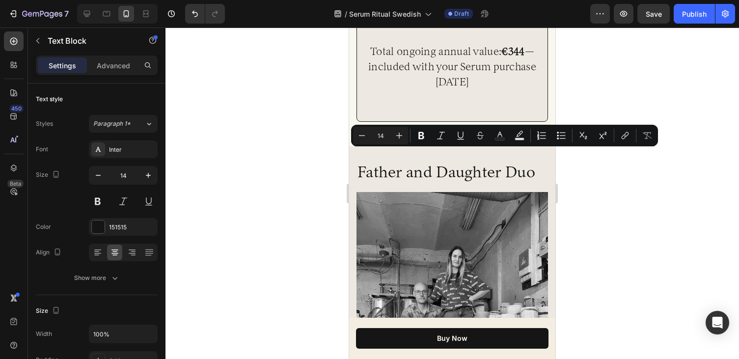
drag, startPoint x: 522, startPoint y: 164, endPoint x: 359, endPoint y: 152, distance: 163.0
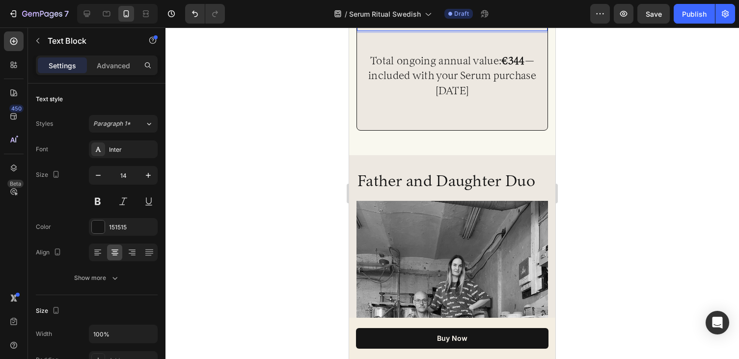
click at [421, 30] on p "Tio kärnfulla lektioner som ger dig ingredienskunnighet, verklig förståelse för…" at bounding box center [452, 16] width 189 height 27
click at [122, 63] on p "Advanced" at bounding box center [113, 65] width 33 height 10
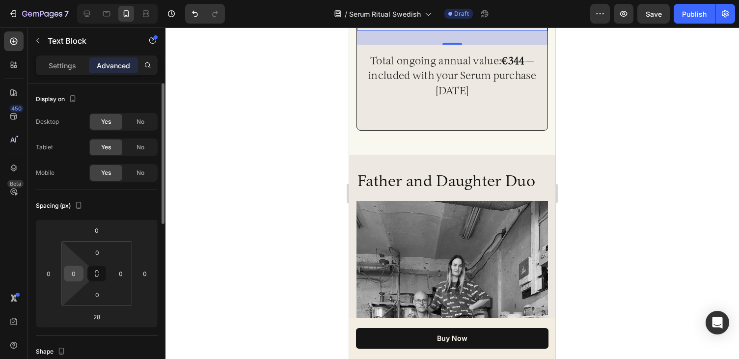
click at [73, 277] on input "0" at bounding box center [73, 273] width 15 height 15
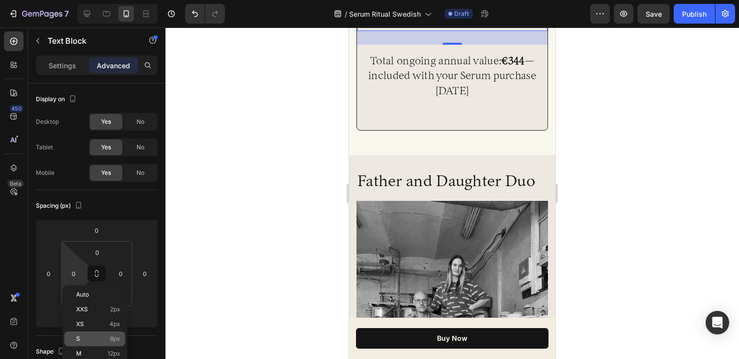
click at [82, 333] on div "S 8px" at bounding box center [94, 338] width 61 height 15
type input "8"
click at [252, 262] on div at bounding box center [451, 192] width 573 height 331
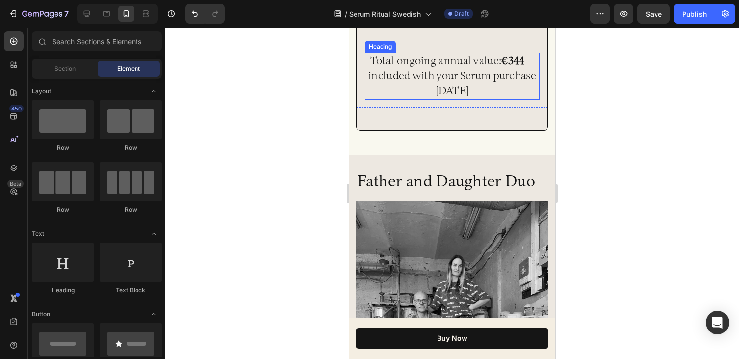
click at [447, 100] on h2 "Total ongoing annual value: €344 — included with your Serum purchase today" at bounding box center [452, 76] width 175 height 47
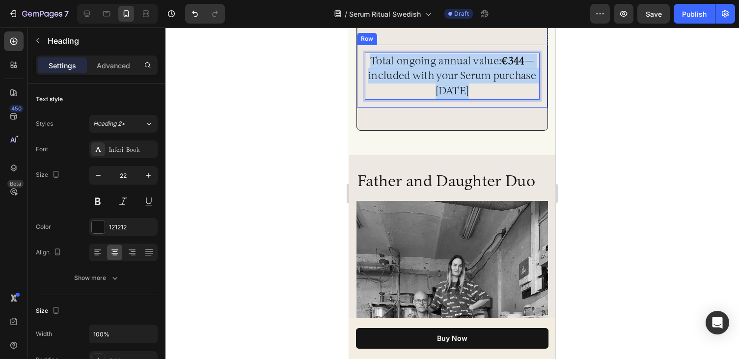
drag, startPoint x: 468, startPoint y: 239, endPoint x: 362, endPoint y: 205, distance: 110.9
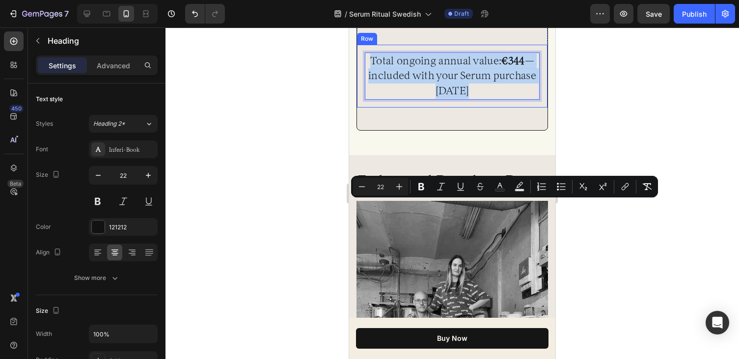
copy p "Total ongoing annual value: €344 — included with your Serum purchase today"
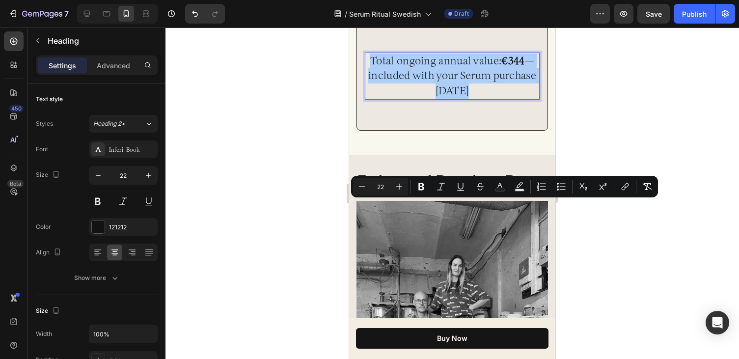
click at [583, 148] on div at bounding box center [451, 192] width 573 height 331
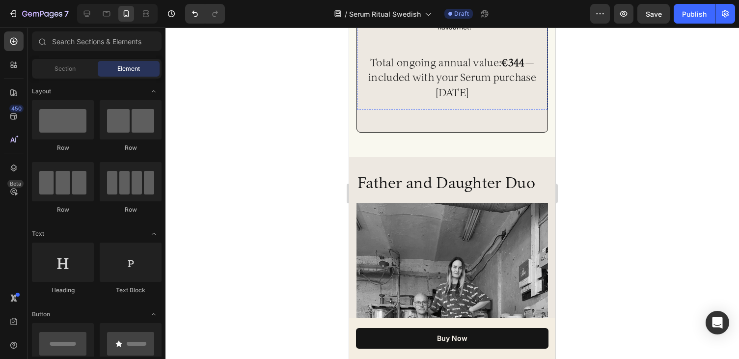
scroll to position [4649, 0]
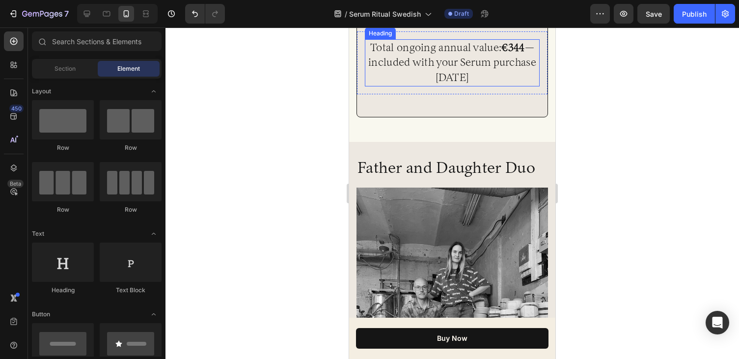
click at [523, 54] on strong "€344" at bounding box center [512, 47] width 23 height 13
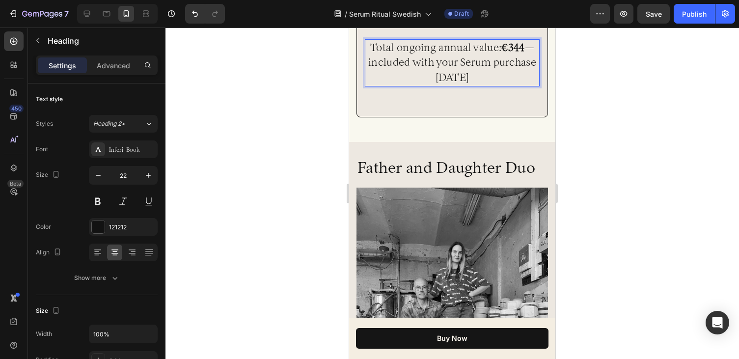
click at [522, 54] on strong "€344" at bounding box center [512, 47] width 23 height 13
click at [390, 85] on p "Total ongoing annual value: 5060 SEK — included with your Serum purchase today" at bounding box center [452, 62] width 173 height 45
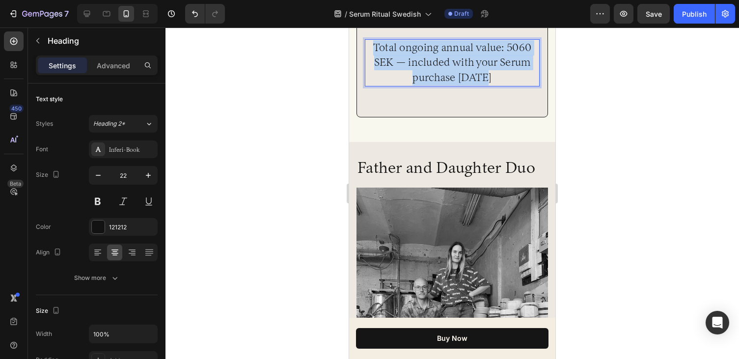
drag, startPoint x: 502, startPoint y: 225, endPoint x: 374, endPoint y: 196, distance: 131.8
click at [374, 85] on p "Total ongoing annual value: 5060 SEK — included with your Serum purchase today" at bounding box center [452, 62] width 173 height 45
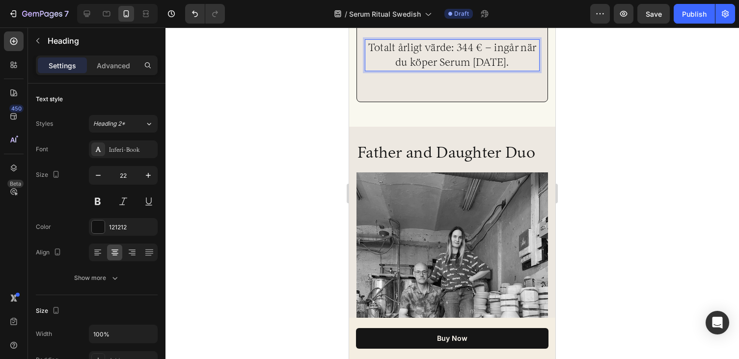
click at [473, 71] on p "Totalt årligt värde: 344 € – ingår när du köper Serum i dag." at bounding box center [452, 55] width 173 height 30
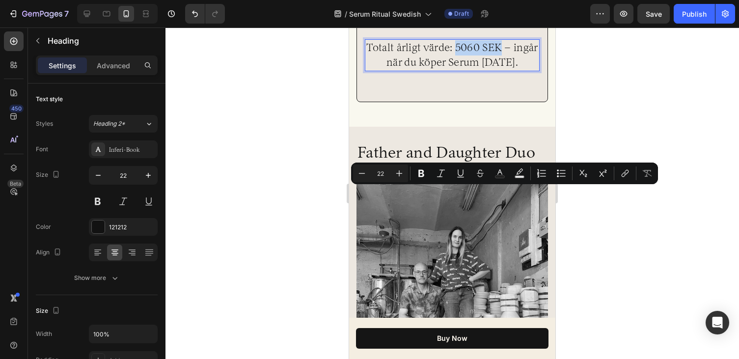
drag, startPoint x: 502, startPoint y: 191, endPoint x: 455, endPoint y: 188, distance: 47.7
click at [455, 71] on p "Totalt årligt värde: 5060 SEK – ingår när du köper Serum i dag." at bounding box center [452, 55] width 173 height 30
click at [417, 167] on button "Bold" at bounding box center [421, 173] width 18 height 18
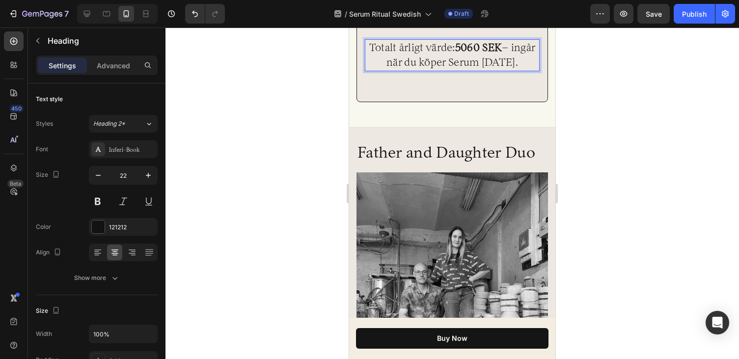
click at [592, 189] on div at bounding box center [451, 192] width 573 height 331
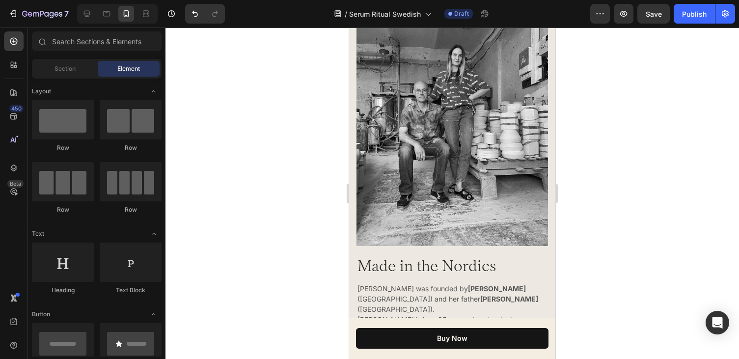
scroll to position [4838, 0]
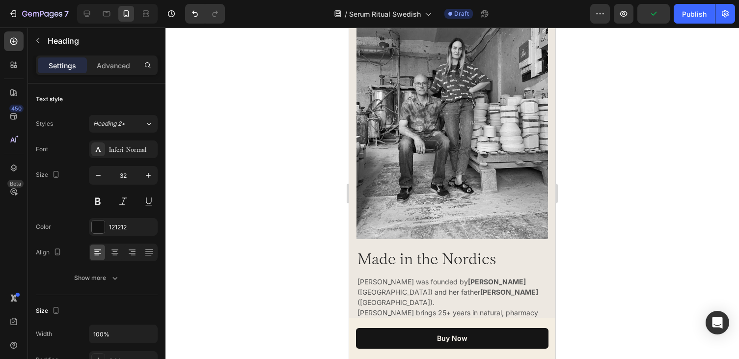
click at [616, 112] on div at bounding box center [451, 192] width 573 height 331
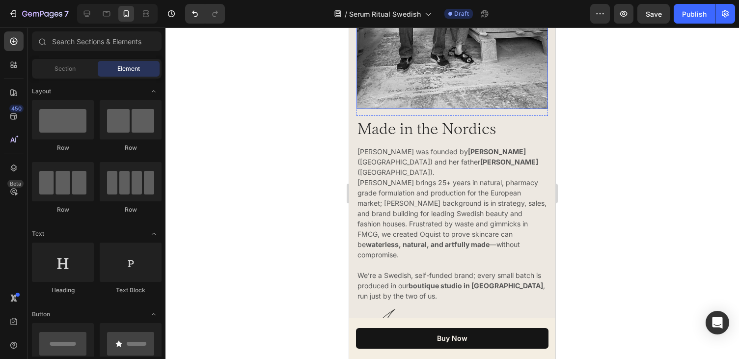
scroll to position [5117, 0]
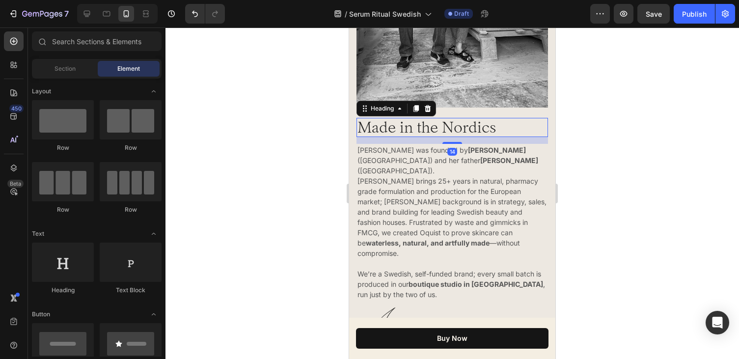
click at [487, 134] on h2 "Made in the Nordics" at bounding box center [451, 127] width 191 height 19
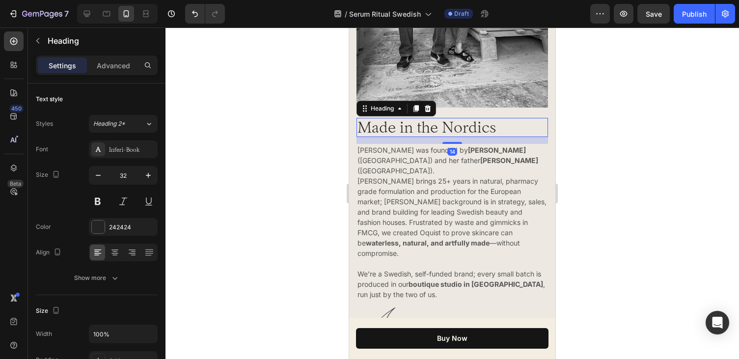
click at [496, 125] on h2 "Made in the Nordics" at bounding box center [451, 127] width 191 height 19
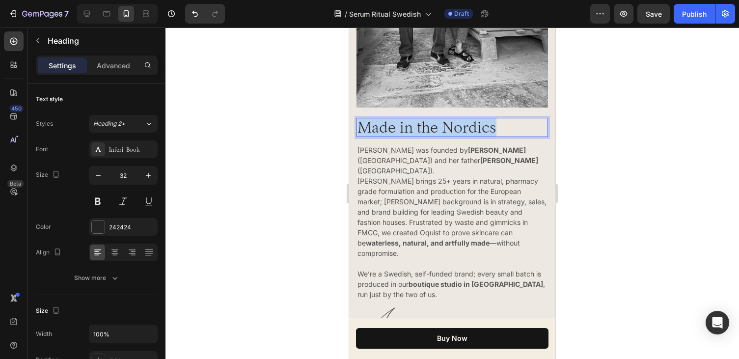
drag, startPoint x: 495, startPoint y: 126, endPoint x: 362, endPoint y: 127, distance: 133.1
click at [362, 127] on p "Made in the Nordics" at bounding box center [452, 127] width 190 height 17
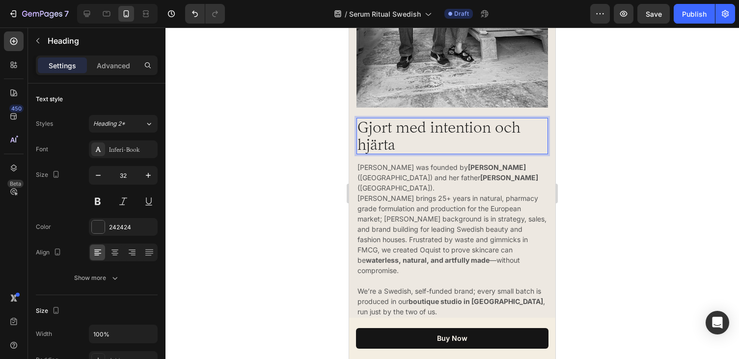
click at [577, 160] on div at bounding box center [451, 192] width 573 height 331
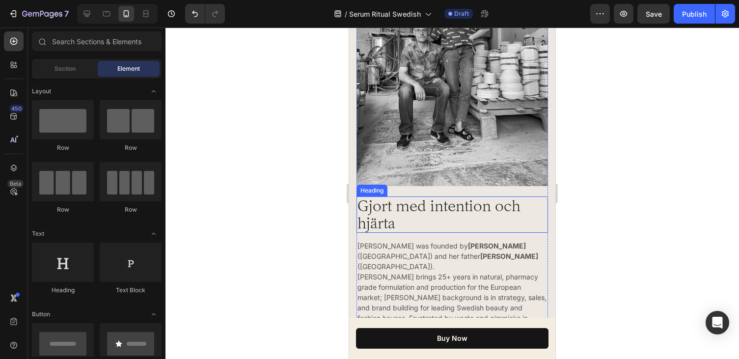
scroll to position [5046, 0]
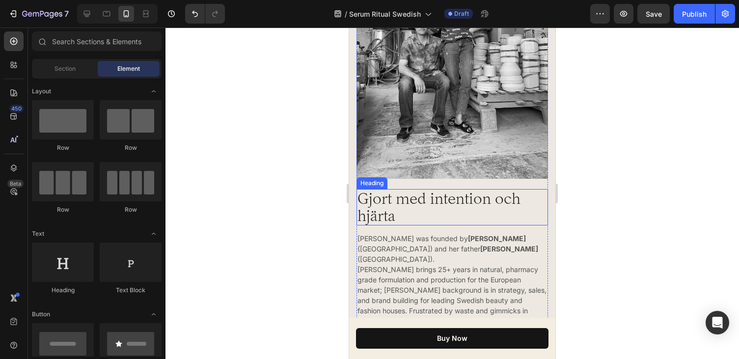
click at [454, 215] on p "Gjort med intention och hjärta" at bounding box center [452, 207] width 190 height 34
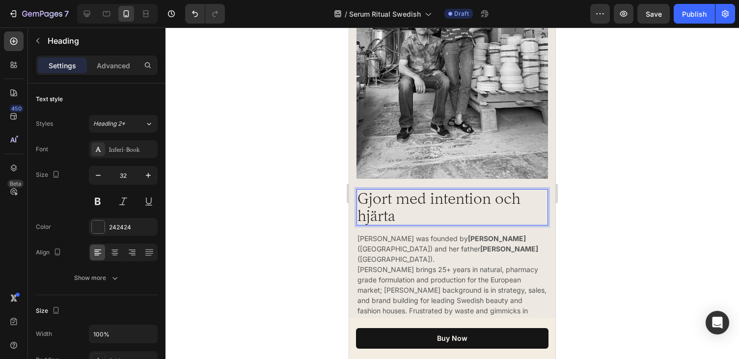
click at [519, 199] on p "Gjort med intention och hjärta" at bounding box center [452, 207] width 190 height 34
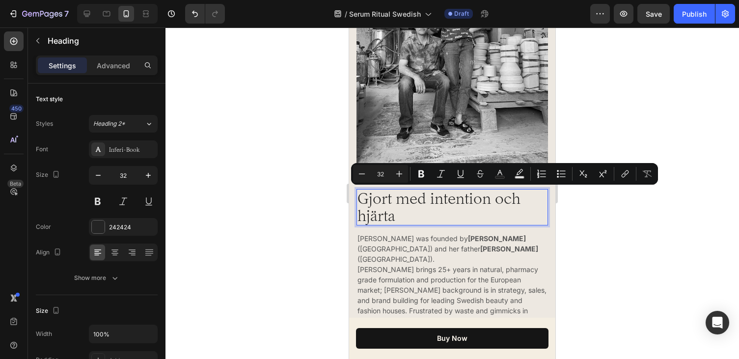
click at [519, 199] on p "Gjort med intention och hjärta" at bounding box center [452, 207] width 190 height 34
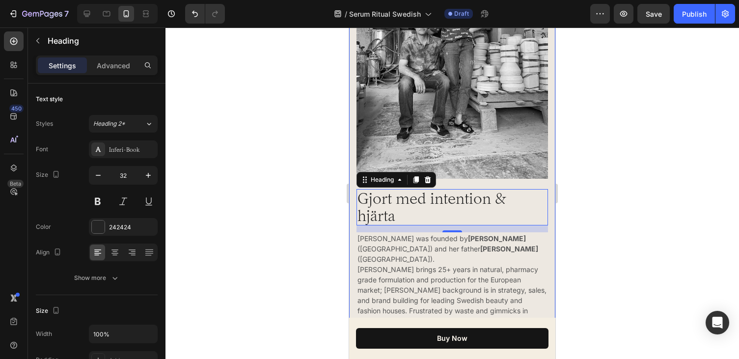
click at [603, 200] on div at bounding box center [451, 192] width 573 height 331
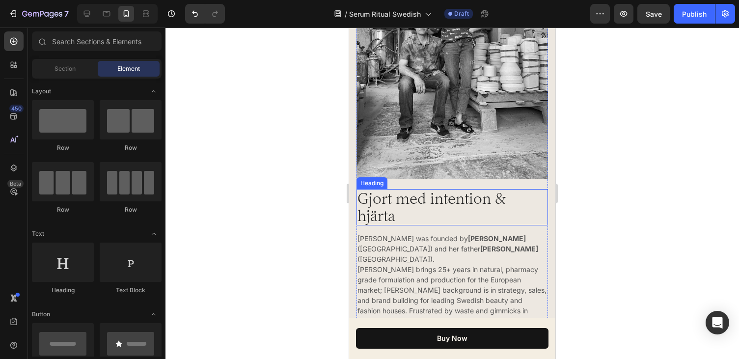
click at [499, 216] on p "Gjort med intention & hjärta" at bounding box center [452, 207] width 190 height 34
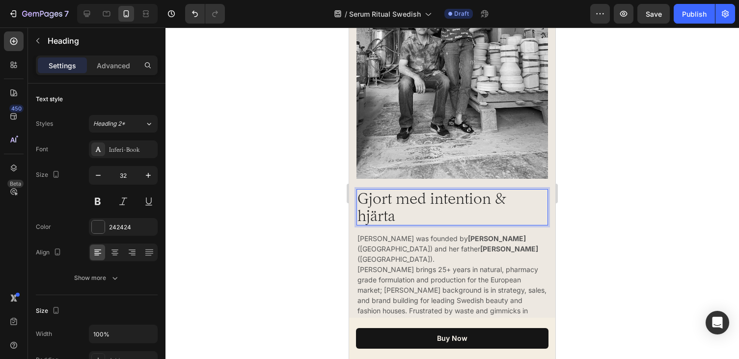
click at [320, 229] on div at bounding box center [451, 192] width 573 height 331
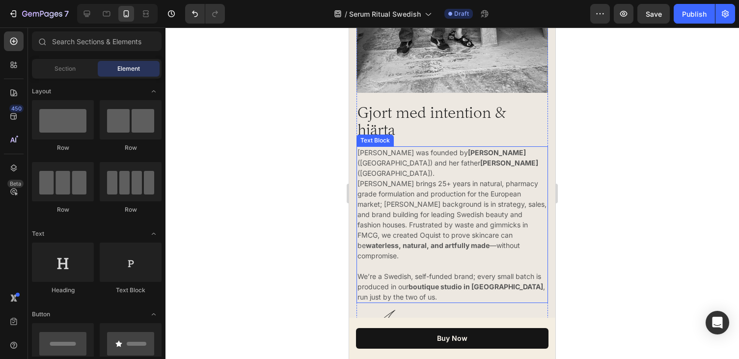
scroll to position [5188, 0]
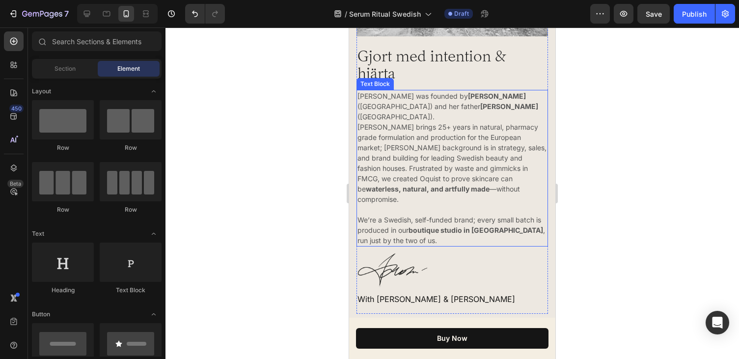
click at [396, 219] on p "We’re a Swedish, self-funded brand; every small batch is produced in our boutiq…" at bounding box center [452, 224] width 190 height 41
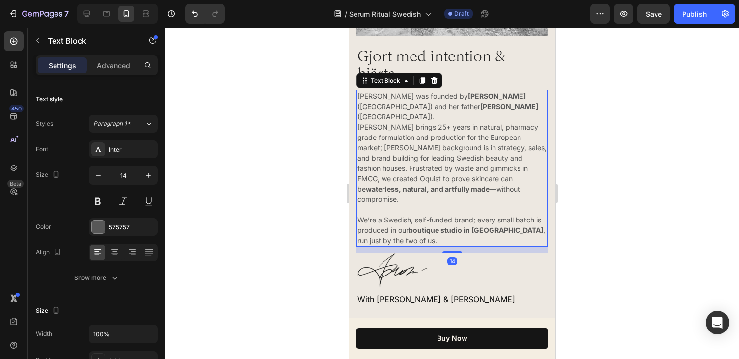
click at [390, 220] on p "We’re a Swedish, self-funded brand; every small batch is produced in our boutiq…" at bounding box center [452, 224] width 190 height 41
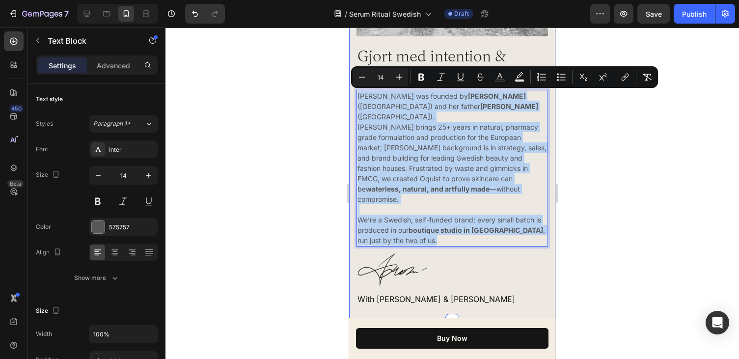
drag, startPoint x: 390, startPoint y: 220, endPoint x: 354, endPoint y: 91, distance: 134.1
click at [354, 91] on div "Far- och Dotter Duo Heading Image Row Image Row Gjort med intention & hjärta He…" at bounding box center [452, 27] width 206 height 585
copy div "Oquist was founded by Olga Ringquist (Stockholm) and her father Pavels Babnejev…"
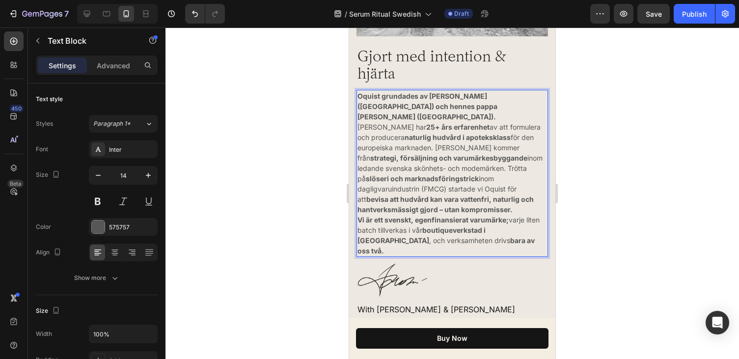
click at [413, 143] on p "Oquist grundades av Olga Ringquist (Stockholm) och hennes pappa Pavels Babnejev…" at bounding box center [452, 153] width 190 height 124
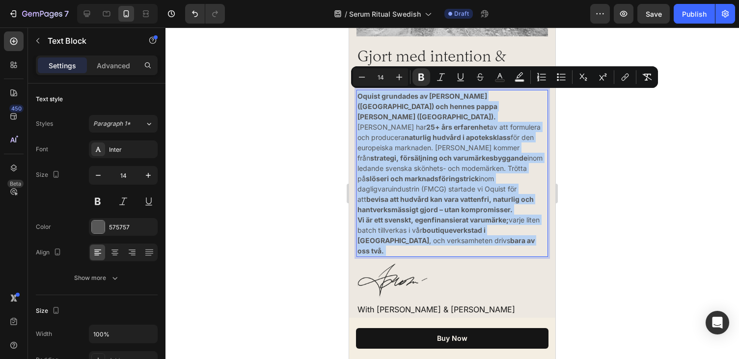
drag, startPoint x: 358, startPoint y: 94, endPoint x: 497, endPoint y: 230, distance: 194.1
click at [497, 230] on div "Oquist grundades av Olga Ringquist (Stockholm) och hennes pappa Pavels Babnejev…" at bounding box center [451, 173] width 191 height 167
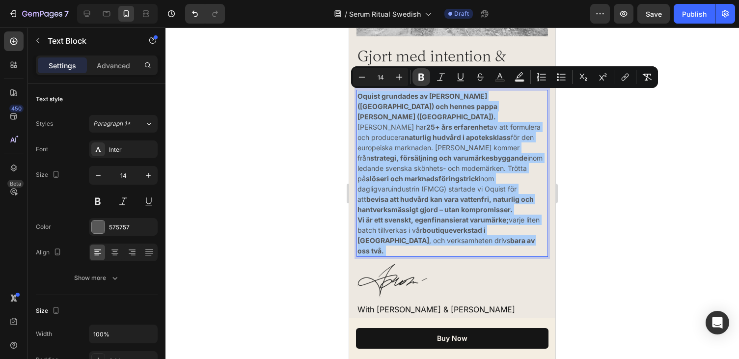
click at [425, 77] on icon "Editor contextual toolbar" at bounding box center [421, 77] width 10 height 10
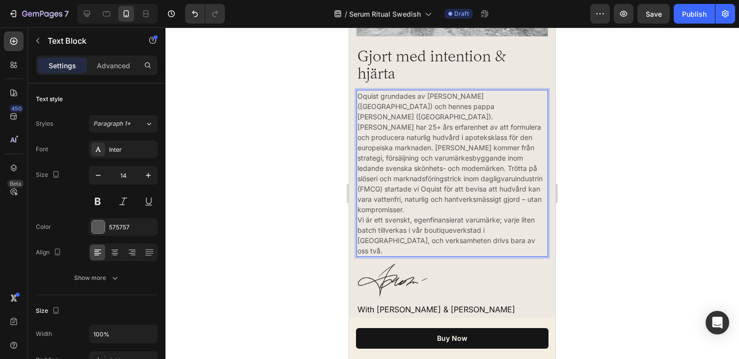
click at [447, 124] on p "Oquist grundades av Olga Ringquist (Stockholm) och hennes pappa Pavels Babnejev…" at bounding box center [452, 153] width 190 height 124
click at [427, 97] on p "Oquist grundades av Olga Ringquist (Stockholm) och hennes pappa Pavels Babnejev…" at bounding box center [452, 153] width 190 height 124
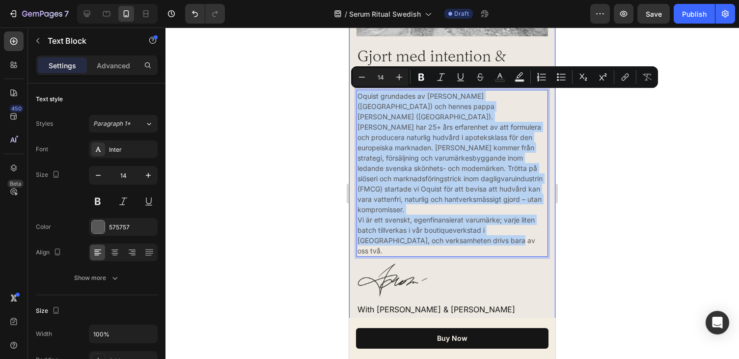
drag, startPoint x: 483, startPoint y: 230, endPoint x: 354, endPoint y: 90, distance: 191.1
click at [354, 90] on div "Far- och Dotter Duo Heading Image Row Image Row Gjort med intention & hjärta He…" at bounding box center [452, 33] width 206 height 596
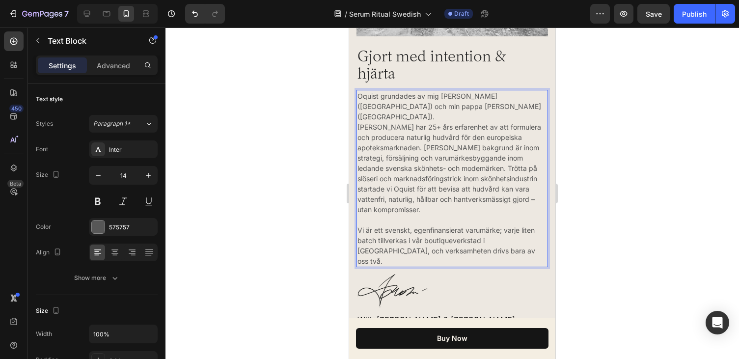
click at [460, 125] on p "Pavels har 25+ års erfarenhet av att formulera och producera naturlig hudvård f…" at bounding box center [452, 168] width 190 height 93
click at [442, 215] on p "Rich Text Editor. Editing area: main" at bounding box center [452, 220] width 190 height 10
click at [442, 225] on p "Vi är ett svenskt, egenfinansierat varumärke; varje liten batch tillverkas i vå…" at bounding box center [452, 245] width 190 height 41
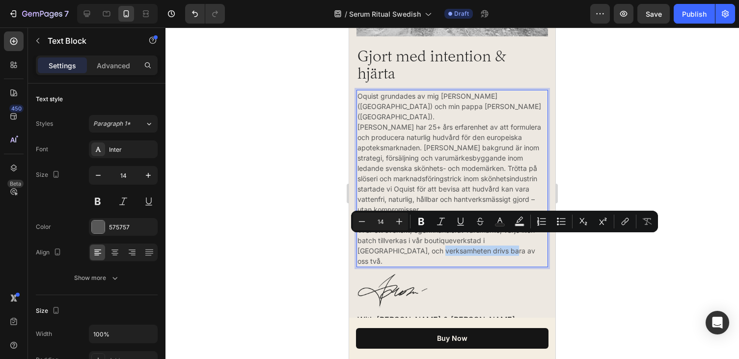
drag, startPoint x: 472, startPoint y: 240, endPoint x: 405, endPoint y: 242, distance: 66.8
click at [405, 242] on p "Vi är ett svenskt, egenfinansierat varumärke; varje liten batch tillverkas i vå…" at bounding box center [452, 245] width 190 height 41
click at [418, 225] on icon "Editor contextual toolbar" at bounding box center [421, 222] width 10 height 10
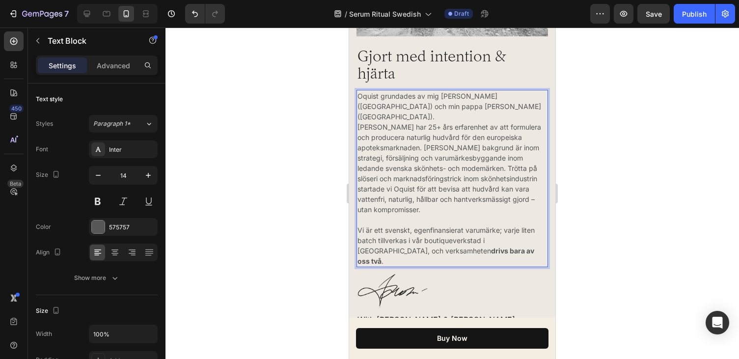
click at [510, 290] on div "Far- och Dotter Duo Heading Image Row Image Row Gjort med intention & hjärta He…" at bounding box center [451, 41] width 191 height 585
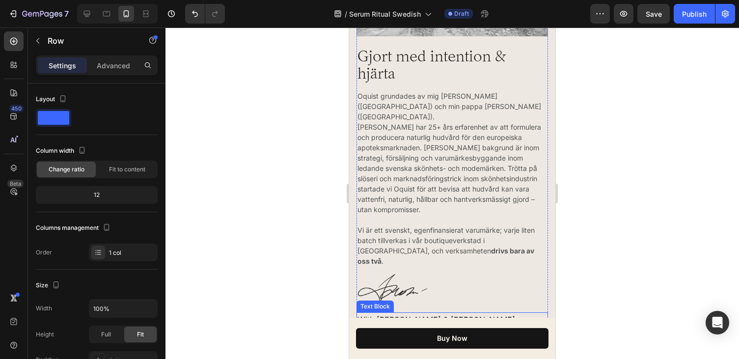
click at [423, 313] on p "With love, Olga & Pavels" at bounding box center [452, 319] width 190 height 13
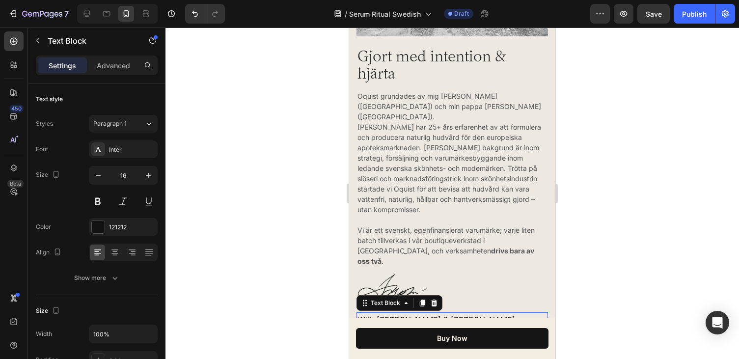
click at [376, 313] on p "With love, Olga & Pavels" at bounding box center [452, 319] width 190 height 13
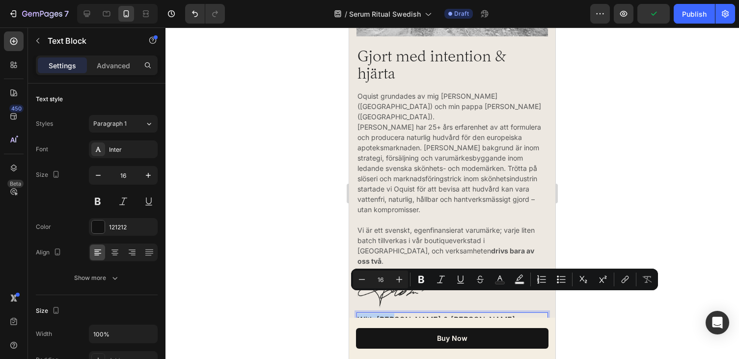
drag, startPoint x: 392, startPoint y: 301, endPoint x: 358, endPoint y: 301, distance: 34.4
click at [358, 313] on p "With love, Olga & Pavels" at bounding box center [452, 319] width 190 height 13
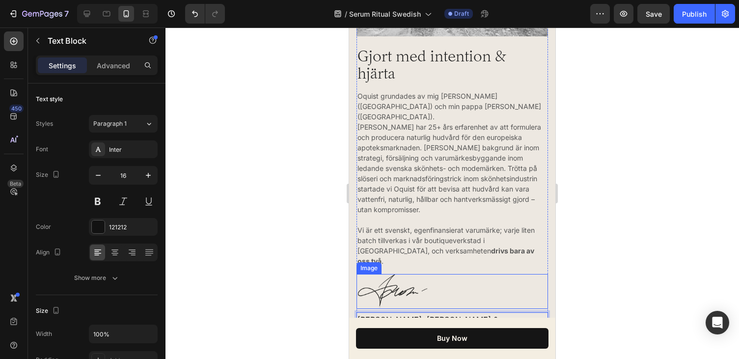
click at [550, 271] on div "Far- och Dotter Duo Heading Image Row Image Row Gjort med intention & hjärta He…" at bounding box center [452, 44] width 206 height 619
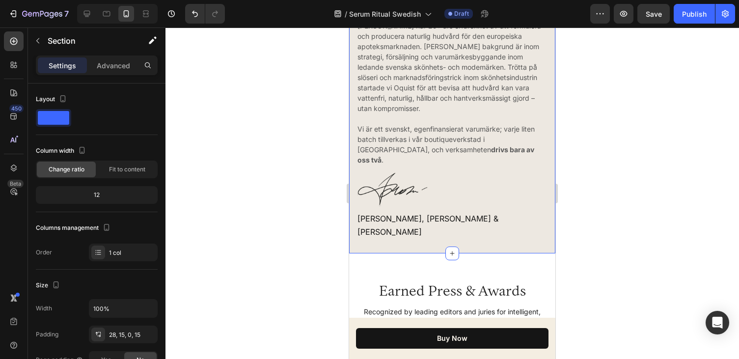
scroll to position [5376, 0]
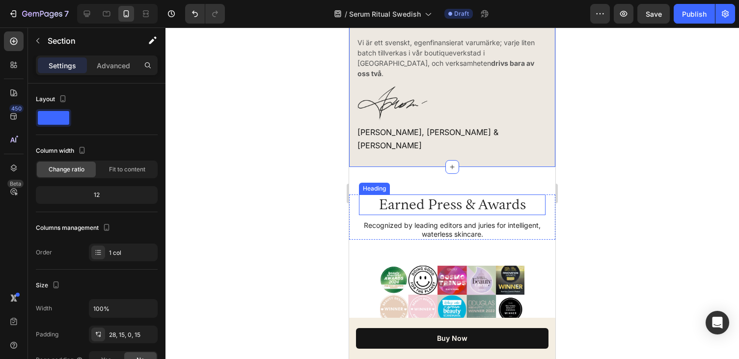
click at [496, 194] on h2 "Earned Press & Awards" at bounding box center [452, 204] width 187 height 21
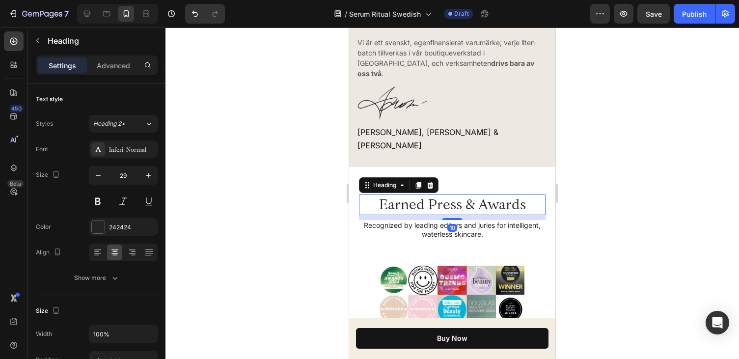
click at [537, 194] on h2 "Earned Press & Awards" at bounding box center [452, 204] width 187 height 21
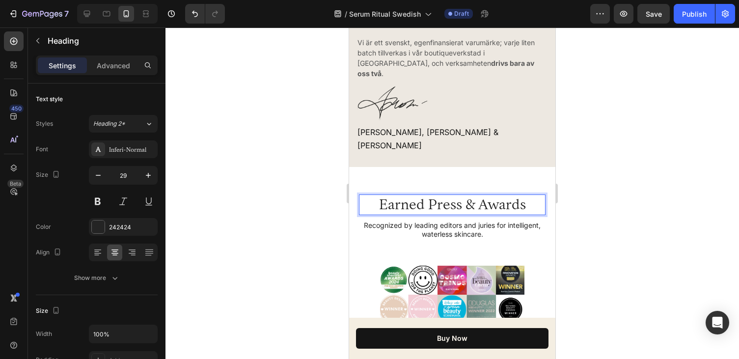
click at [524, 195] on p "Earned Press & Awards" at bounding box center [452, 204] width 185 height 19
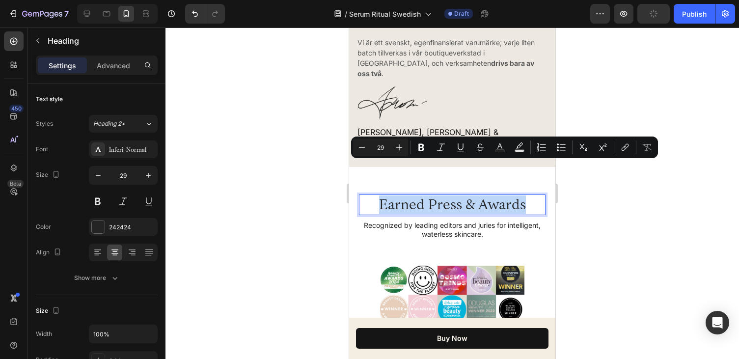
drag, startPoint x: 525, startPoint y: 171, endPoint x: 377, endPoint y: 171, distance: 147.8
click at [377, 195] on p "Earned Press & Awards" at bounding box center [452, 204] width 185 height 19
copy p "Earned Press & Awards"
click at [449, 195] on p "Earned Press & Awards" at bounding box center [452, 204] width 185 height 19
drag, startPoint x: 525, startPoint y: 172, endPoint x: 384, endPoint y: 173, distance: 141.4
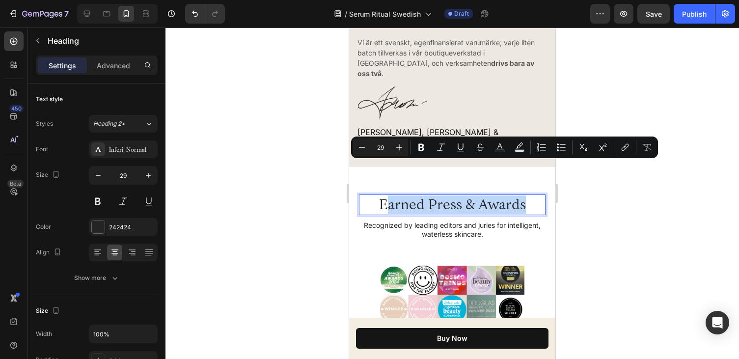
click at [384, 195] on p "Earned Press & Awards" at bounding box center [452, 204] width 185 height 19
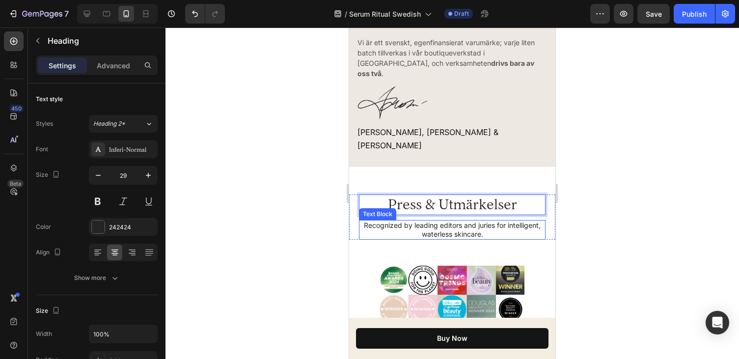
click at [516, 221] on p "Recognized by leading editors and juries for intelligent, waterless skincare." at bounding box center [452, 230] width 185 height 18
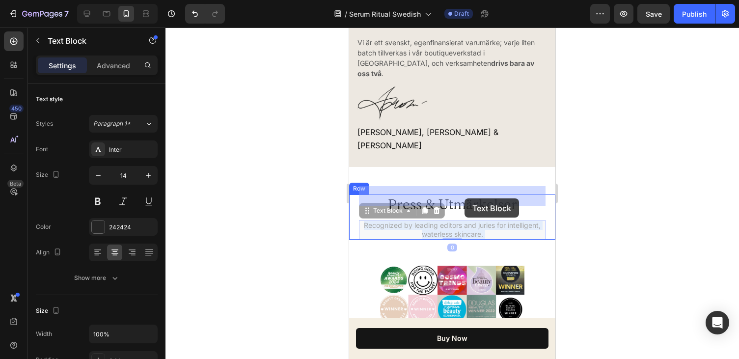
drag, startPoint x: 498, startPoint y: 200, endPoint x: 475, endPoint y: 199, distance: 23.6
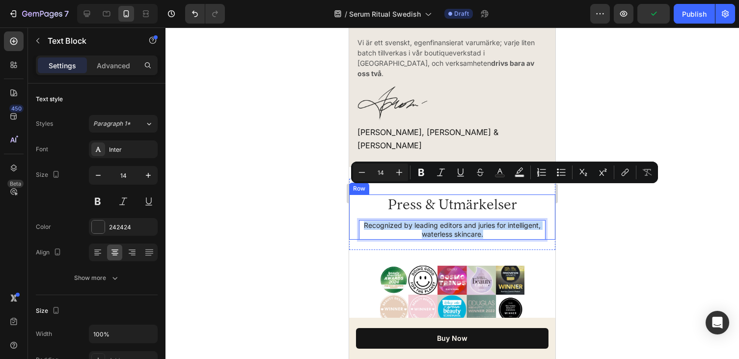
drag, startPoint x: 486, startPoint y: 199, endPoint x: 351, endPoint y: 188, distance: 135.5
click at [351, 194] on div "Press & Utmärkelser Heading Recognized by leading editors and juries for intell…" at bounding box center [452, 216] width 206 height 45
copy p "Recognized by leading editors and juries for intelligent, waterless skincare."
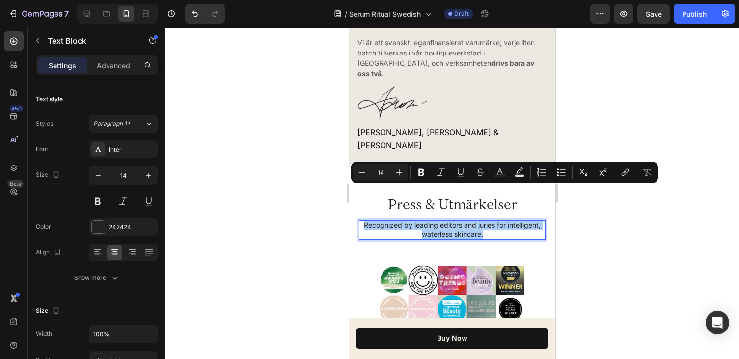
click at [286, 148] on div at bounding box center [451, 192] width 573 height 331
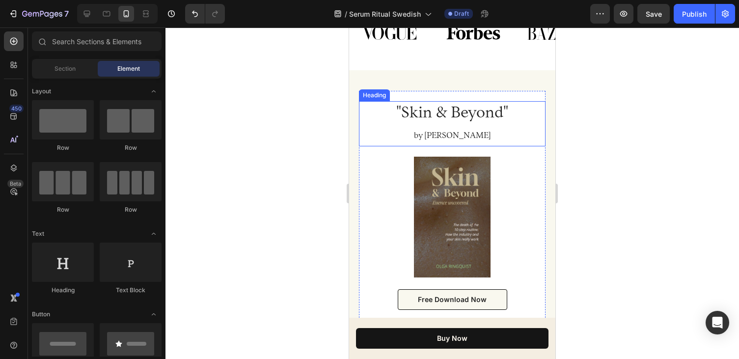
scroll to position [5521, 0]
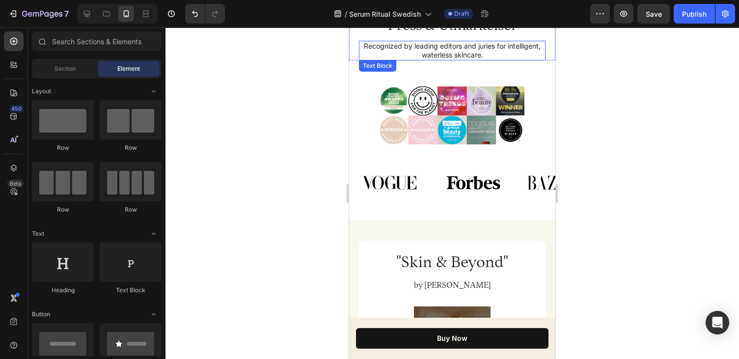
click at [490, 46] on p "Recognized by leading editors and juries for intelligent, waterless skincare." at bounding box center [452, 51] width 185 height 18
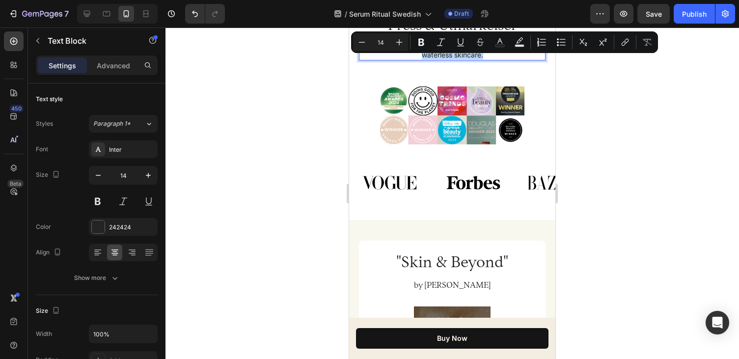
drag, startPoint x: 487, startPoint y: 56, endPoint x: 359, endPoint y: 46, distance: 128.1
click at [359, 46] on div "Recognized by leading editors and juries for intelligent, waterless skincare." at bounding box center [452, 51] width 187 height 20
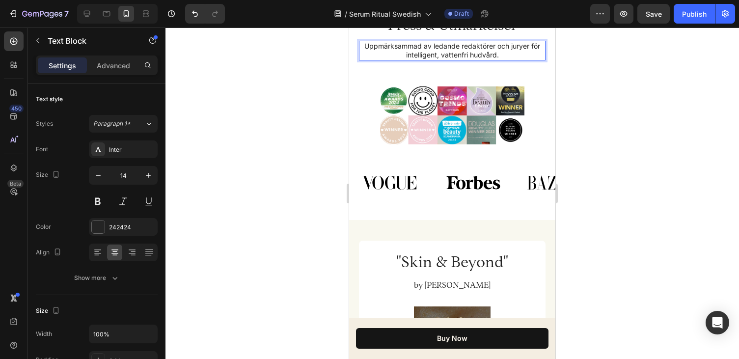
click at [408, 49] on p "Uppmärksammad av ledande redaktörer och juryer för intelligent, vattenfri hudvå…" at bounding box center [452, 51] width 185 height 18
click at [577, 79] on div at bounding box center [451, 192] width 573 height 331
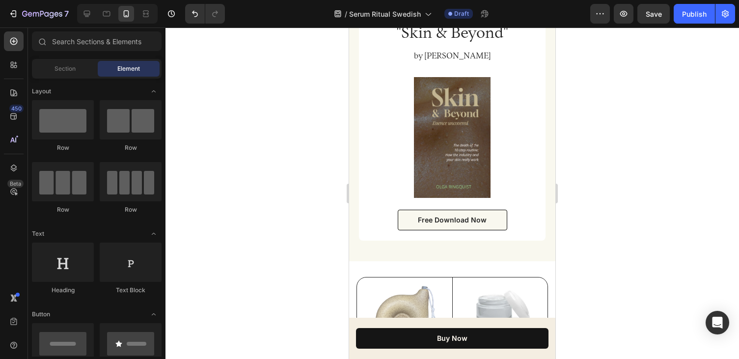
scroll to position [5676, 0]
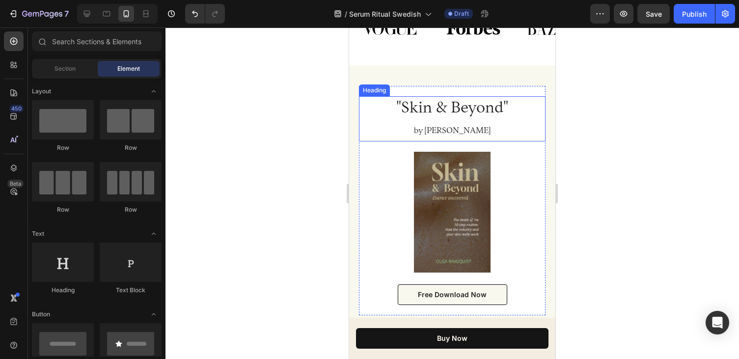
click at [494, 111] on h2 ""Skin & Beyond" by Olga Ringquist" at bounding box center [452, 118] width 187 height 45
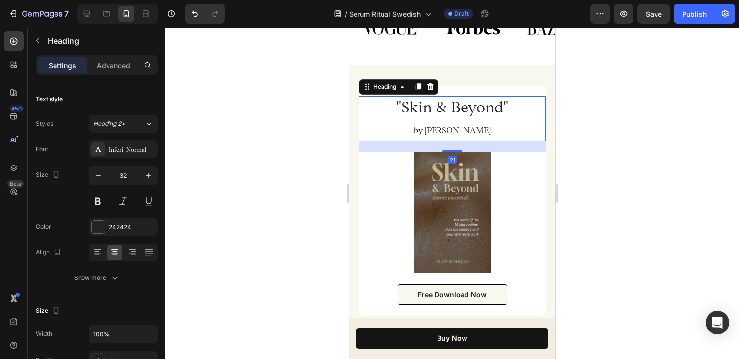
click at [503, 108] on h2 ""Skin & Beyond" by Olga Ringquist" at bounding box center [452, 118] width 187 height 45
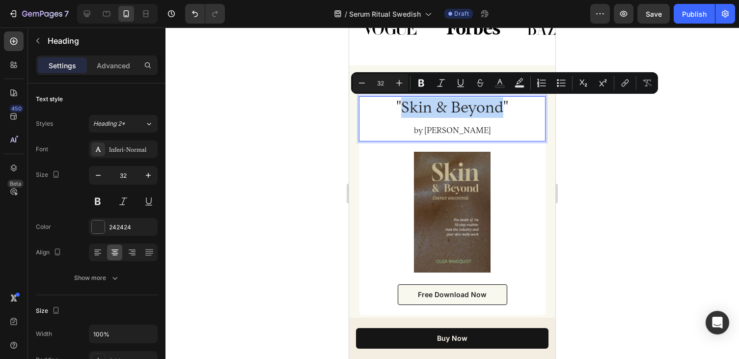
drag, startPoint x: 501, startPoint y: 108, endPoint x: 404, endPoint y: 107, distance: 97.7
click at [404, 107] on p ""Skin & Beyond" by Olga Ringquist" at bounding box center [452, 118] width 185 height 43
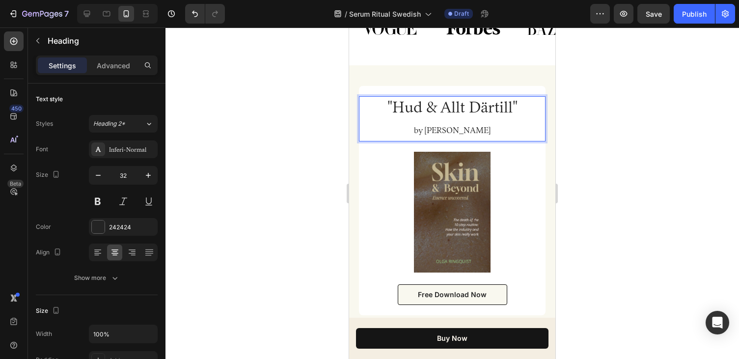
click at [428, 131] on span "by Olga Ringquist" at bounding box center [452, 130] width 77 height 10
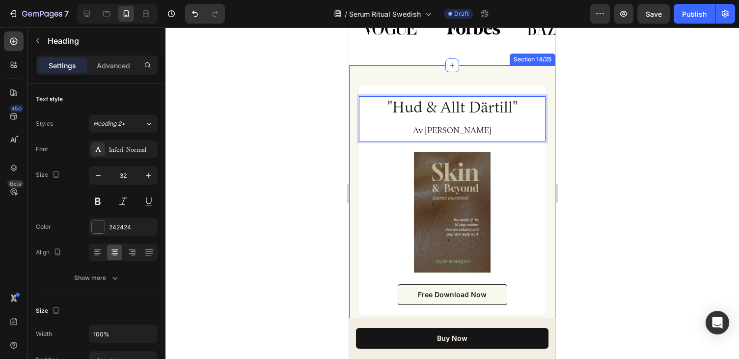
click at [587, 154] on div at bounding box center [451, 192] width 573 height 331
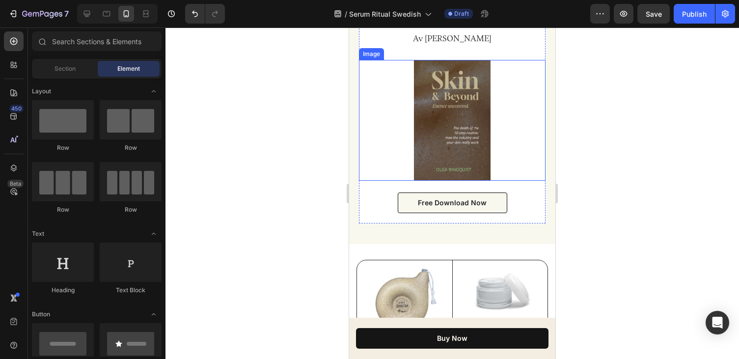
scroll to position [5779, 0]
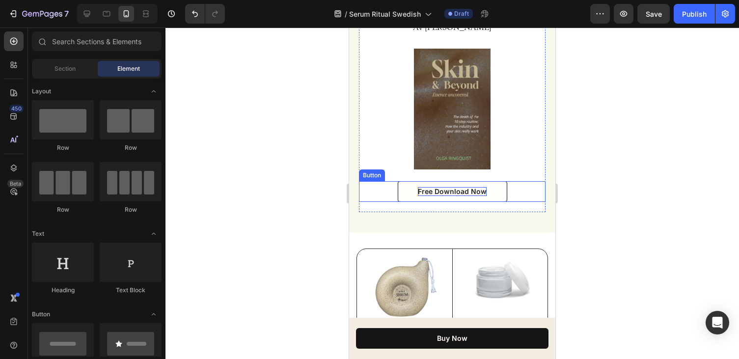
click at [456, 193] on p "Free Download Now" at bounding box center [452, 191] width 69 height 9
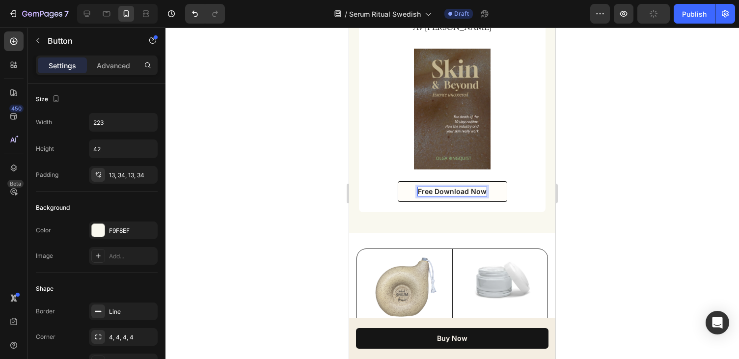
click at [458, 189] on p "Free Download Now" at bounding box center [452, 191] width 69 height 9
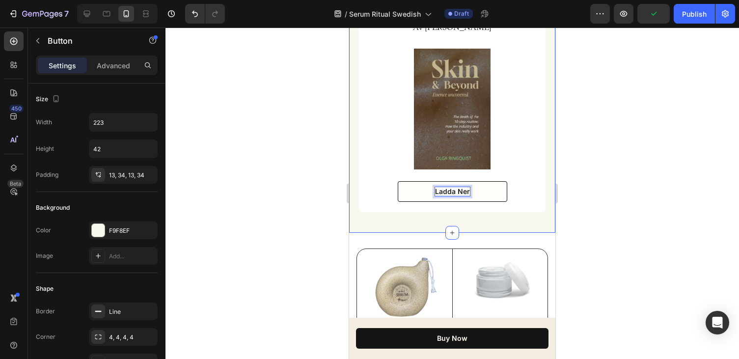
click at [686, 165] on div at bounding box center [451, 192] width 573 height 331
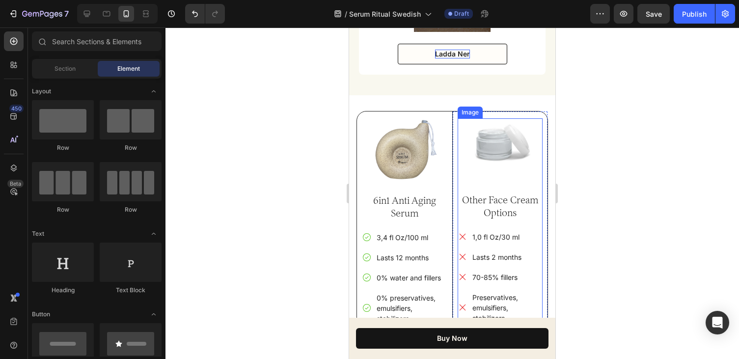
scroll to position [5999, 0]
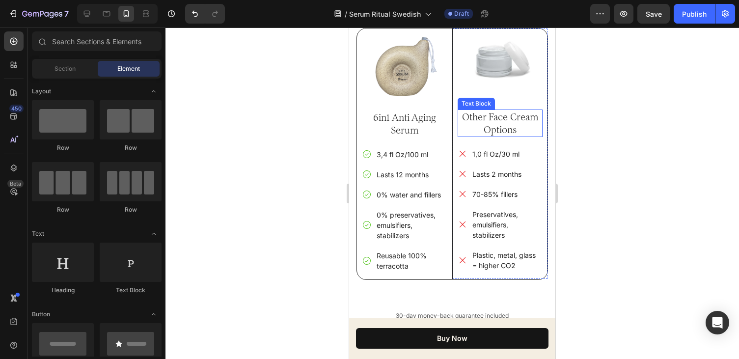
click at [513, 130] on p "Other Face Cream Options" at bounding box center [500, 123] width 83 height 26
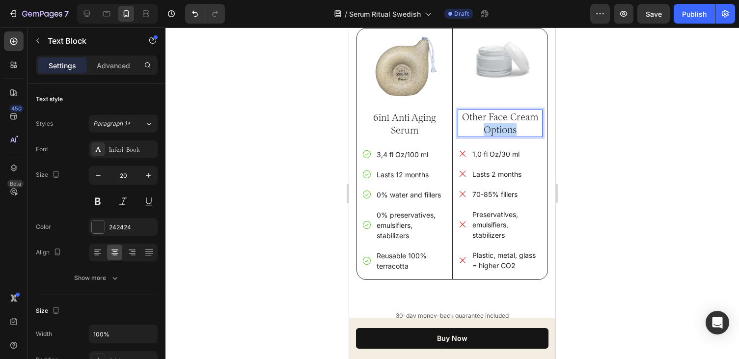
click at [513, 130] on p "Other Face Cream Options" at bounding box center [500, 123] width 83 height 26
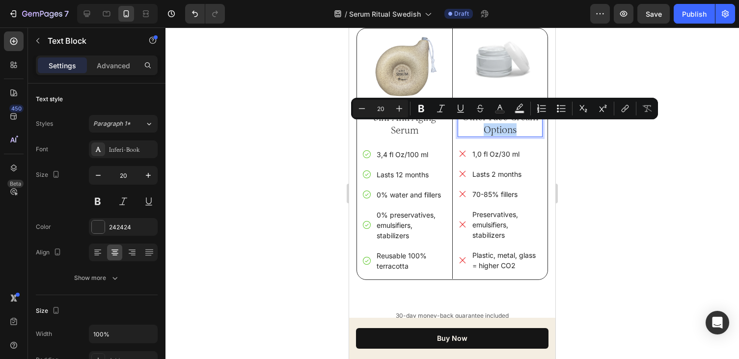
click at [497, 131] on p "Other Face Cream Options" at bounding box center [500, 123] width 83 height 26
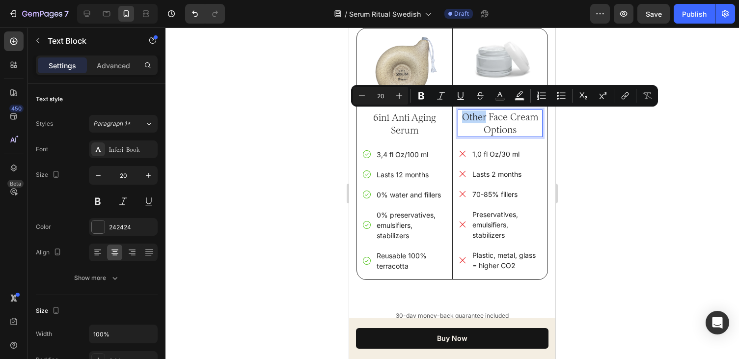
drag, startPoint x: 485, startPoint y: 119, endPoint x: 464, endPoint y: 119, distance: 21.1
click at [464, 119] on p "Other Face Cream Options" at bounding box center [500, 123] width 83 height 26
drag, startPoint x: 537, startPoint y: 118, endPoint x: 490, endPoint y: 122, distance: 47.3
click at [490, 122] on p "Andra Face Cream Options" at bounding box center [500, 123] width 83 height 26
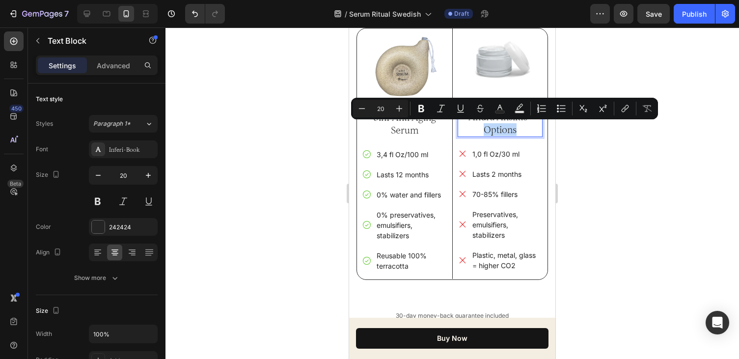
drag, startPoint x: 532, startPoint y: 127, endPoint x: 486, endPoint y: 132, distance: 46.4
click at [485, 132] on p "Andra Ansikts- Options" at bounding box center [500, 123] width 83 height 26
drag, startPoint x: 523, startPoint y: 131, endPoint x: 481, endPoint y: 134, distance: 41.9
click at [481, 134] on p "Andra Ansikts- varinater" at bounding box center [500, 123] width 83 height 26
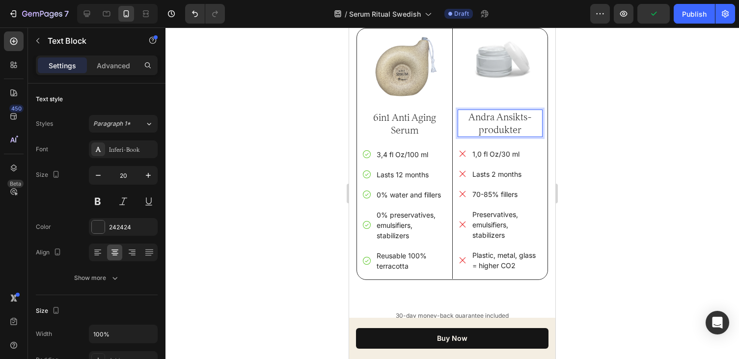
click at [587, 147] on div at bounding box center [451, 192] width 573 height 331
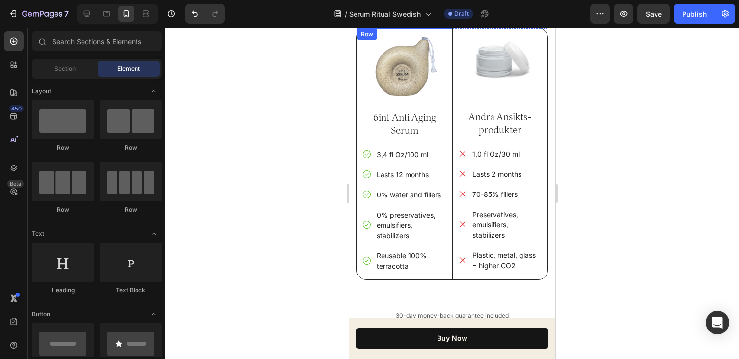
click at [424, 151] on p "3,4 fl Oz/100 ml" at bounding box center [411, 154] width 69 height 10
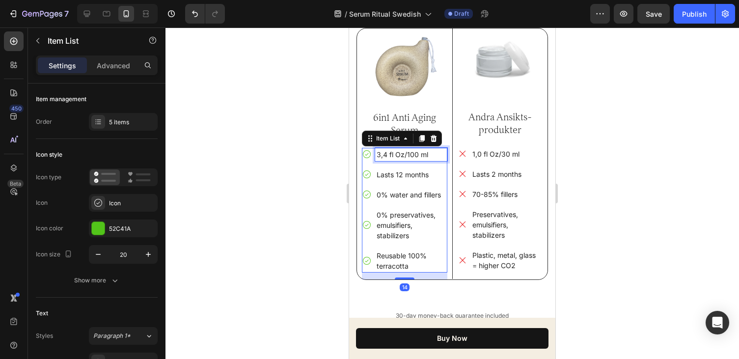
click at [406, 155] on p "3,4 fl Oz/100 ml" at bounding box center [411, 154] width 69 height 10
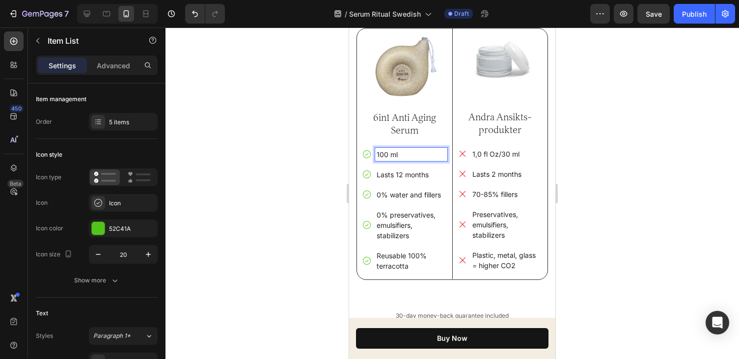
click at [426, 154] on p "100 ml" at bounding box center [411, 154] width 69 height 10
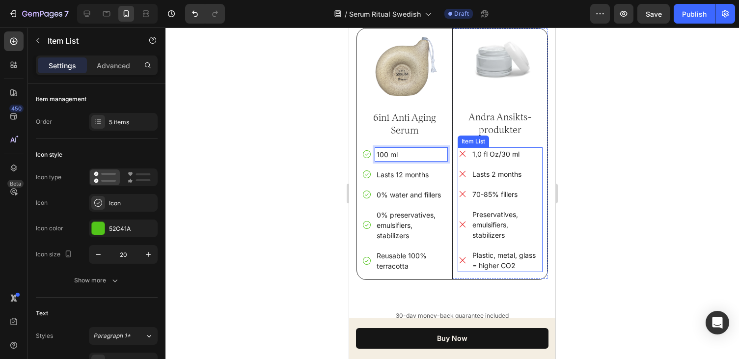
click at [485, 156] on p "1,0 fl Oz/30 ml" at bounding box center [506, 154] width 69 height 10
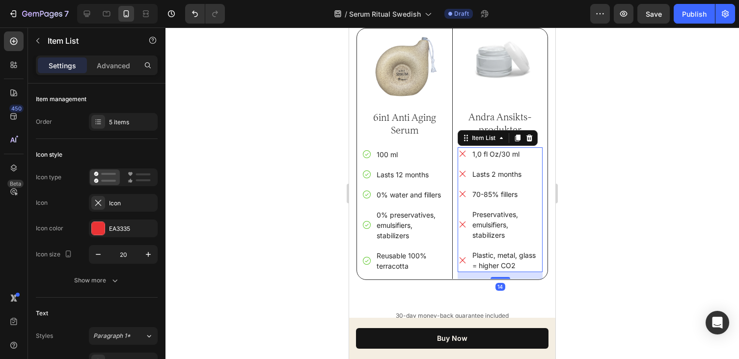
click at [500, 155] on p "1,0 fl Oz/30 ml" at bounding box center [506, 154] width 69 height 10
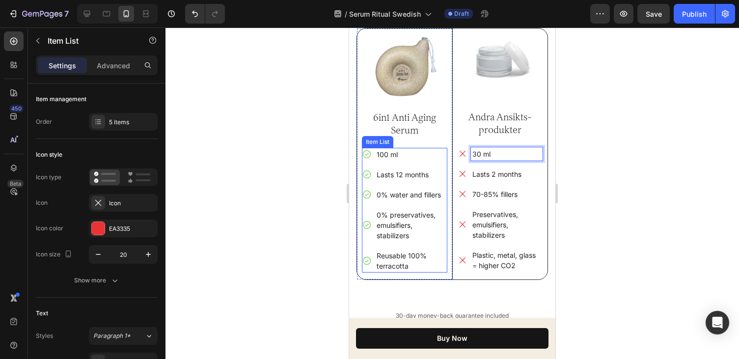
click at [428, 175] on p "Lasts 12 months" at bounding box center [411, 174] width 69 height 10
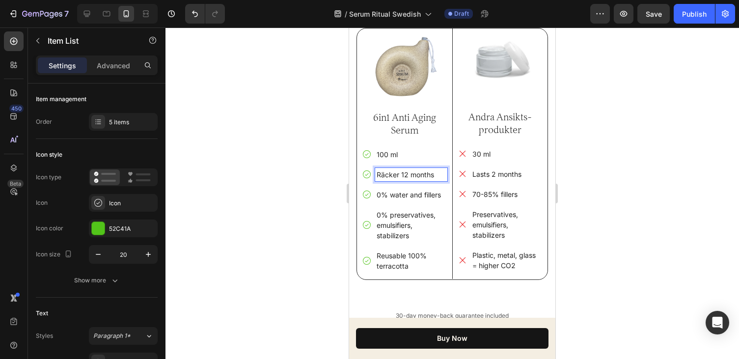
click at [431, 175] on p "Räcker 12 months" at bounding box center [411, 174] width 69 height 10
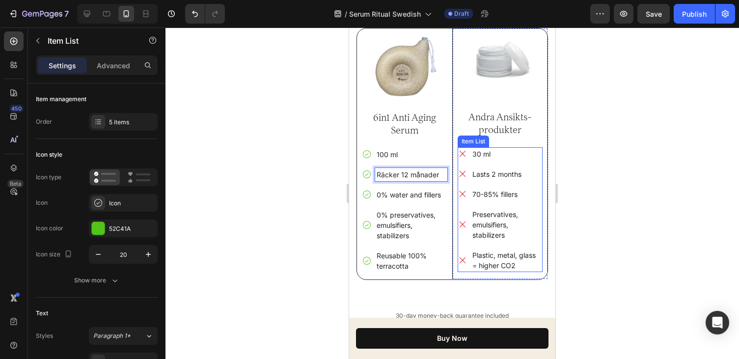
click at [496, 172] on p "Lasts 2 months" at bounding box center [506, 174] width 69 height 10
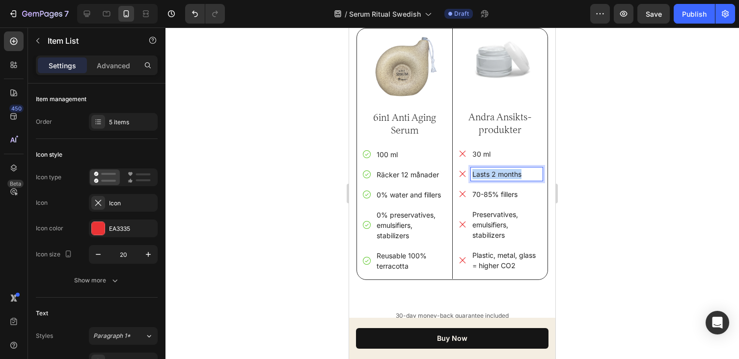
drag, startPoint x: 523, startPoint y: 173, endPoint x: 473, endPoint y: 175, distance: 50.6
click at [473, 175] on p "Lasts 2 months" at bounding box center [506, 174] width 69 height 10
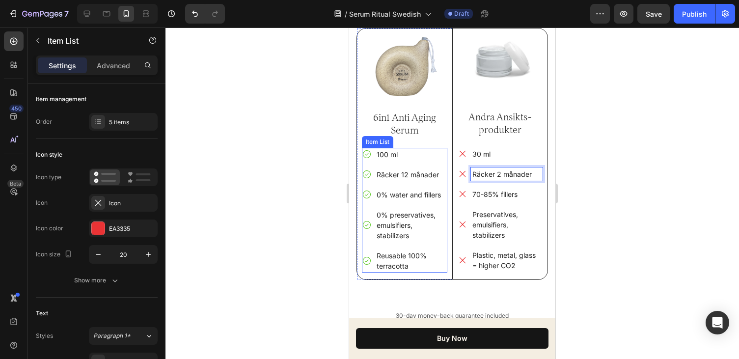
click at [421, 194] on p "0% water and fillers" at bounding box center [411, 195] width 69 height 10
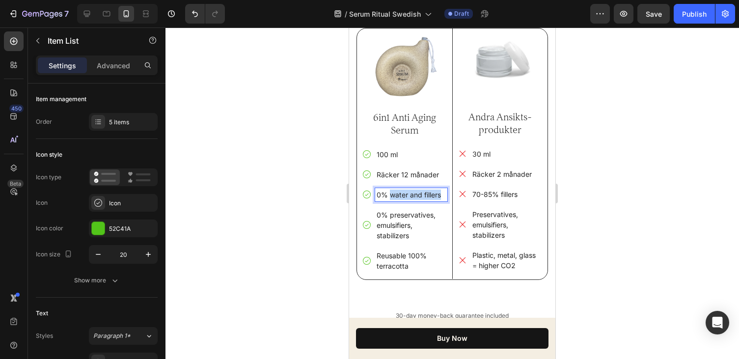
drag, startPoint x: 443, startPoint y: 194, endPoint x: 390, endPoint y: 197, distance: 53.1
click at [390, 197] on p "0% water and fillers" at bounding box center [411, 195] width 69 height 10
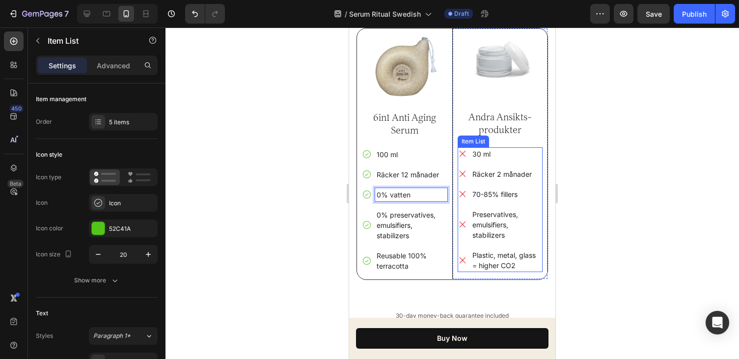
click at [517, 194] on p "70-85% fillers" at bounding box center [506, 194] width 69 height 10
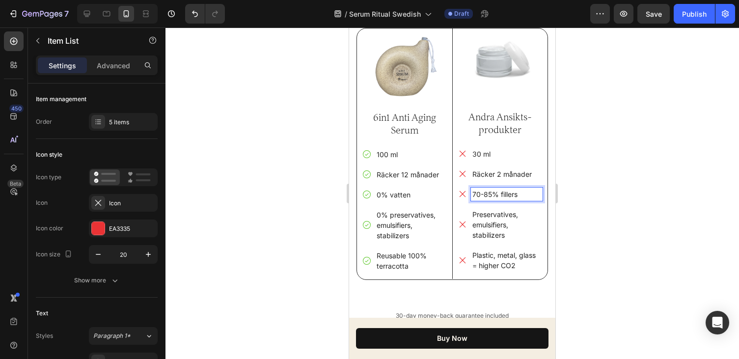
click at [517, 194] on p "70-85% fillers" at bounding box center [506, 194] width 69 height 10
click at [501, 196] on p "70-85% vatten" at bounding box center [506, 194] width 69 height 10
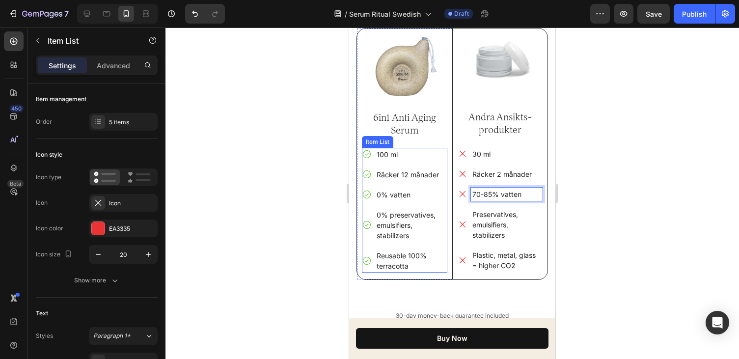
click at [408, 231] on p "0% preservatives, emulsifiers, stabilizers" at bounding box center [411, 225] width 69 height 31
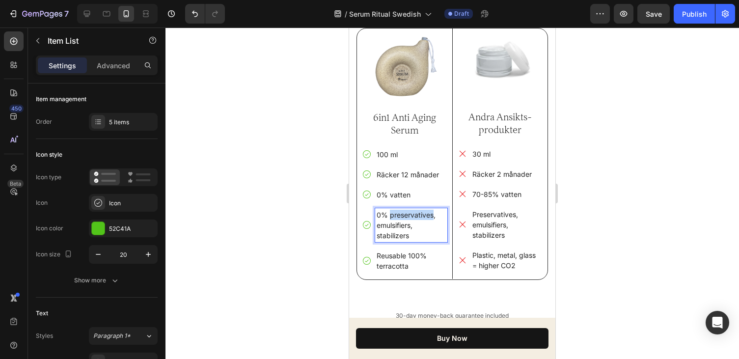
drag, startPoint x: 432, startPoint y: 215, endPoint x: 389, endPoint y: 214, distance: 42.7
click at [389, 214] on p "0% preservatives, emulsifiers, stabilizers" at bounding box center [411, 225] width 69 height 31
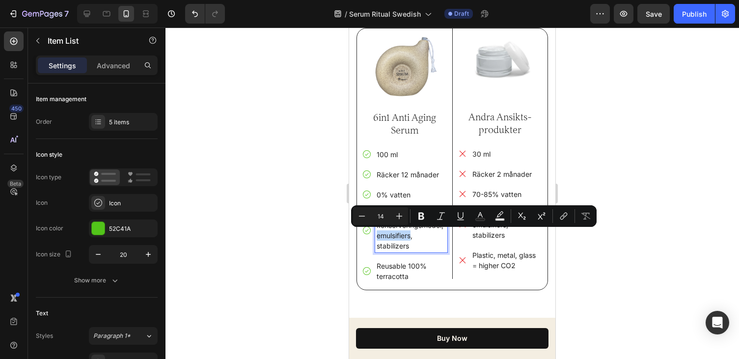
drag, startPoint x: 412, startPoint y: 235, endPoint x: 377, endPoint y: 238, distance: 34.9
click at [377, 238] on p "0% konserveringsmedel, emulsifiers, stabilizers" at bounding box center [411, 230] width 69 height 41
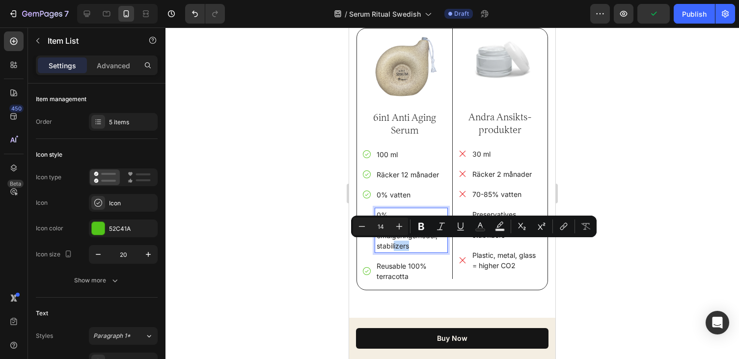
drag, startPoint x: 414, startPoint y: 246, endPoint x: 394, endPoint y: 246, distance: 19.6
click at [394, 246] on p "0% konserveringsmedel, emulgeringsmedel, stabilizers" at bounding box center [411, 230] width 69 height 41
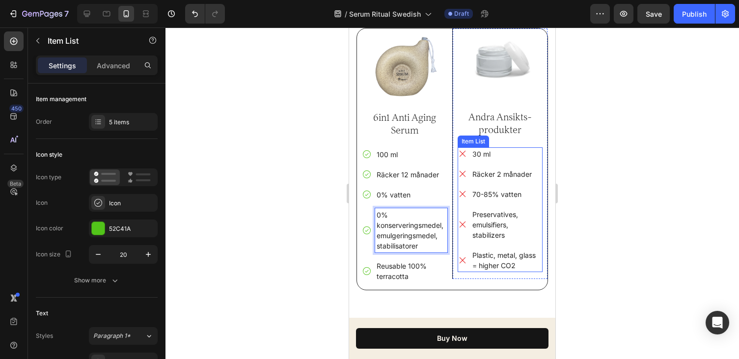
click at [492, 234] on p "Preservatives, emulsifiers, stabilizers" at bounding box center [506, 224] width 69 height 31
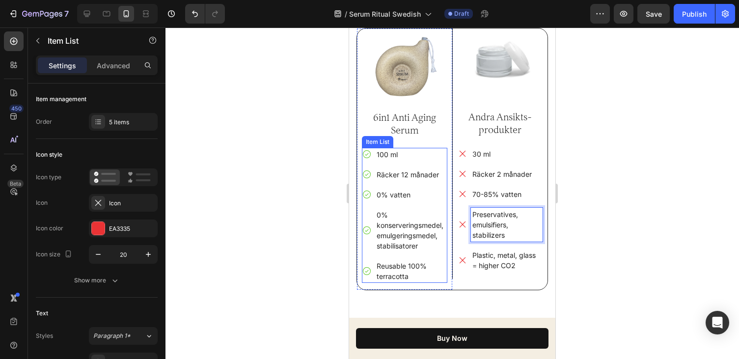
click at [422, 246] on p "0% konserveringsmedel, emulgeringsmedel, stabilisatorer" at bounding box center [411, 230] width 69 height 41
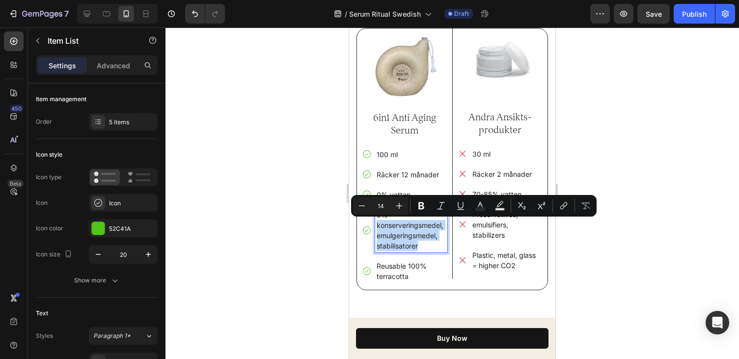
drag, startPoint x: 418, startPoint y: 246, endPoint x: 374, endPoint y: 227, distance: 48.2
click at [374, 227] on div "0% konserveringsmedel, emulgeringsmedel, stabilisatorer" at bounding box center [404, 230] width 85 height 44
copy p "konserveringsmedel, emulgeringsmedel, stabilisatorer"
click at [510, 236] on p "Preservatives, emulsifiers, stabilizers" at bounding box center [506, 224] width 69 height 31
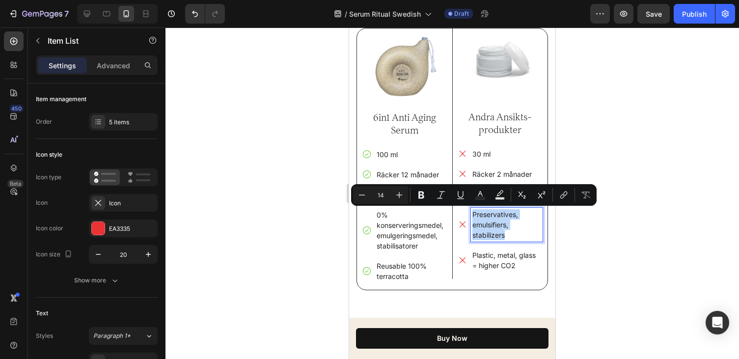
drag, startPoint x: 510, startPoint y: 233, endPoint x: 469, endPoint y: 216, distance: 44.2
click at [469, 216] on div "Preservatives, emulsifiers, stabilizers" at bounding box center [500, 225] width 85 height 34
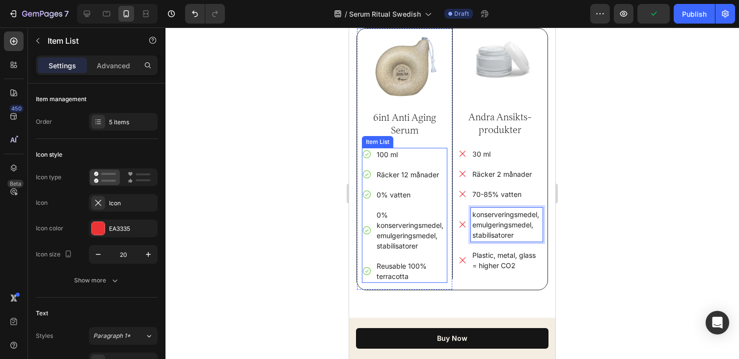
click at [418, 263] on p "Reusable 100% terracotta" at bounding box center [411, 271] width 69 height 21
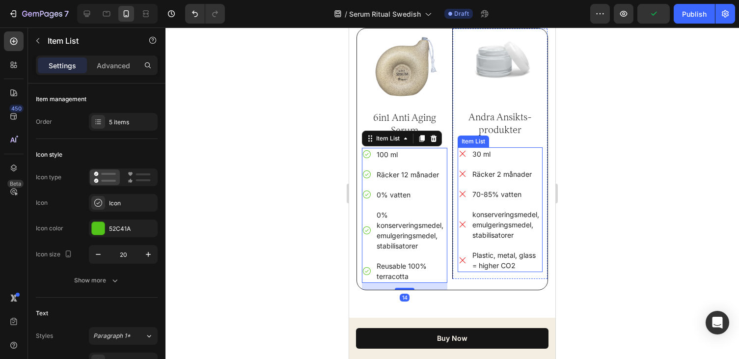
click at [513, 260] on p "Plastic, metal, glass = higher CO2" at bounding box center [506, 260] width 69 height 21
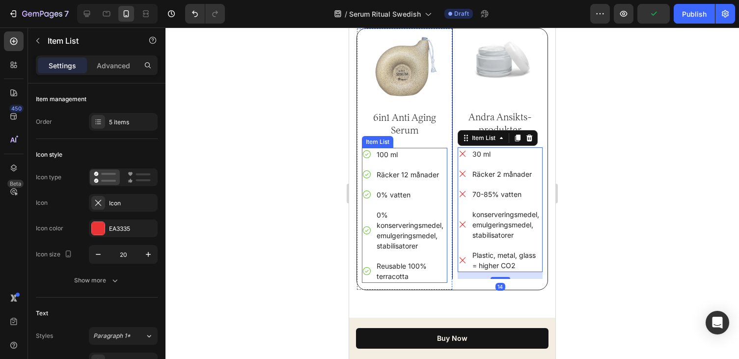
click at [414, 266] on p "Reusable 100% terracotta" at bounding box center [411, 271] width 69 height 21
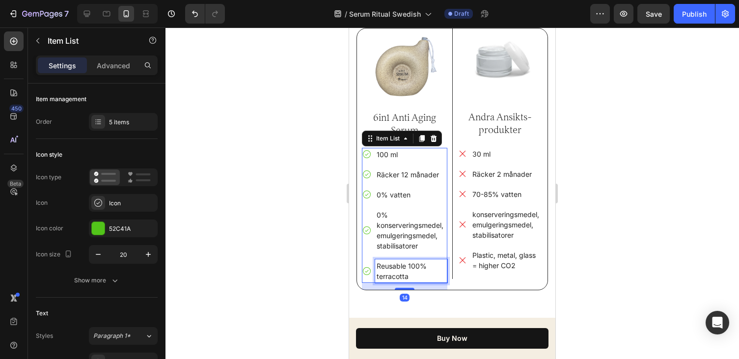
click at [419, 269] on p "Reusable 100% terracotta" at bounding box center [411, 271] width 69 height 21
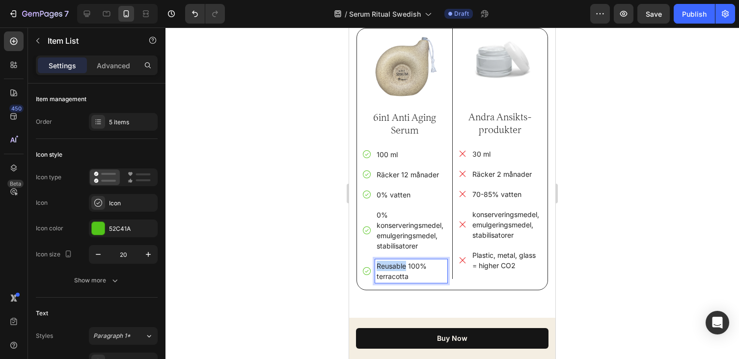
drag, startPoint x: 405, startPoint y: 267, endPoint x: 373, endPoint y: 266, distance: 32.4
click at [373, 266] on div "Reusable 100% terracotta" at bounding box center [404, 271] width 85 height 24
click at [406, 273] on p "Återanvändningsbar 100% terracotta" at bounding box center [411, 271] width 69 height 21
click at [431, 265] on p "Återanvändningsbar 100% terracotta" at bounding box center [411, 271] width 69 height 21
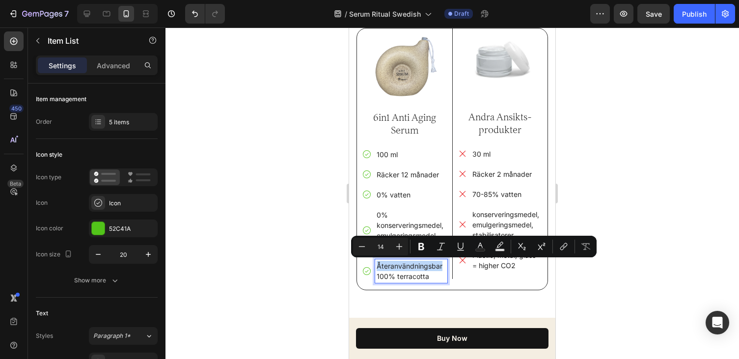
drag, startPoint x: 441, startPoint y: 267, endPoint x: 378, endPoint y: 269, distance: 63.4
click at [378, 269] on p "Återanvändningsbar 100% terracotta" at bounding box center [411, 271] width 69 height 21
click at [425, 266] on p "Återanvändningsbar 100% terracotta" at bounding box center [411, 271] width 69 height 21
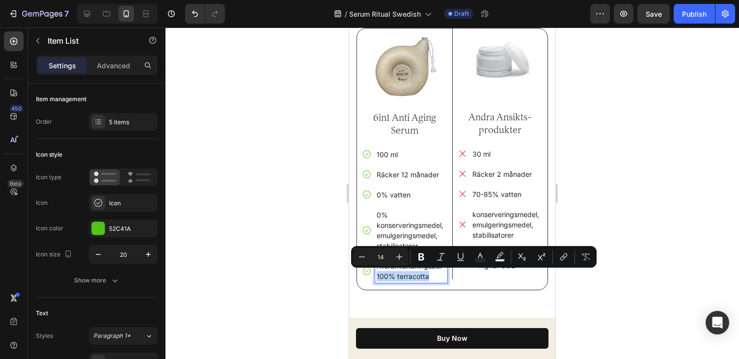
drag, startPoint x: 439, startPoint y: 276, endPoint x: 377, endPoint y: 277, distance: 61.9
click at [377, 277] on p "Återanvändningsbar 100% terracotta" at bounding box center [411, 271] width 69 height 21
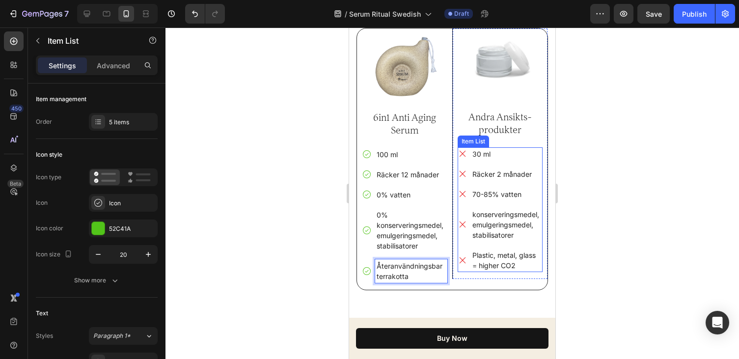
click at [532, 254] on p "Plastic, metal, glass = higher CO2" at bounding box center [506, 260] width 69 height 21
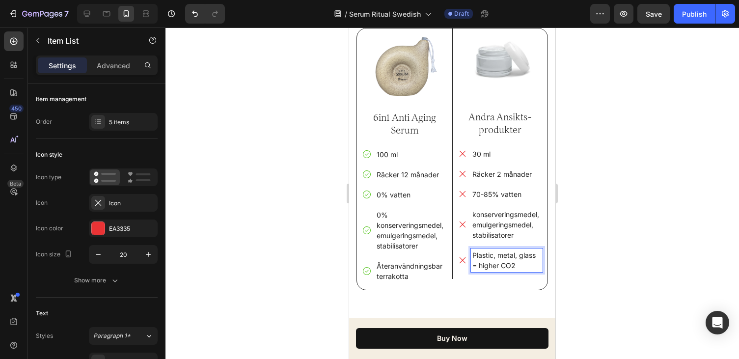
click at [519, 263] on p "Plastic, metal, glass = higher CO2" at bounding box center [506, 260] width 69 height 21
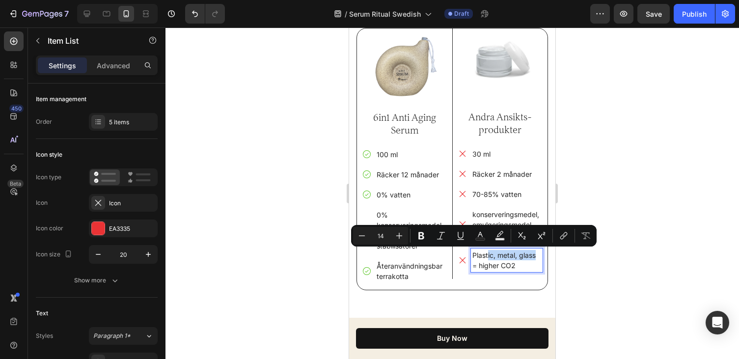
drag, startPoint x: 538, startPoint y: 253, endPoint x: 488, endPoint y: 258, distance: 50.3
click at [488, 258] on p "Plastic, metal, glass = higher CO2" at bounding box center [506, 260] width 69 height 21
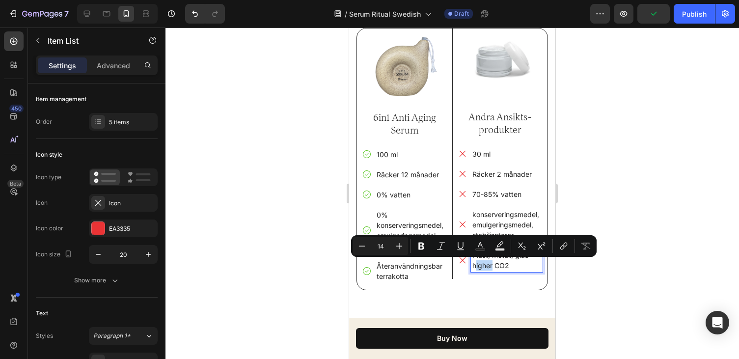
drag, startPoint x: 492, startPoint y: 266, endPoint x: 475, endPoint y: 266, distance: 17.7
click at [475, 266] on p "Plast, metall, glas = higher CO2" at bounding box center [506, 260] width 69 height 21
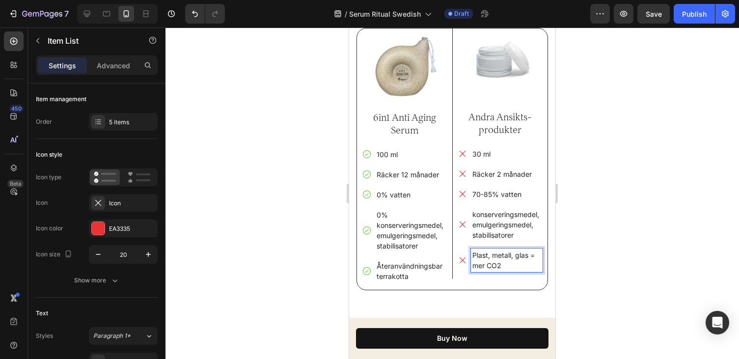
click at [517, 265] on p "Plast, metall, glas = mer CO2" at bounding box center [506, 260] width 69 height 21
click at [575, 273] on div at bounding box center [451, 192] width 573 height 331
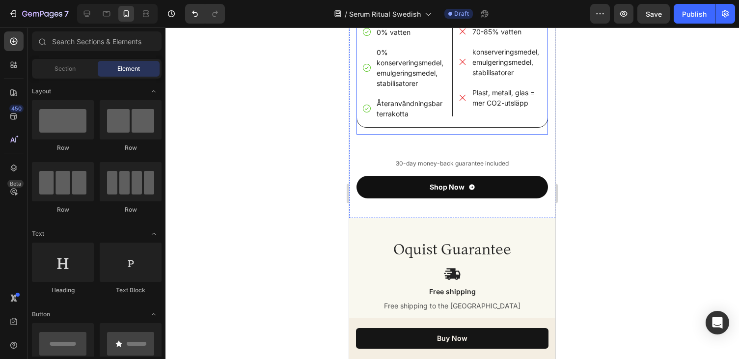
scroll to position [6167, 0]
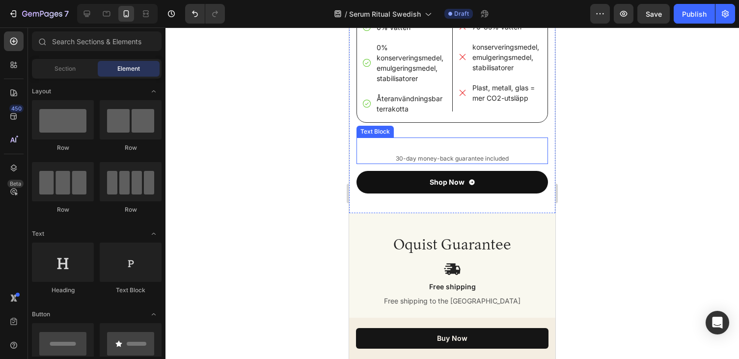
click at [446, 155] on p "30-day money-back guarantee included" at bounding box center [452, 158] width 190 height 9
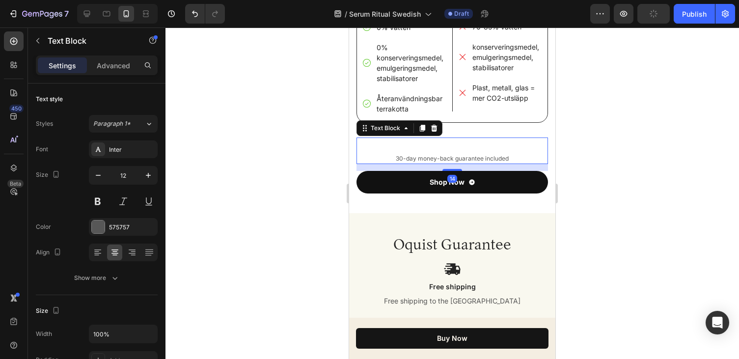
click at [452, 156] on p "30-day money-back guarantee included" at bounding box center [452, 158] width 190 height 9
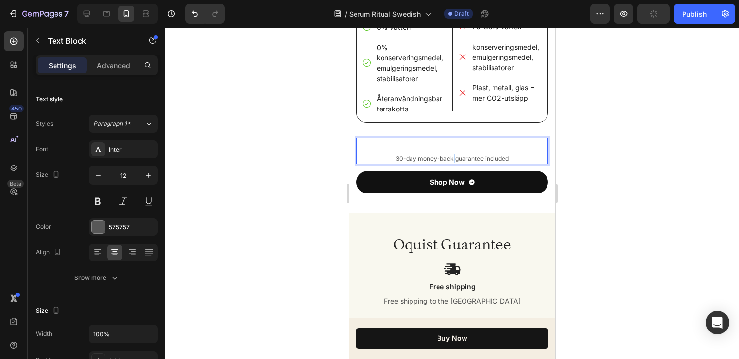
click at [452, 156] on p "30-day money-back guarantee included" at bounding box center [452, 158] width 190 height 9
drag, startPoint x: 513, startPoint y: 156, endPoint x: 411, endPoint y: 159, distance: 101.7
click at [411, 159] on p "30-day money-back guarantee included" at bounding box center [452, 158] width 190 height 9
click at [479, 155] on p "30-dagars nöjdhetsgaranti" at bounding box center [452, 158] width 190 height 9
click at [475, 158] on p "30-dagars nöjdhetsgaranti" at bounding box center [452, 158] width 190 height 9
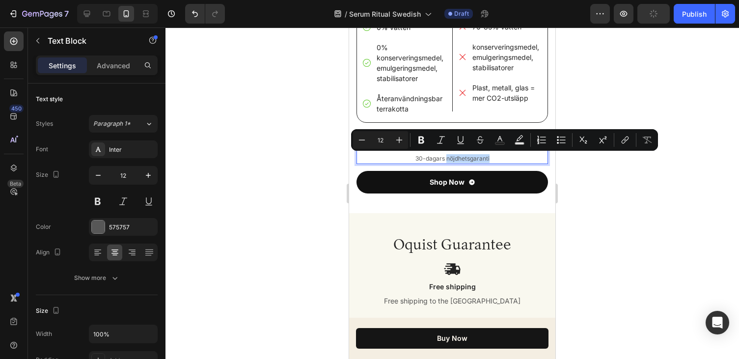
click at [474, 159] on p "30-dagars nöjdhetsgaranti" at bounding box center [452, 158] width 190 height 9
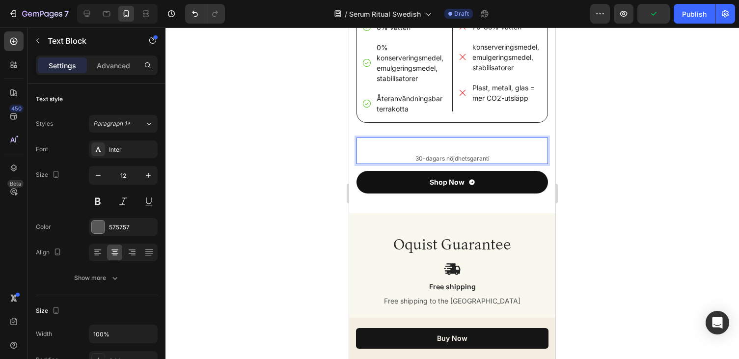
click at [498, 158] on p "30-dagars nöjdhetsgaranti" at bounding box center [452, 158] width 190 height 9
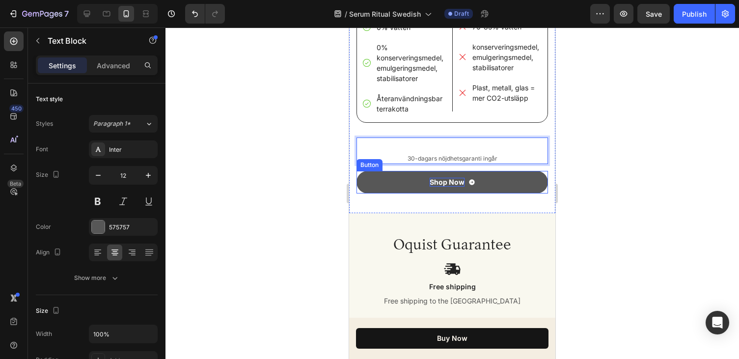
click at [450, 183] on div "Shop Now" at bounding box center [447, 182] width 35 height 9
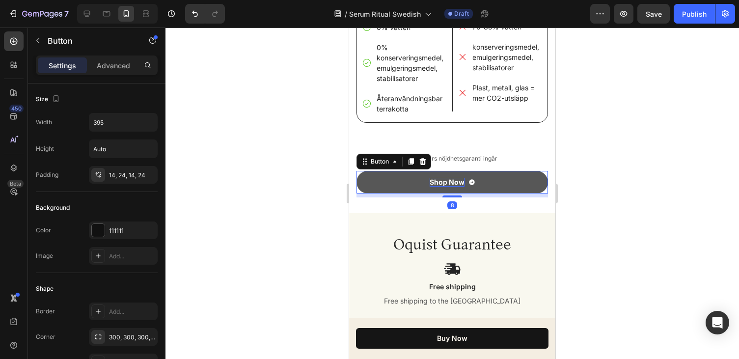
click at [454, 181] on div "Shop Now" at bounding box center [447, 182] width 35 height 9
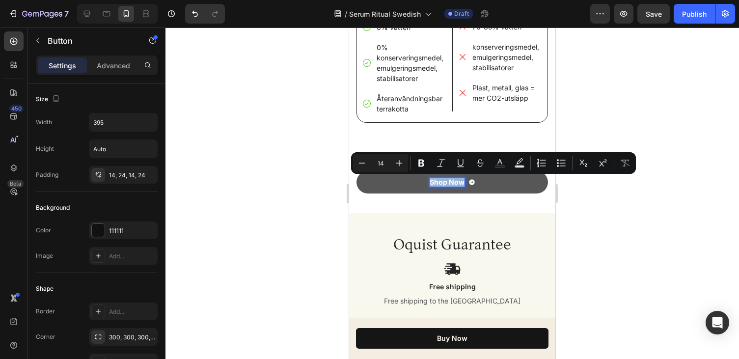
drag, startPoint x: 463, startPoint y: 182, endPoint x: 431, endPoint y: 182, distance: 31.9
click at [431, 182] on p "Shop Now" at bounding box center [447, 182] width 35 height 9
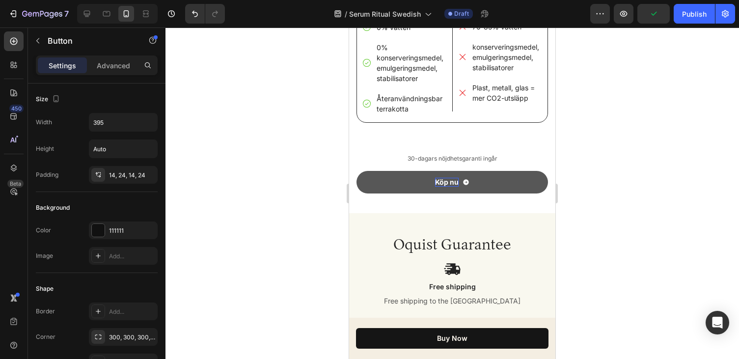
click at [685, 164] on div at bounding box center [451, 192] width 573 height 331
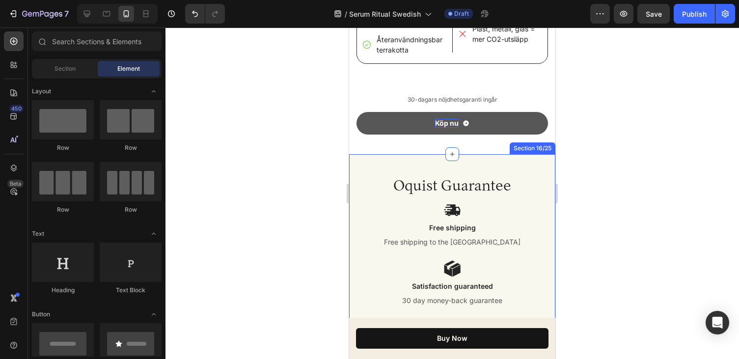
scroll to position [6233, 0]
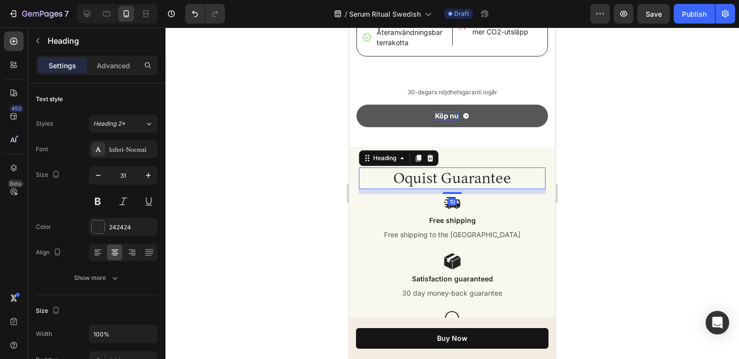
click at [452, 180] on h2 "Oquist Guarantee" at bounding box center [452, 178] width 187 height 22
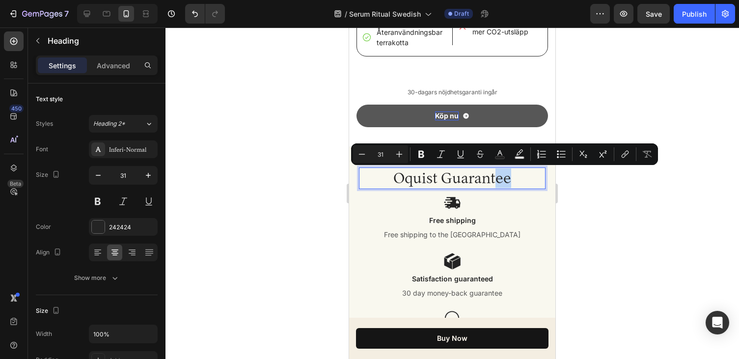
drag, startPoint x: 512, startPoint y: 181, endPoint x: 497, endPoint y: 182, distance: 15.3
click at [497, 182] on p "Oquist Guarantee" at bounding box center [452, 178] width 185 height 20
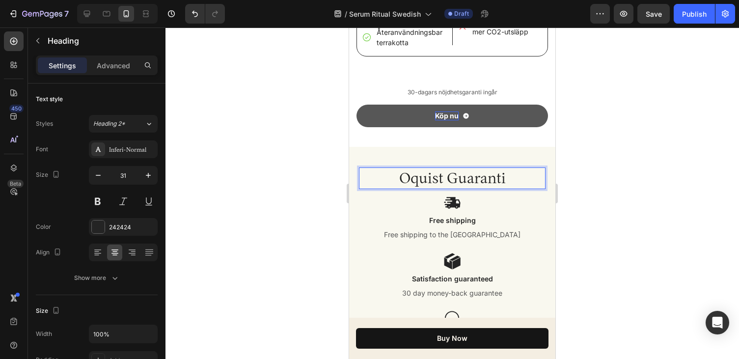
click at [466, 181] on p "Oquist Guaranti" at bounding box center [452, 178] width 185 height 20
click at [579, 182] on div at bounding box center [451, 192] width 573 height 331
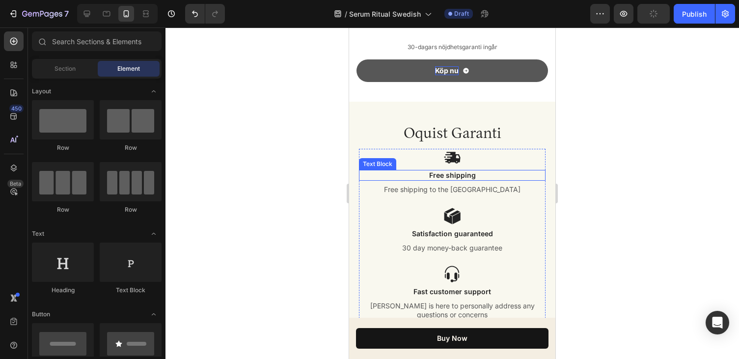
scroll to position [6283, 0]
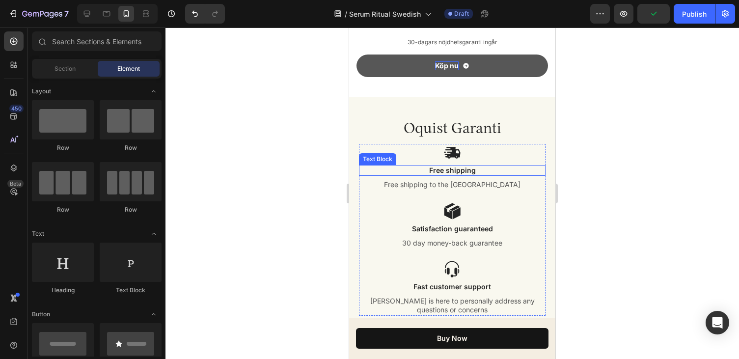
click at [457, 166] on p "Free shipping" at bounding box center [452, 170] width 185 height 9
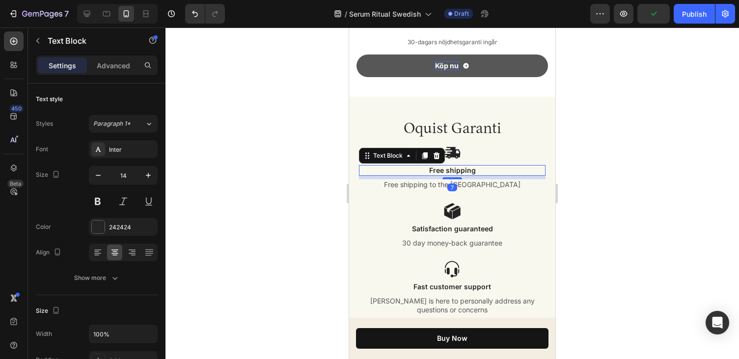
click at [458, 171] on p "Free shipping" at bounding box center [452, 170] width 185 height 9
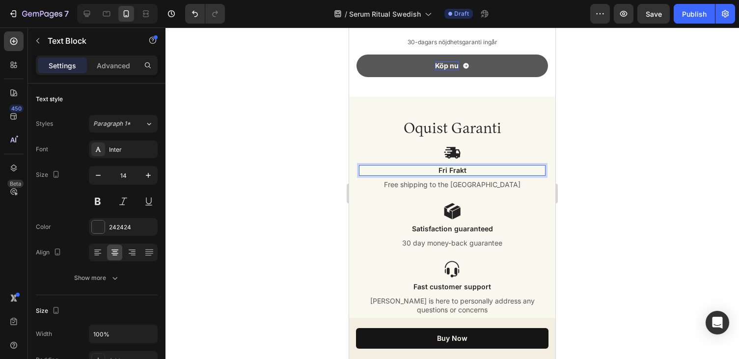
click at [477, 187] on p "Free shipping to the US" at bounding box center [452, 184] width 185 height 9
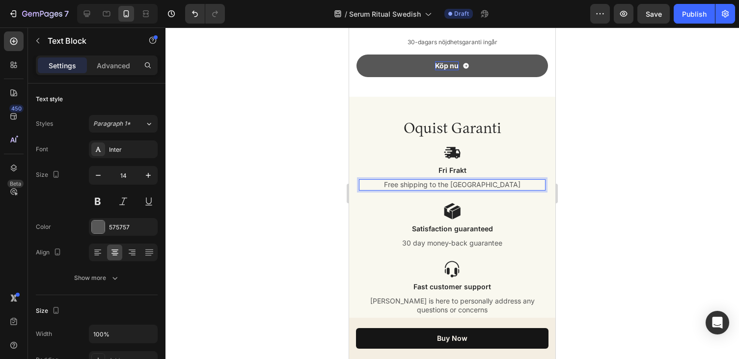
click at [483, 187] on p "Free shipping to the US" at bounding box center [452, 184] width 185 height 9
drag, startPoint x: 487, startPoint y: 184, endPoint x: 417, endPoint y: 184, distance: 70.2
click at [417, 184] on p "Free shipping to the" at bounding box center [452, 184] width 185 height 9
click at [572, 181] on div at bounding box center [451, 192] width 573 height 331
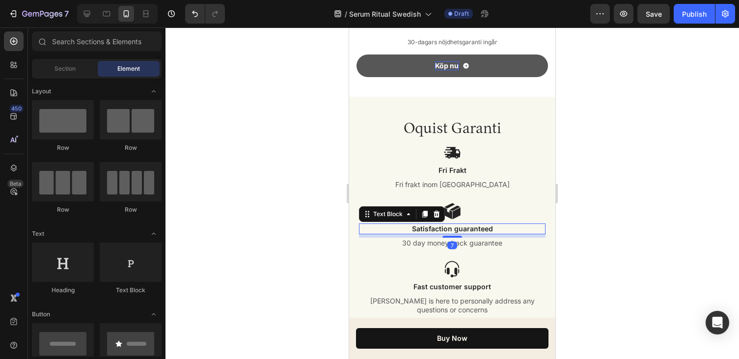
click at [477, 231] on p "Satisfaction guaranteed" at bounding box center [452, 228] width 185 height 9
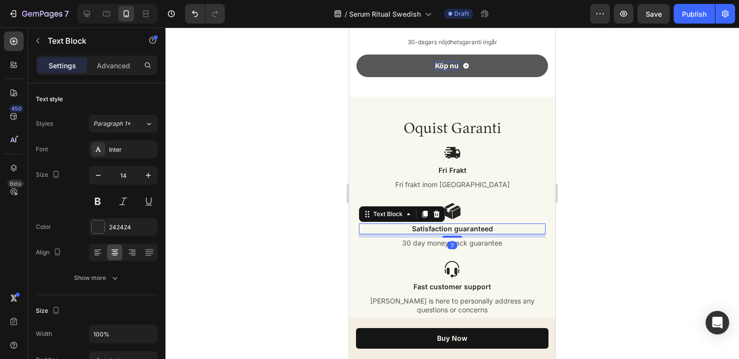
click at [483, 230] on p "Satisfaction guaranteed" at bounding box center [452, 228] width 185 height 9
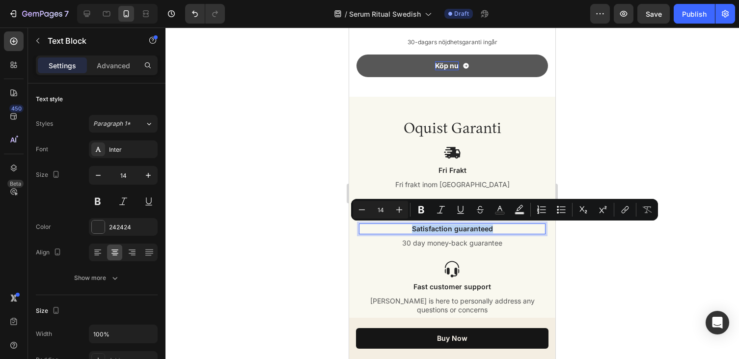
drag, startPoint x: 494, startPoint y: 229, endPoint x: 412, endPoint y: 231, distance: 81.5
click at [412, 231] on p "Satisfaction guaranteed" at bounding box center [452, 228] width 185 height 9
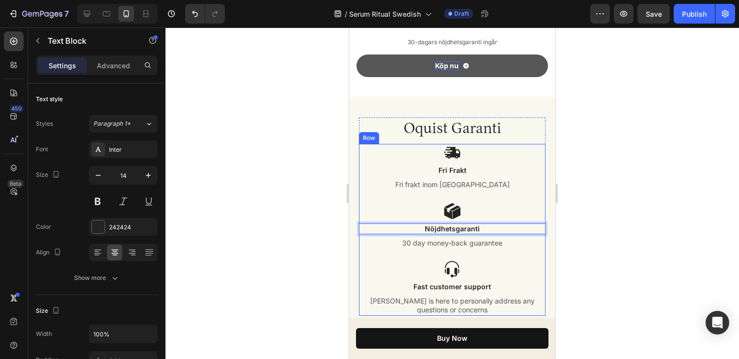
click at [440, 244] on p "30 day money-back guarantee" at bounding box center [452, 243] width 185 height 9
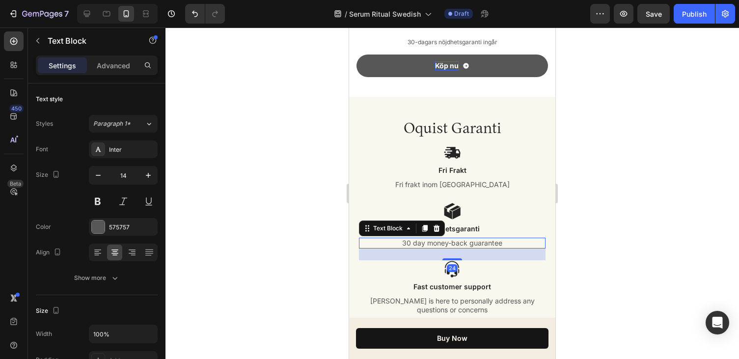
click at [497, 241] on p "30 day money-back guarantee" at bounding box center [452, 243] width 185 height 9
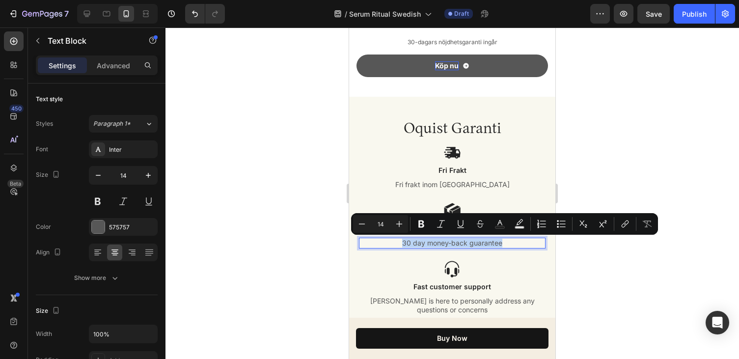
drag, startPoint x: 507, startPoint y: 242, endPoint x: 401, endPoint y: 239, distance: 105.6
click at [401, 239] on p "30 day money-back guarantee" at bounding box center [452, 243] width 185 height 9
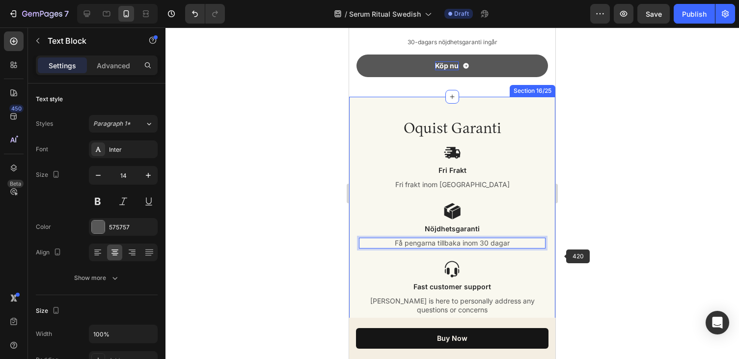
click at [561, 254] on div at bounding box center [451, 192] width 573 height 331
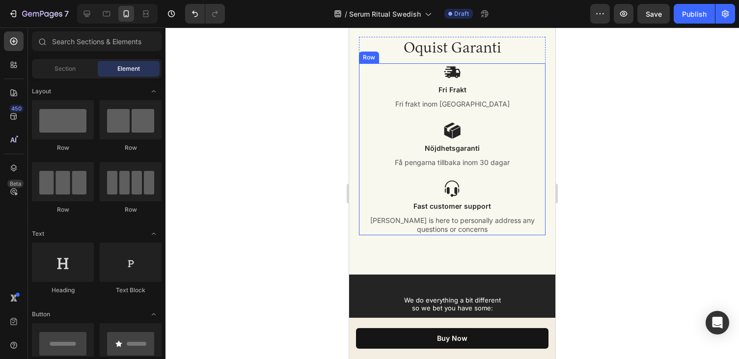
scroll to position [6371, 0]
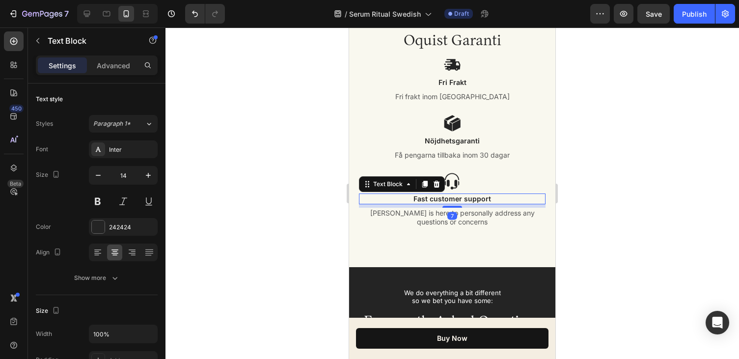
click at [477, 198] on p "Fast customer support" at bounding box center [452, 198] width 185 height 9
click at [495, 198] on p "Fast customer support" at bounding box center [452, 198] width 185 height 9
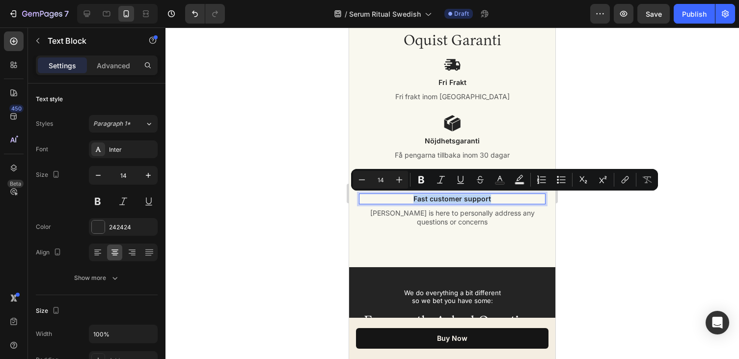
drag, startPoint x: 494, startPoint y: 197, endPoint x: 400, endPoint y: 196, distance: 94.3
click at [400, 196] on p "Fast customer support" at bounding box center [452, 198] width 185 height 9
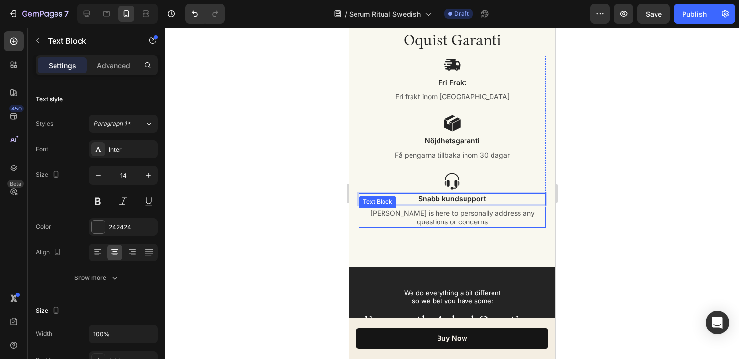
click at [461, 222] on p "Olga Ringquist is here to personally address any questions or concerns" at bounding box center [452, 218] width 185 height 18
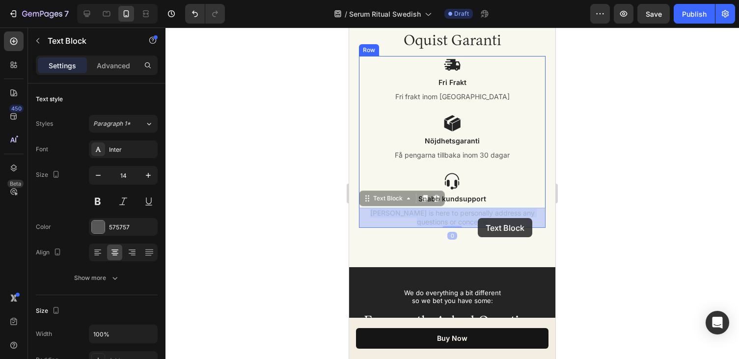
drag, startPoint x: 506, startPoint y: 222, endPoint x: 490, endPoint y: 227, distance: 16.3
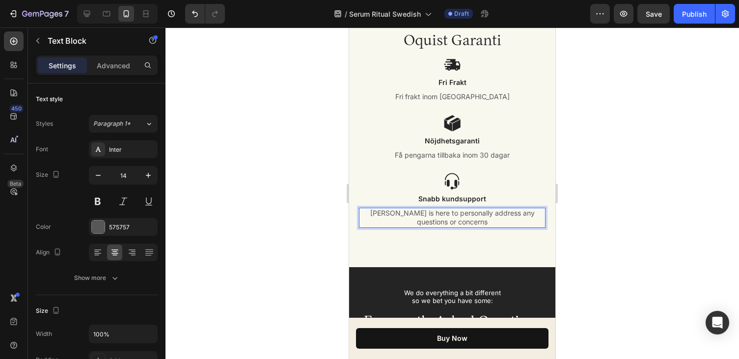
drag, startPoint x: 495, startPoint y: 221, endPoint x: 423, endPoint y: 214, distance: 73.1
click at [423, 214] on p "Olga Ringquist is here to personally address any questions or concerns" at bounding box center [452, 218] width 185 height 18
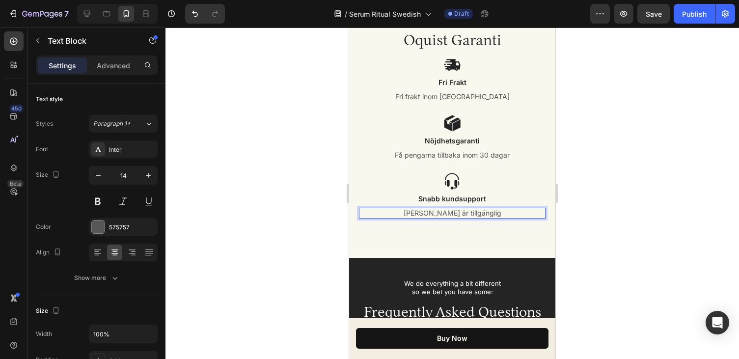
drag, startPoint x: 503, startPoint y: 213, endPoint x: 405, endPoint y: 212, distance: 98.2
click at [405, 212] on p "Olga Ringquist är tillgänglig" at bounding box center [452, 213] width 185 height 9
click at [396, 214] on p "Vi är tillgängliga för konsultation och support" at bounding box center [452, 213] width 185 height 9
click at [453, 214] on p "Vi är alltid tillgängliga för konsultation och support" at bounding box center [452, 213] width 185 height 9
click at [495, 214] on p "Vi är alltid tillgängliga för konsultation och support" at bounding box center [452, 213] width 185 height 9
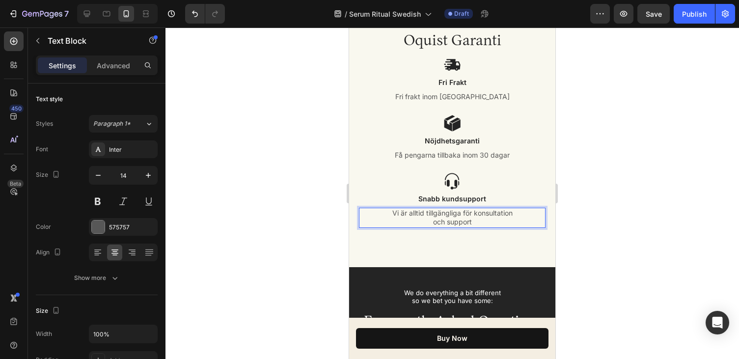
click at [669, 184] on div at bounding box center [451, 192] width 573 height 331
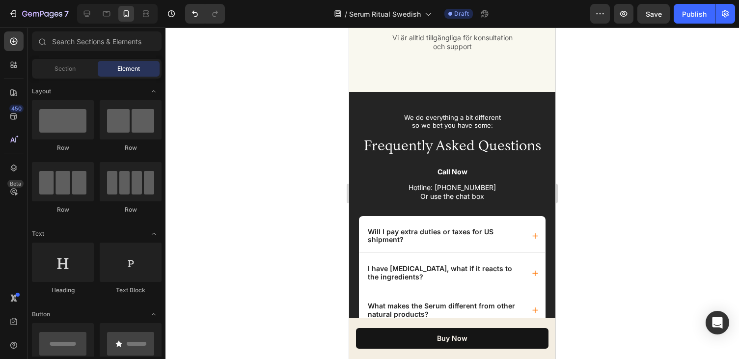
scroll to position [6550, 0]
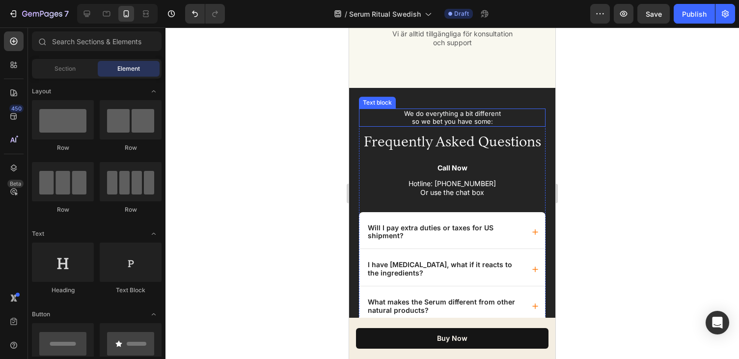
click at [460, 116] on p "We do everything a bit different" at bounding box center [452, 113] width 185 height 8
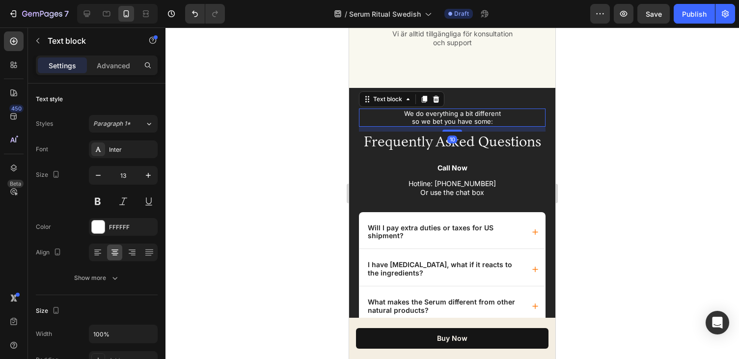
click at [493, 118] on p "so we bet you have some:" at bounding box center [452, 121] width 185 height 8
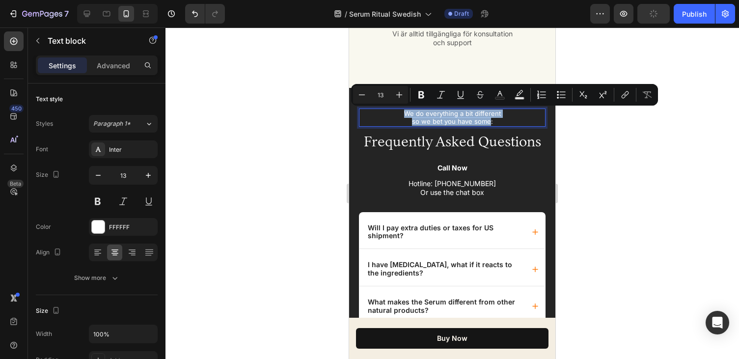
drag, startPoint x: 490, startPoint y: 121, endPoint x: 400, endPoint y: 112, distance: 90.2
click at [400, 112] on div "We do everything a bit different so we bet you have some:" at bounding box center [452, 118] width 187 height 19
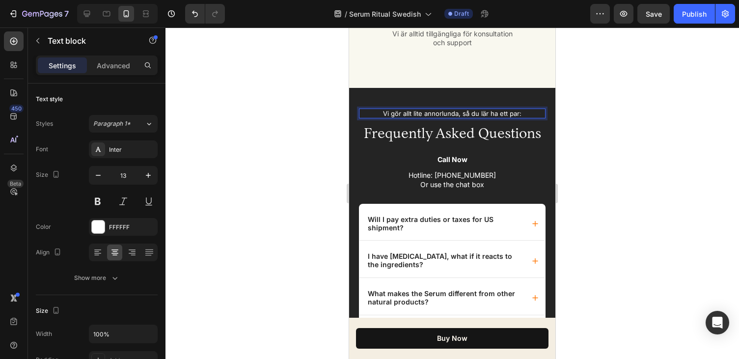
click at [464, 112] on p "Vi gör allt lite annorlunda, så du lär ha ett par:" at bounding box center [452, 113] width 185 height 8
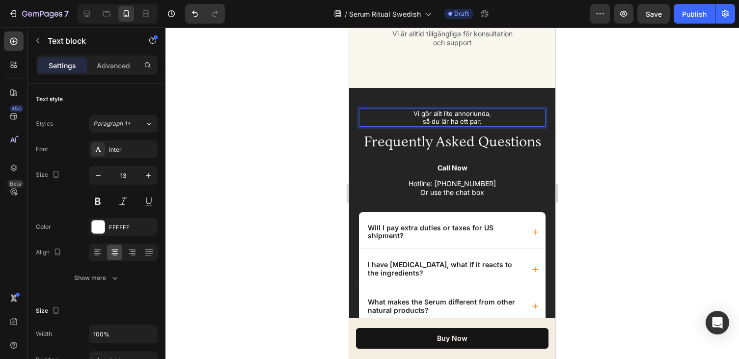
click at [506, 122] on p "så du lär ha ett par:" at bounding box center [452, 121] width 185 height 8
click at [502, 144] on p "Frequently Asked Questions" at bounding box center [452, 142] width 185 height 19
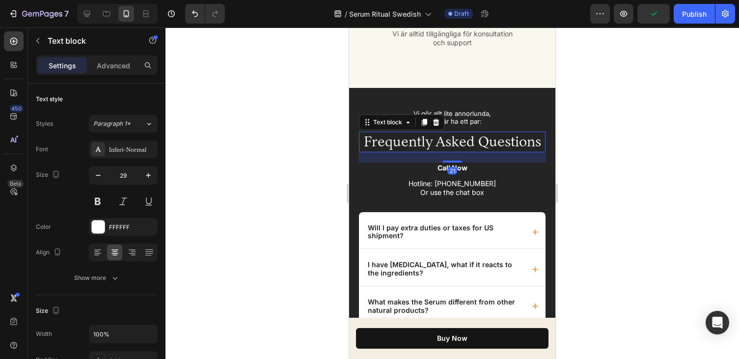
click at [494, 148] on p "Frequently Asked Questions" at bounding box center [452, 142] width 185 height 19
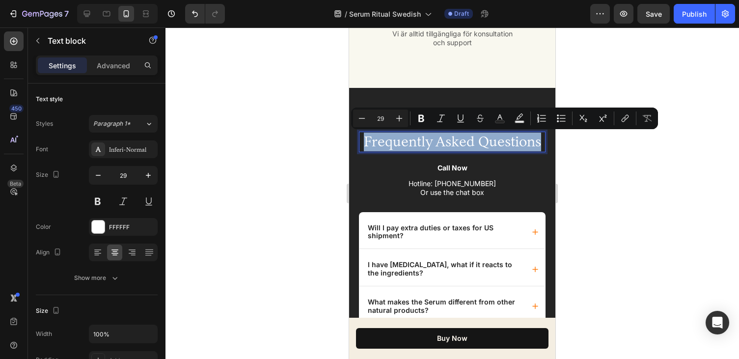
drag, startPoint x: 539, startPoint y: 141, endPoint x: 358, endPoint y: 145, distance: 180.7
click at [359, 145] on div "Frequently Asked Questions" at bounding box center [452, 142] width 187 height 21
copy p "Frequently Asked Questions"
